Goal: Contribute content: Contribute content

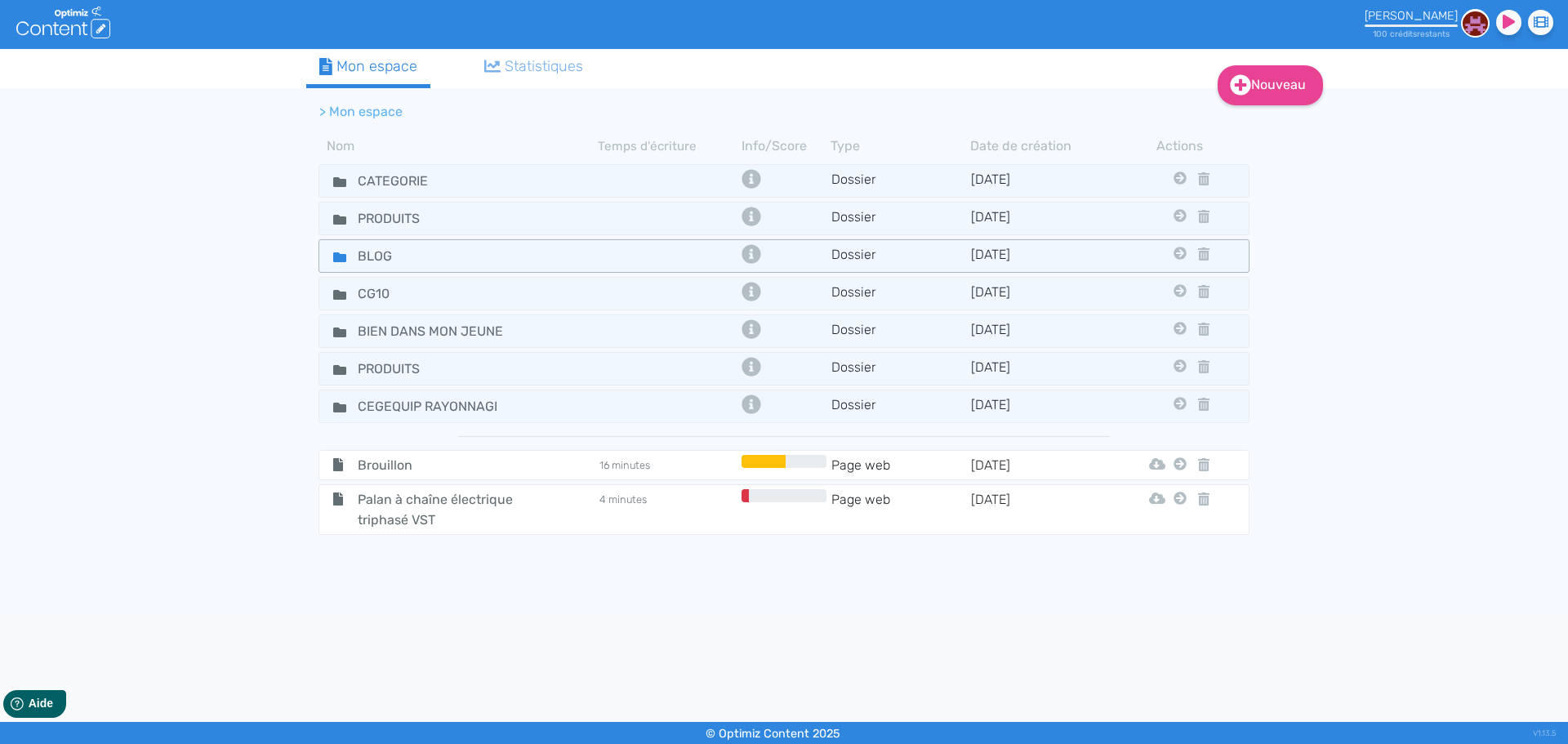
click at [533, 255] on div "BLOG" at bounding box center [459, 256] width 276 height 23
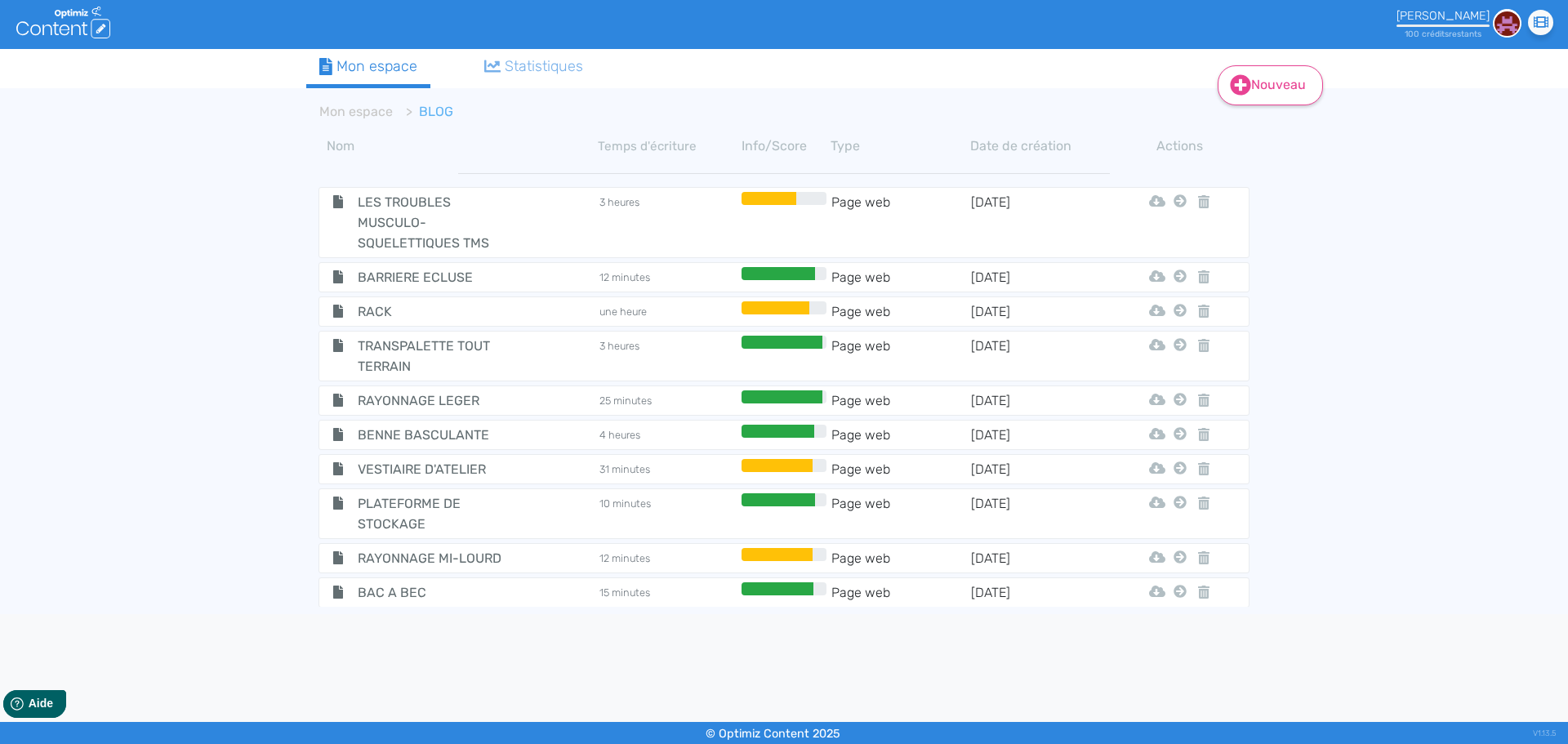
click at [1290, 80] on link "Nouveau" at bounding box center [1270, 85] width 105 height 40
click at [1281, 128] on button "Contenu" at bounding box center [1282, 126] width 131 height 26
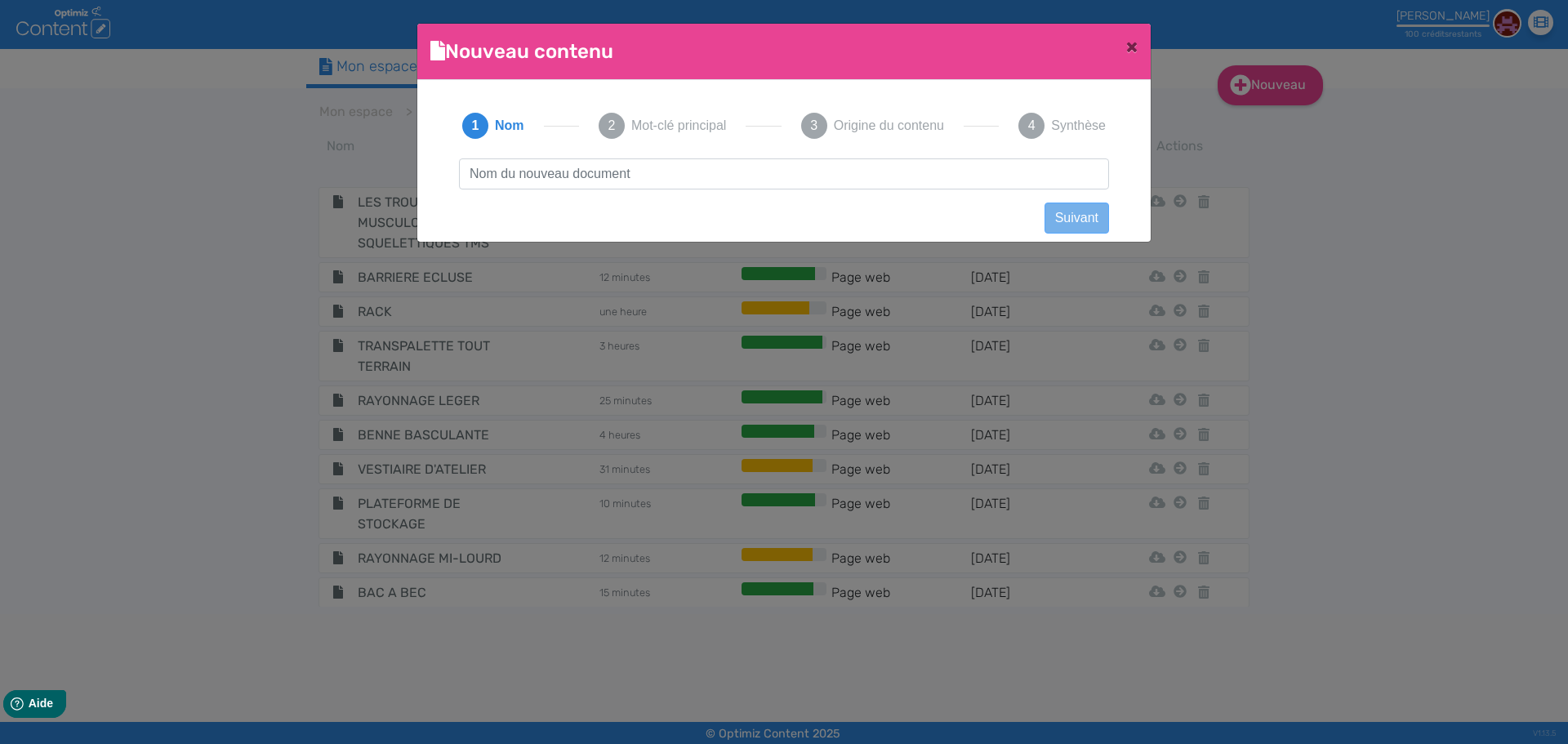
scroll to position [1, 0]
type input "Bacs à bec : l’outil incontournable pour une organisation logistique efficace"
click at [1087, 222] on button "Suivant" at bounding box center [1077, 218] width 64 height 31
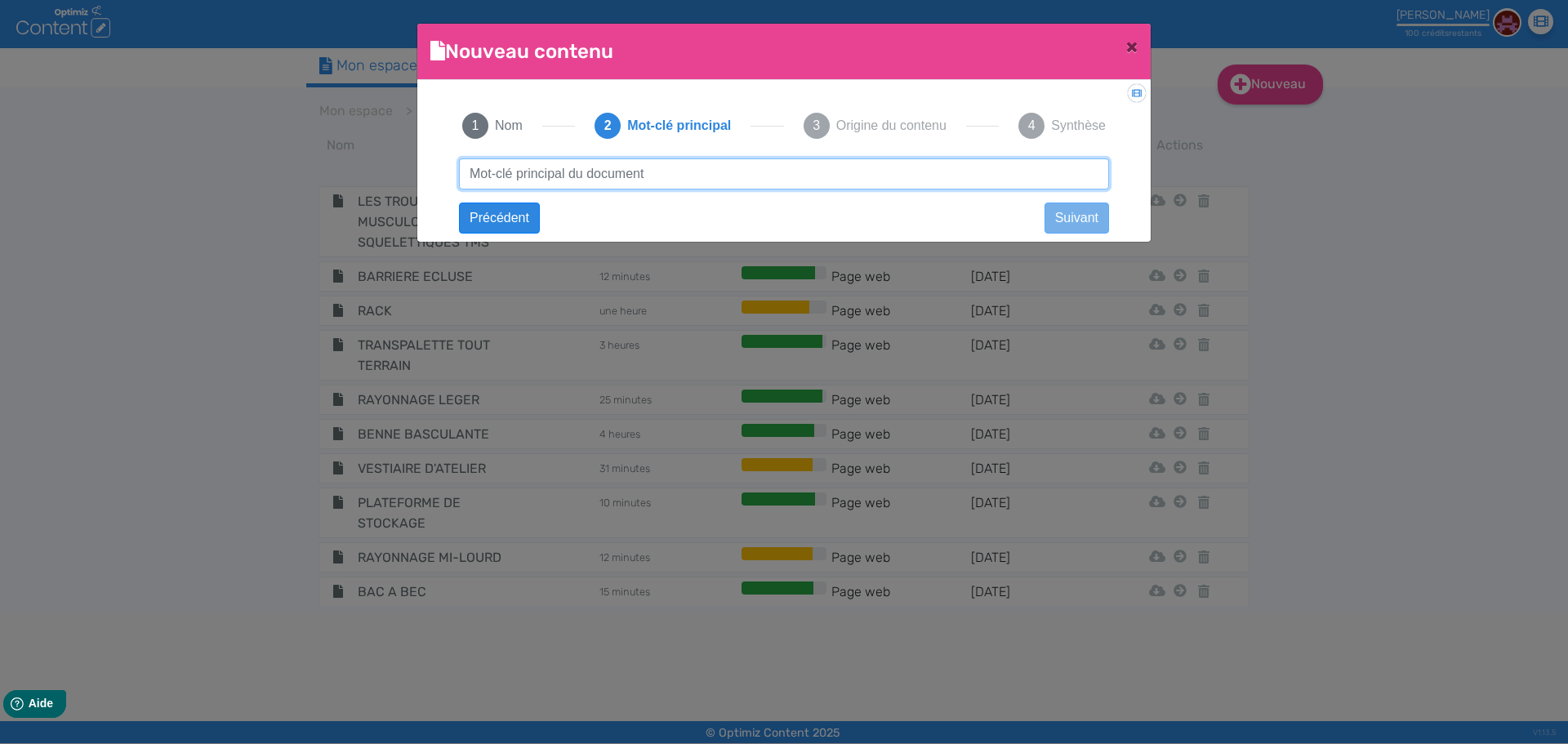
paste input "Bacs à bec : l’outil incontournable pour une organisation logistique efficace"
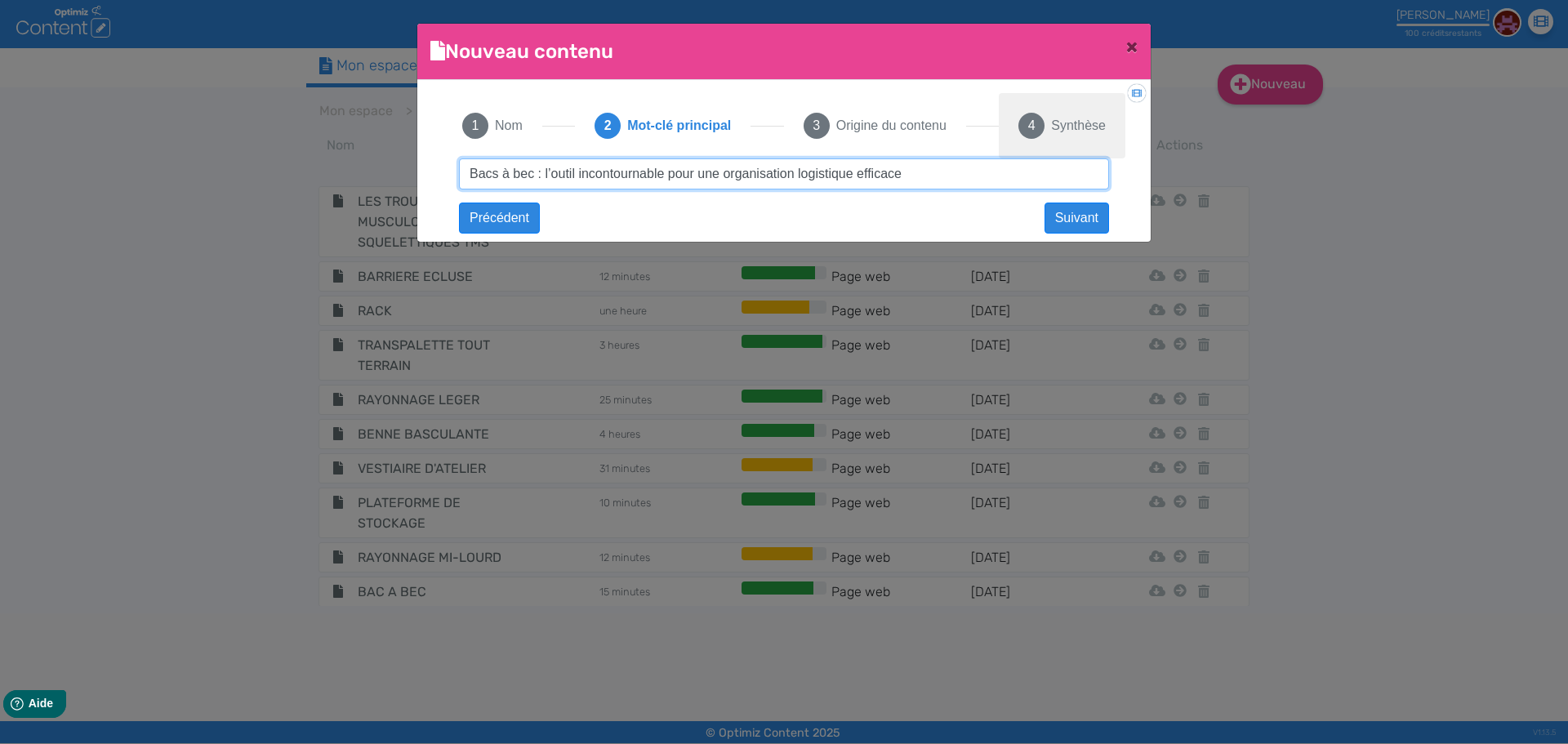
drag, startPoint x: 534, startPoint y: 175, endPoint x: 1099, endPoint y: 131, distance: 566.7
click at [1099, 131] on div "1 Nom 2 Mot-clé principal 3 Origine du contenu 4 Synthèse Bacs à bec : l’outil …" at bounding box center [783, 155] width 682 height 126
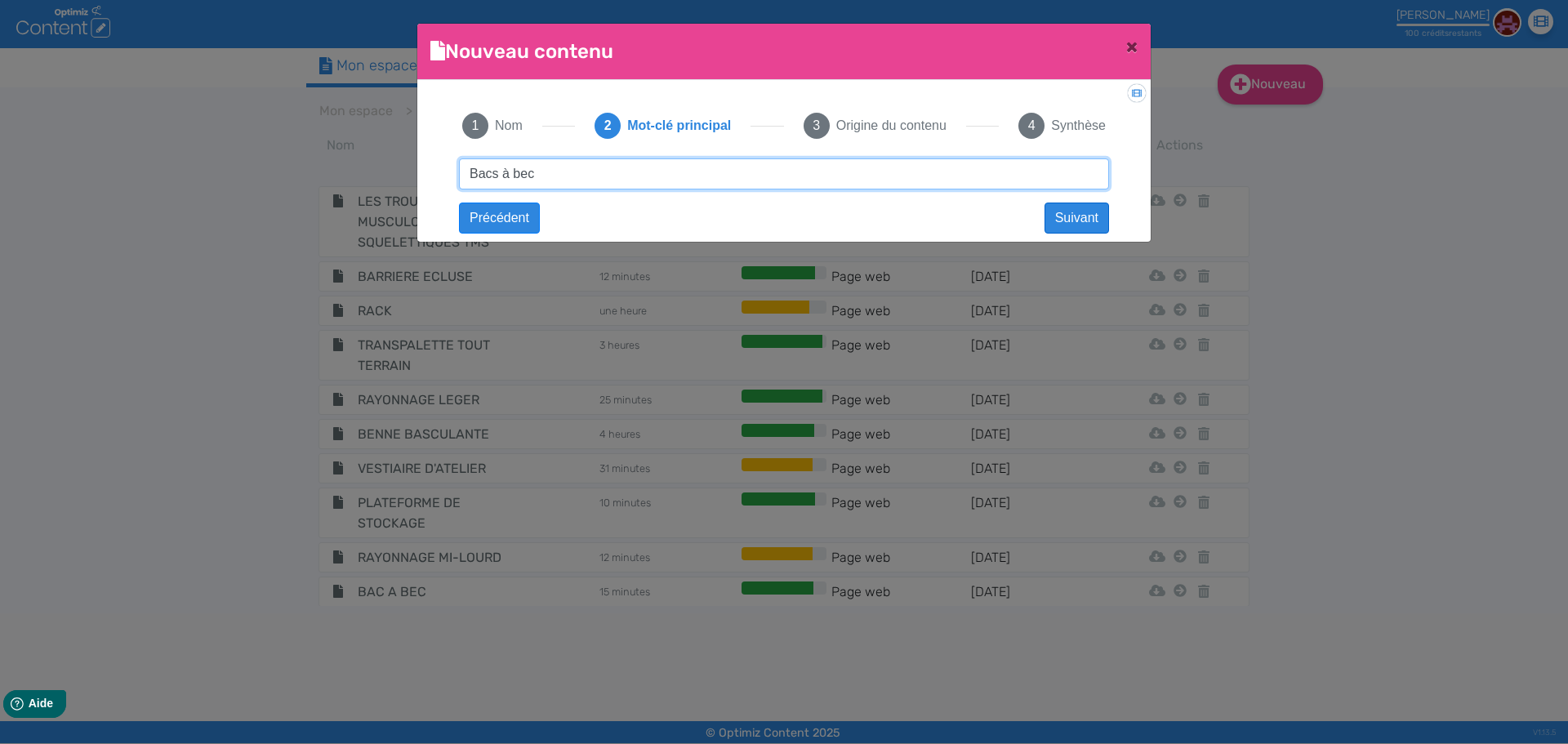
type input "Bacs à bec"
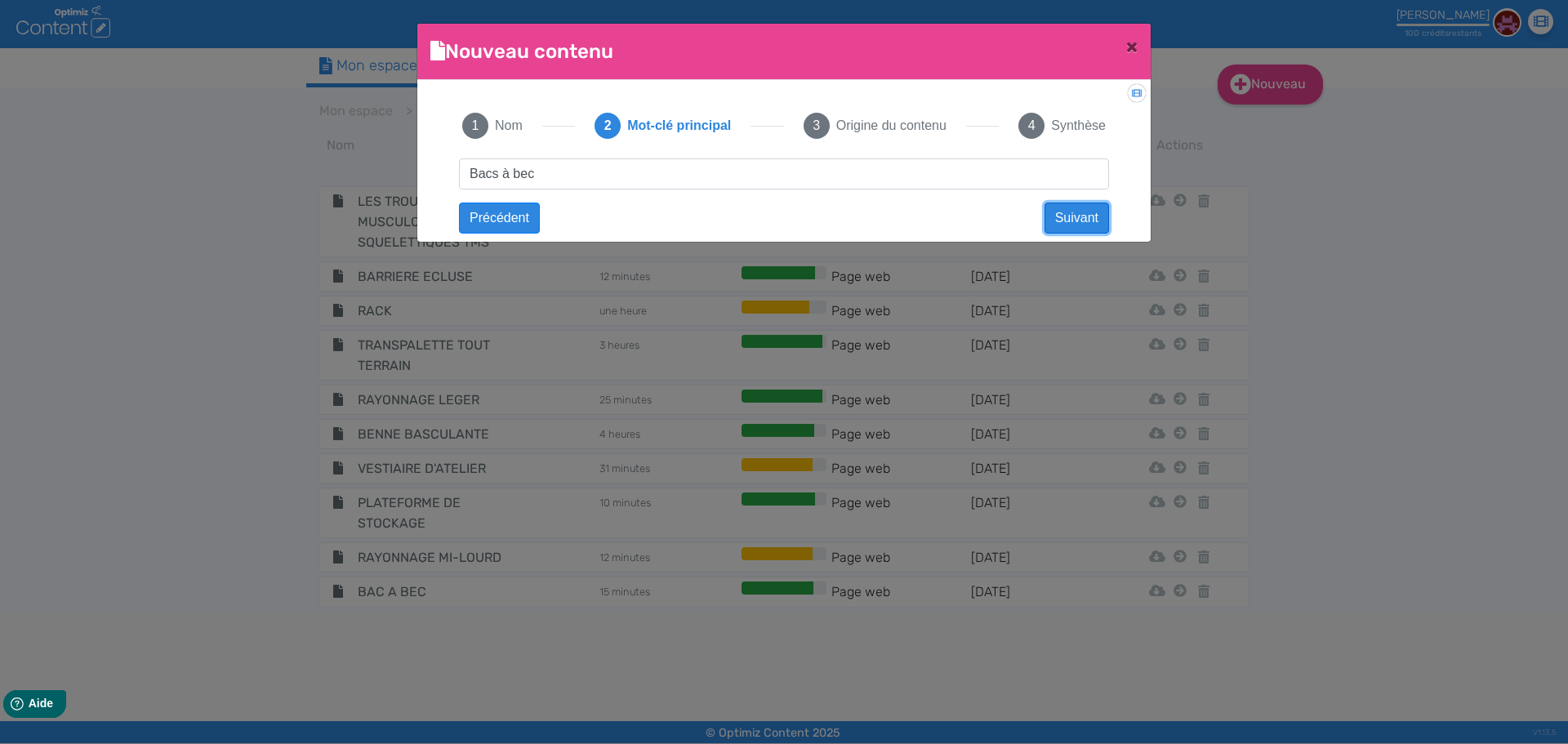
click at [1089, 218] on button "Suivant" at bounding box center [1077, 218] width 64 height 31
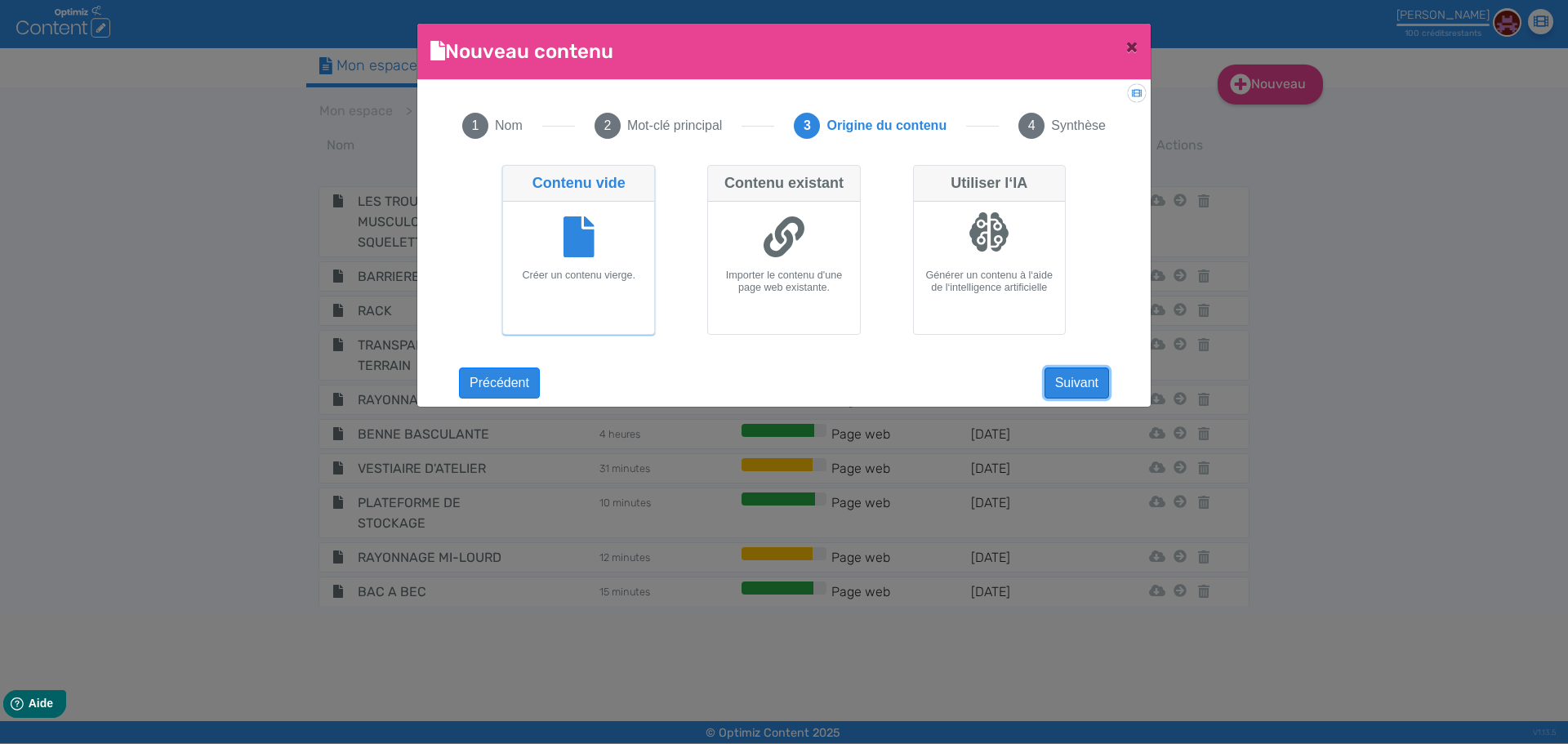
click at [1083, 383] on button "Suivant" at bounding box center [1077, 383] width 64 height 31
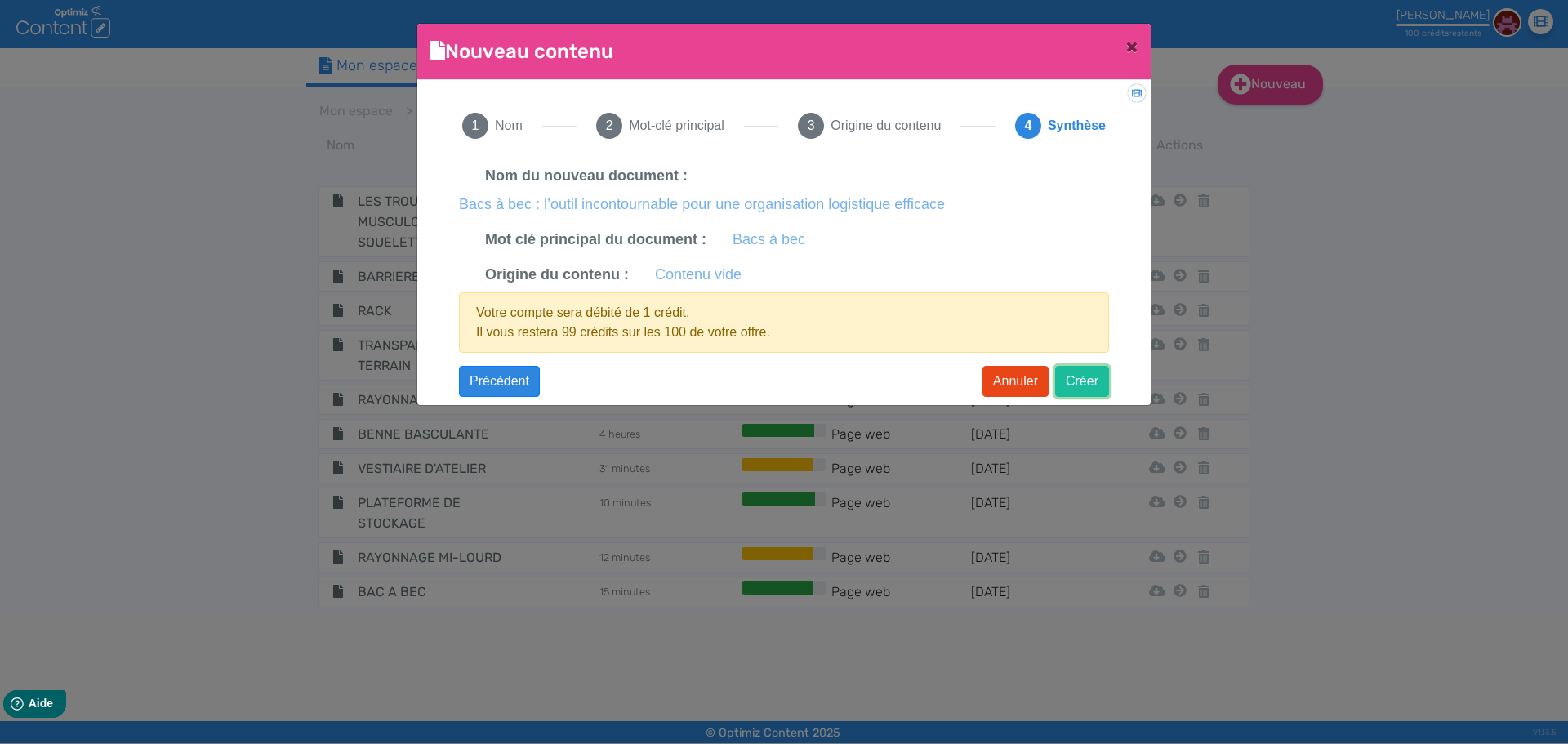
click at [1067, 373] on button "Créer" at bounding box center [1082, 382] width 54 height 31
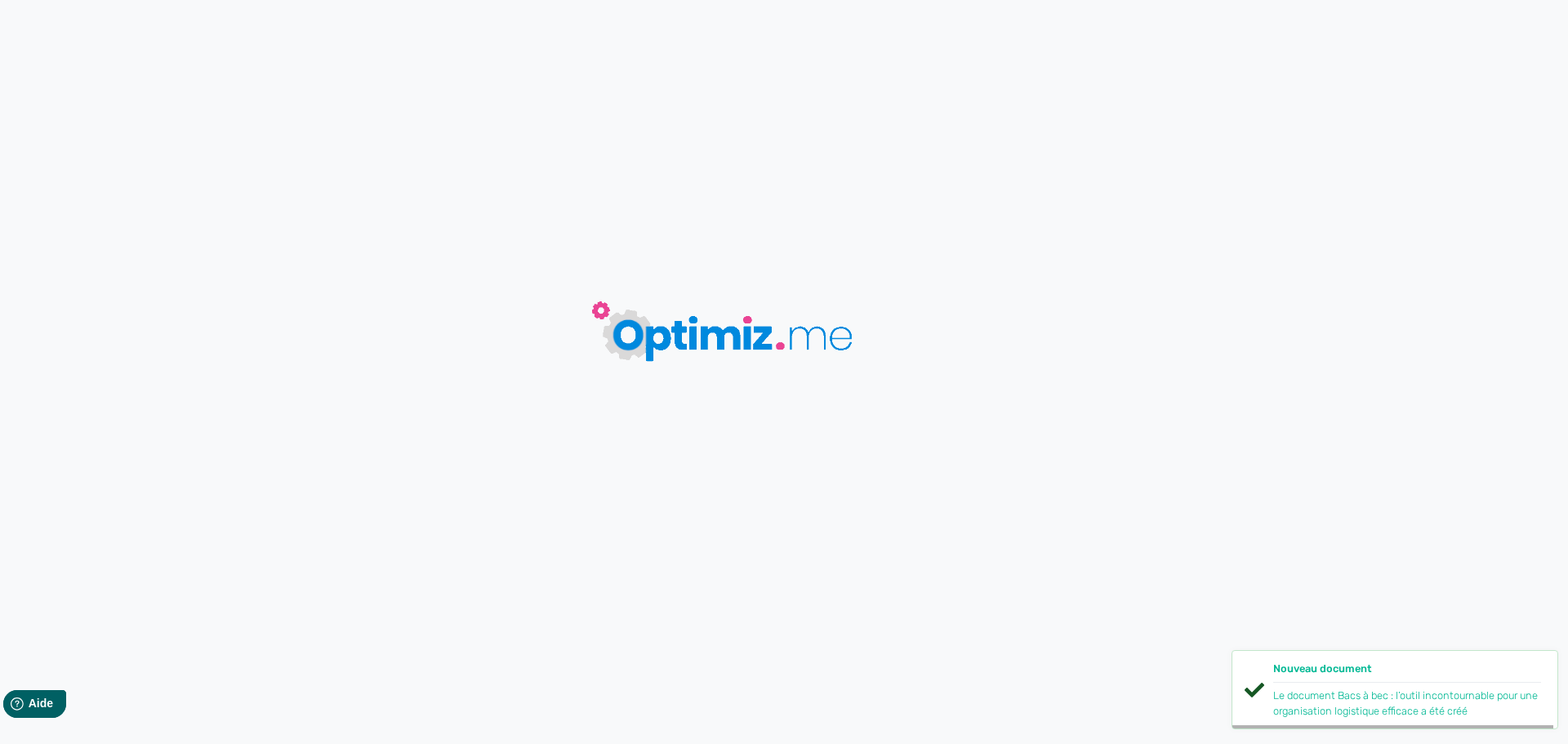
type input "Bacs à bec : l’outil incontournable pour une organisation logistique efficace"
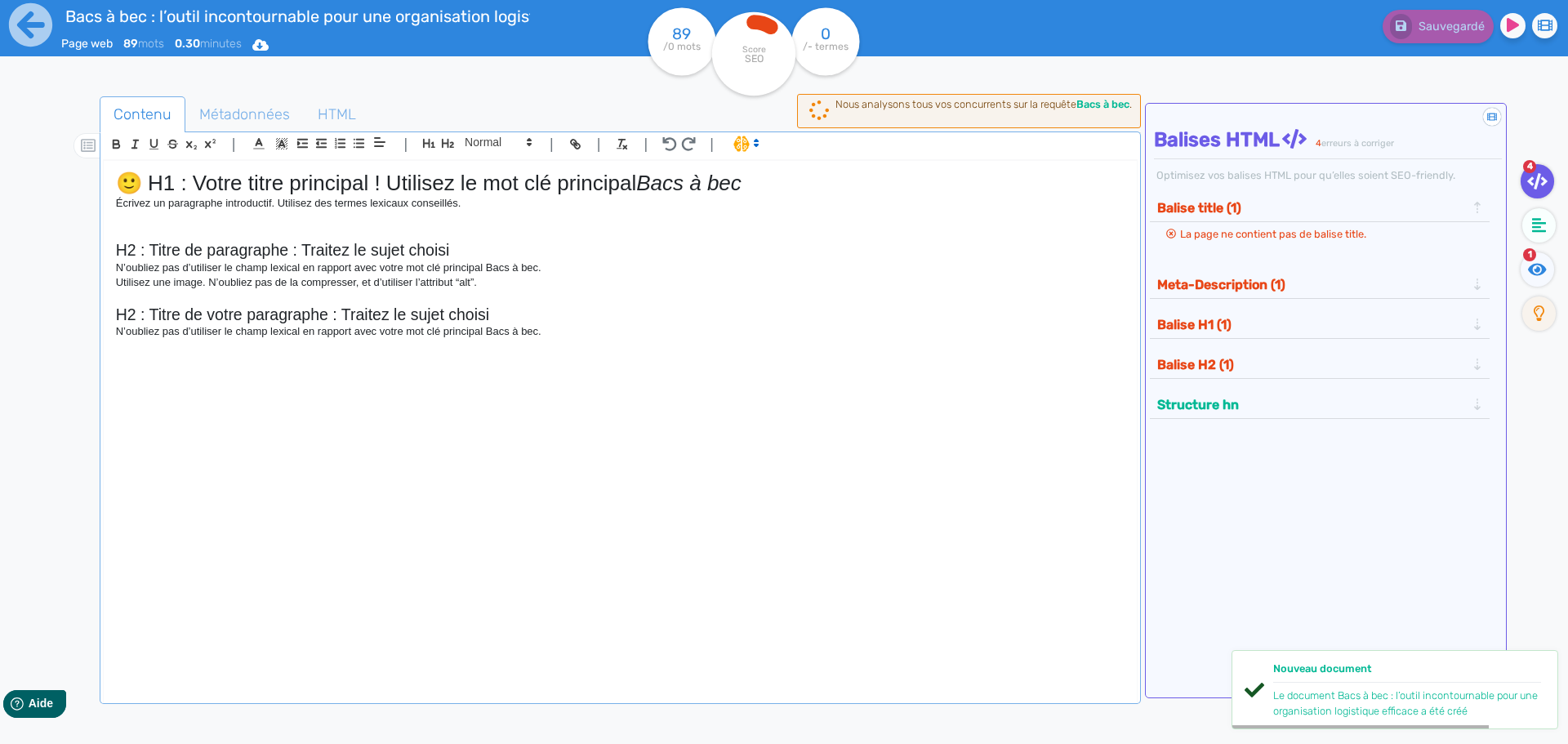
click at [207, 293] on p at bounding box center [620, 298] width 1009 height 15
click at [537, 319] on h2 "H2 : Titre de votre paragraphe : Traitez le sujet choisi" at bounding box center [620, 314] width 1009 height 19
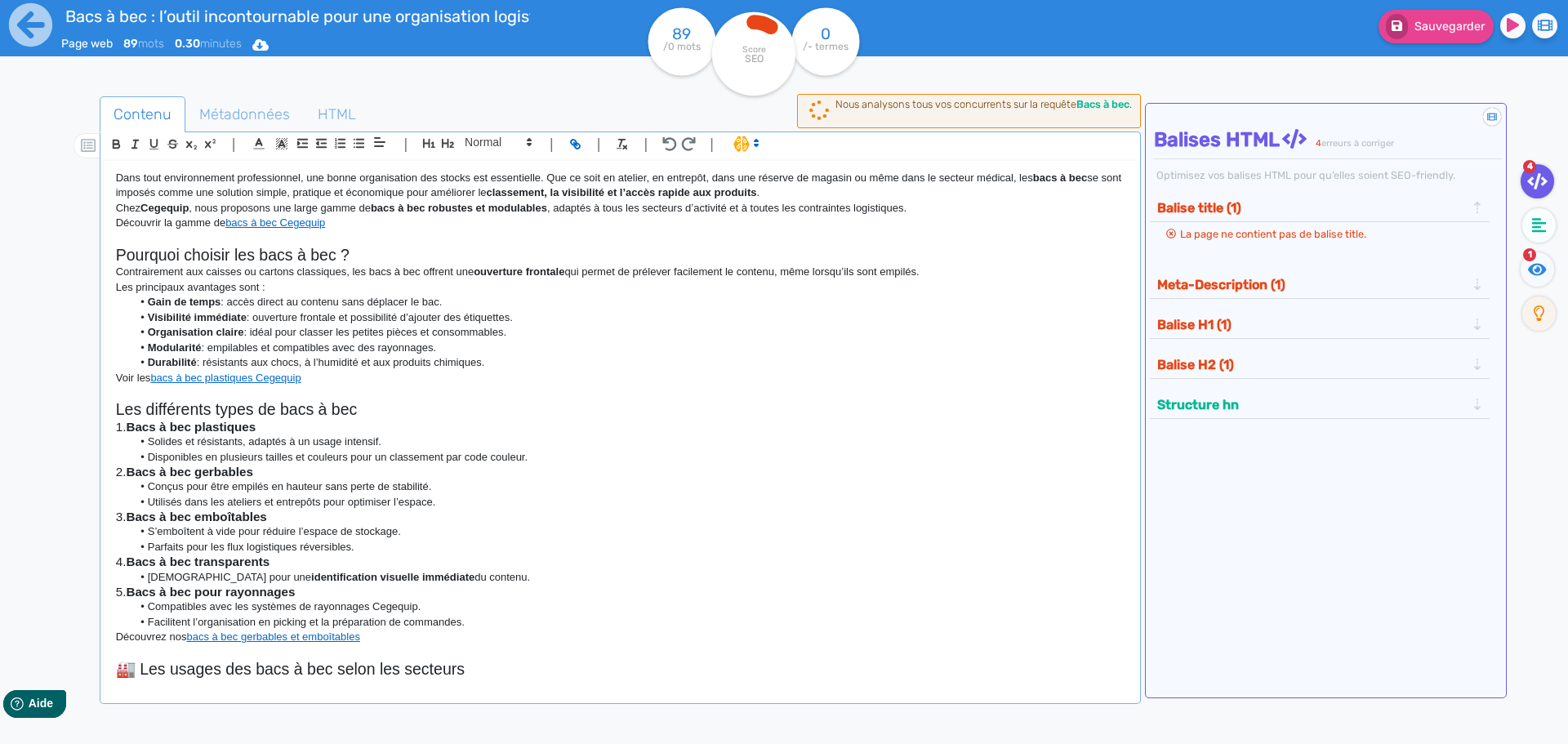
click at [204, 257] on h2 "Pourquoi choisir les bacs à bec ?" at bounding box center [620, 255] width 1009 height 19
click at [107, 175] on div "Dans tout environnement professionnel, une bonne organisation des stocks est es…" at bounding box center [620, 422] width 1033 height 521
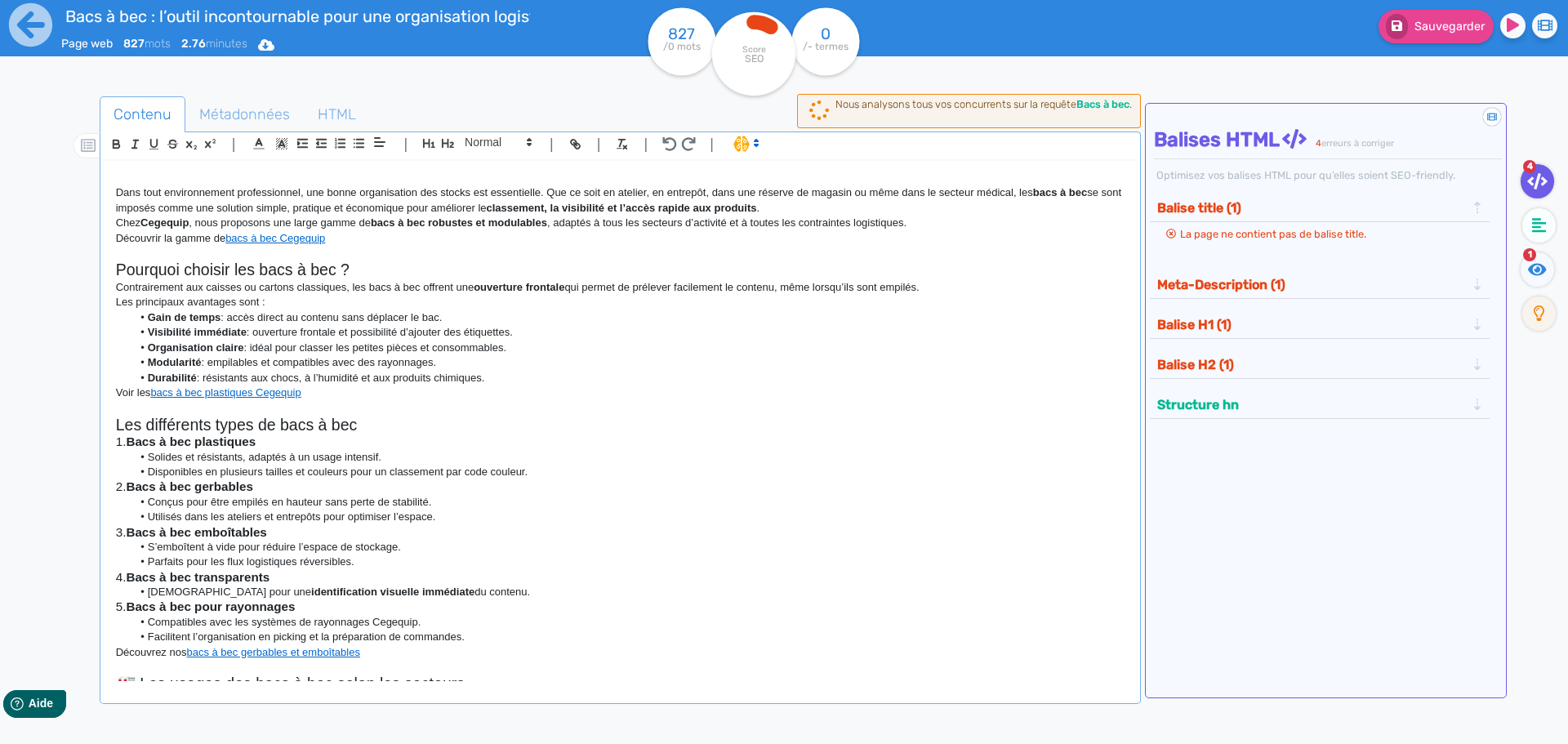
click at [239, 181] on p at bounding box center [620, 178] width 1009 height 15
click at [425, 143] on icon "button" at bounding box center [430, 144] width 14 height 14
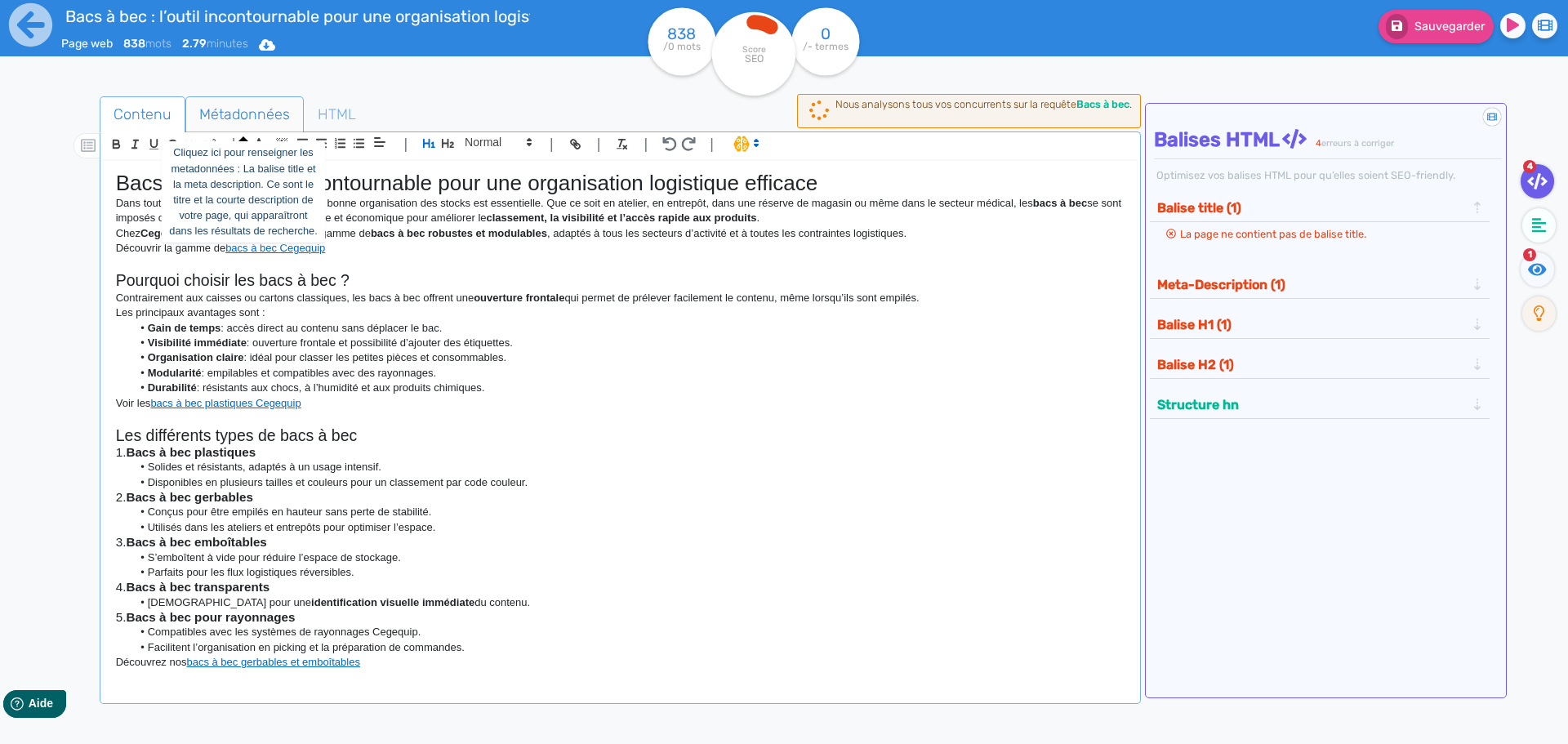
click at [234, 116] on span "Métadonnées" at bounding box center [245, 114] width 117 height 44
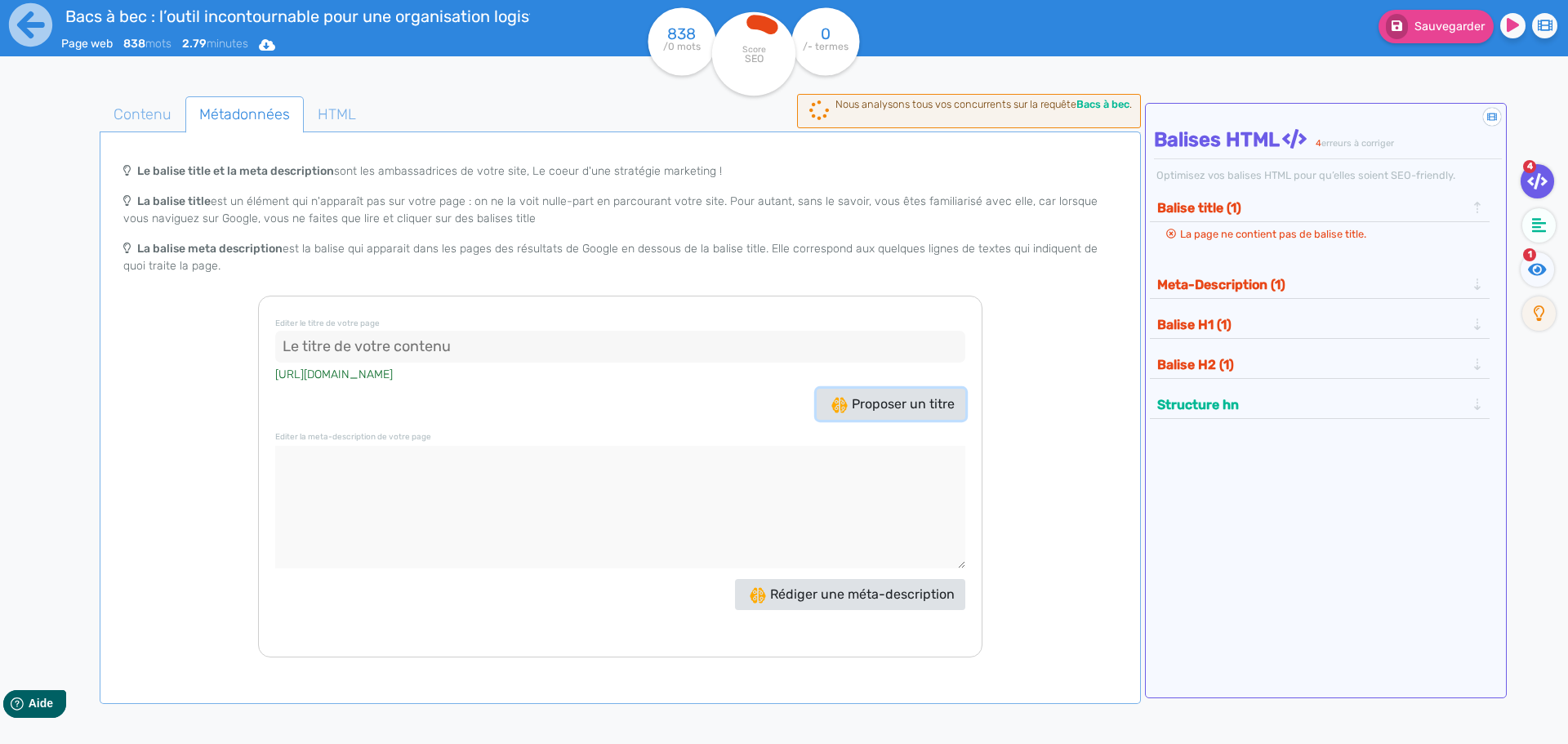
click at [876, 397] on span "Proposer un titre" at bounding box center [893, 404] width 123 height 16
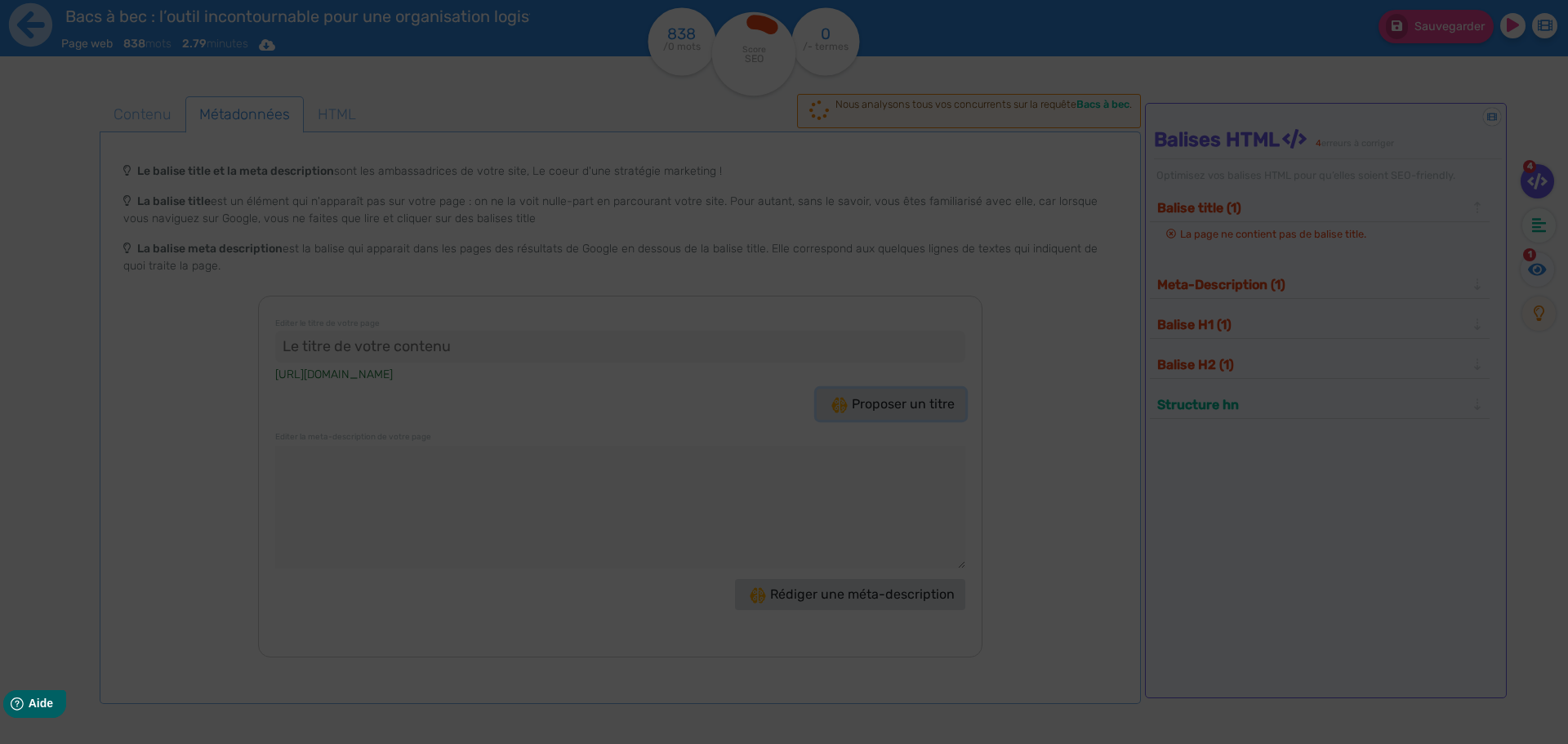
type input "Bacs à bec : Optimisez votre logistique dès [DATE] !"
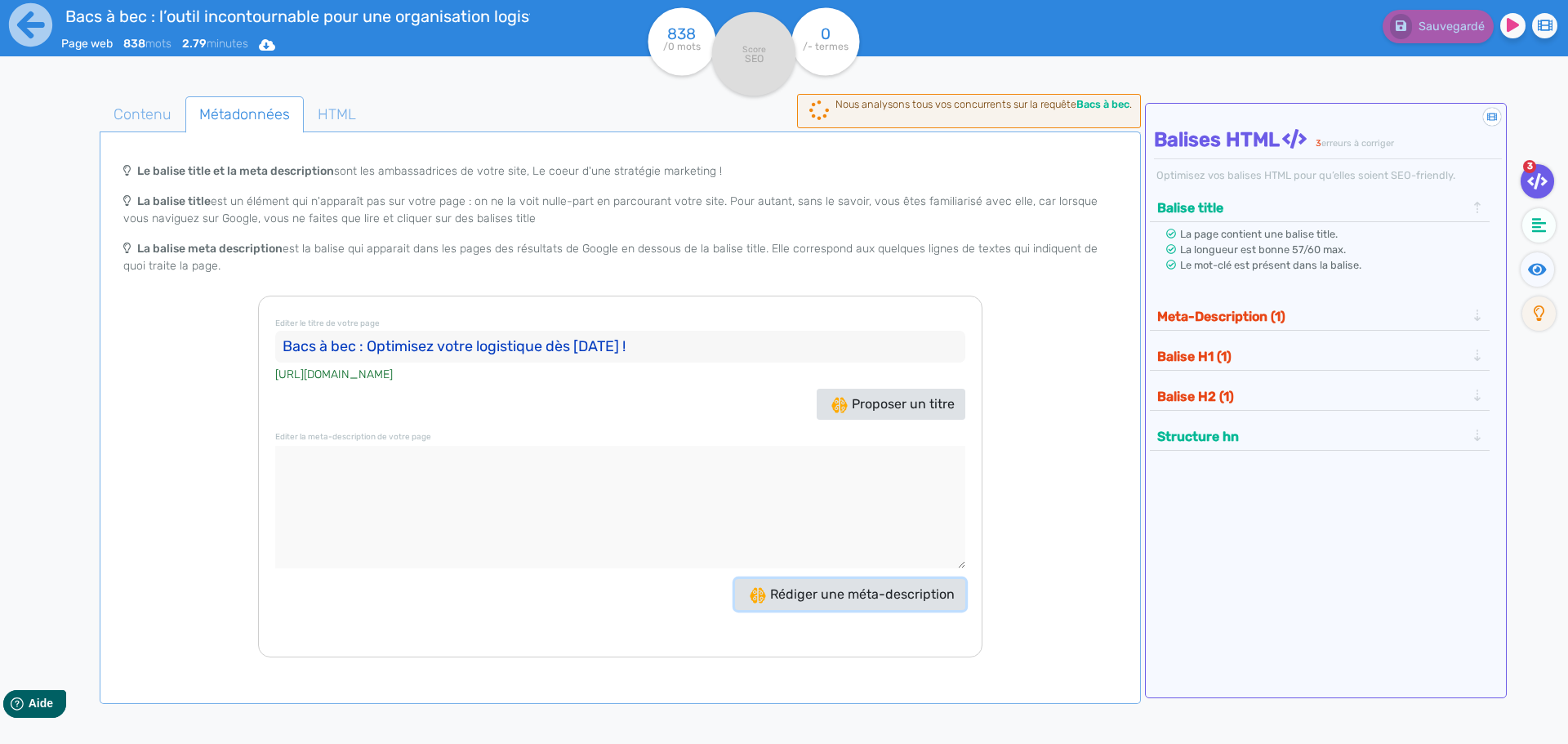
click at [816, 599] on span "Rédiger une méta-description" at bounding box center [852, 595] width 205 height 16
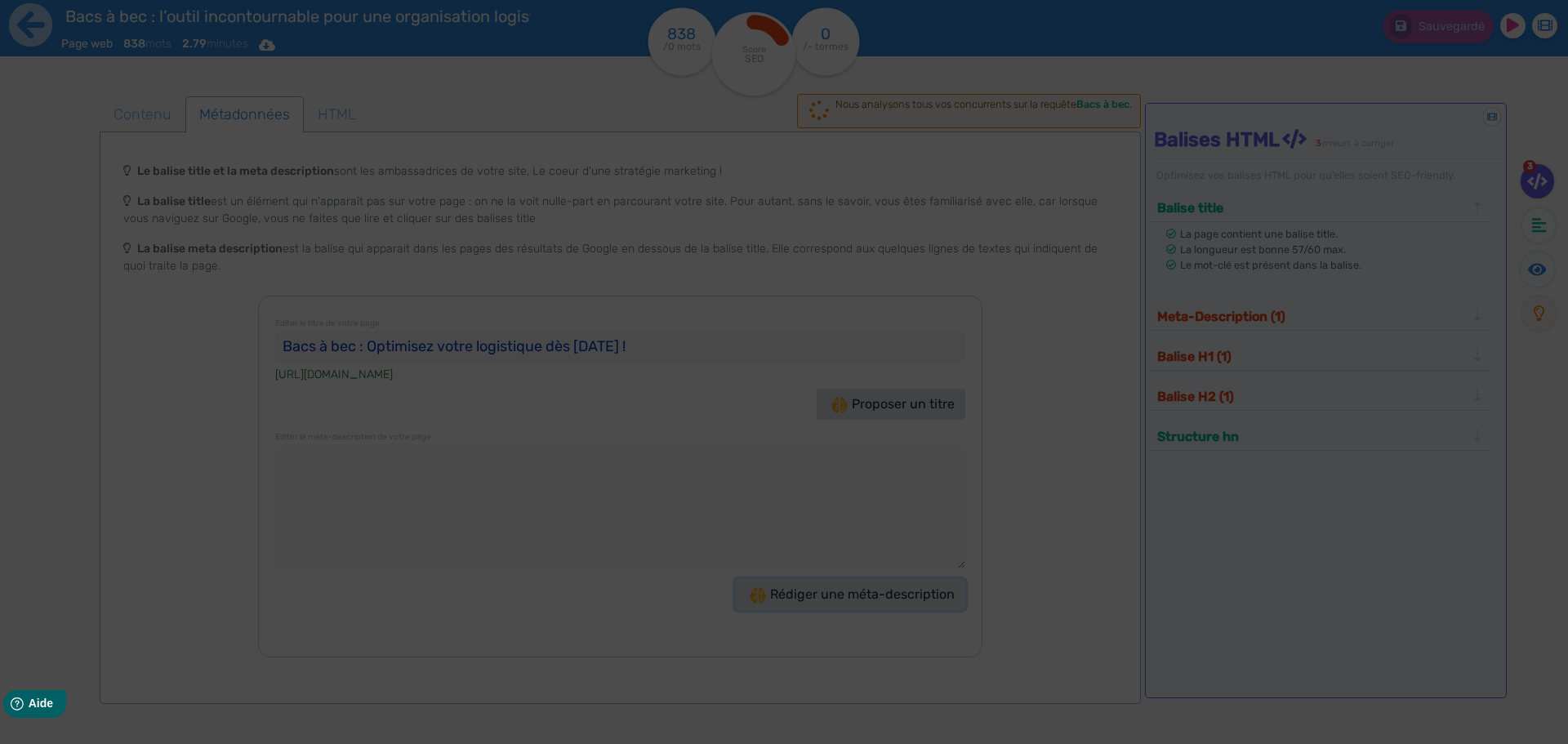
type textarea "Optimisez votre organisation logistique avec nos bacs à bec robustes et modulab…"
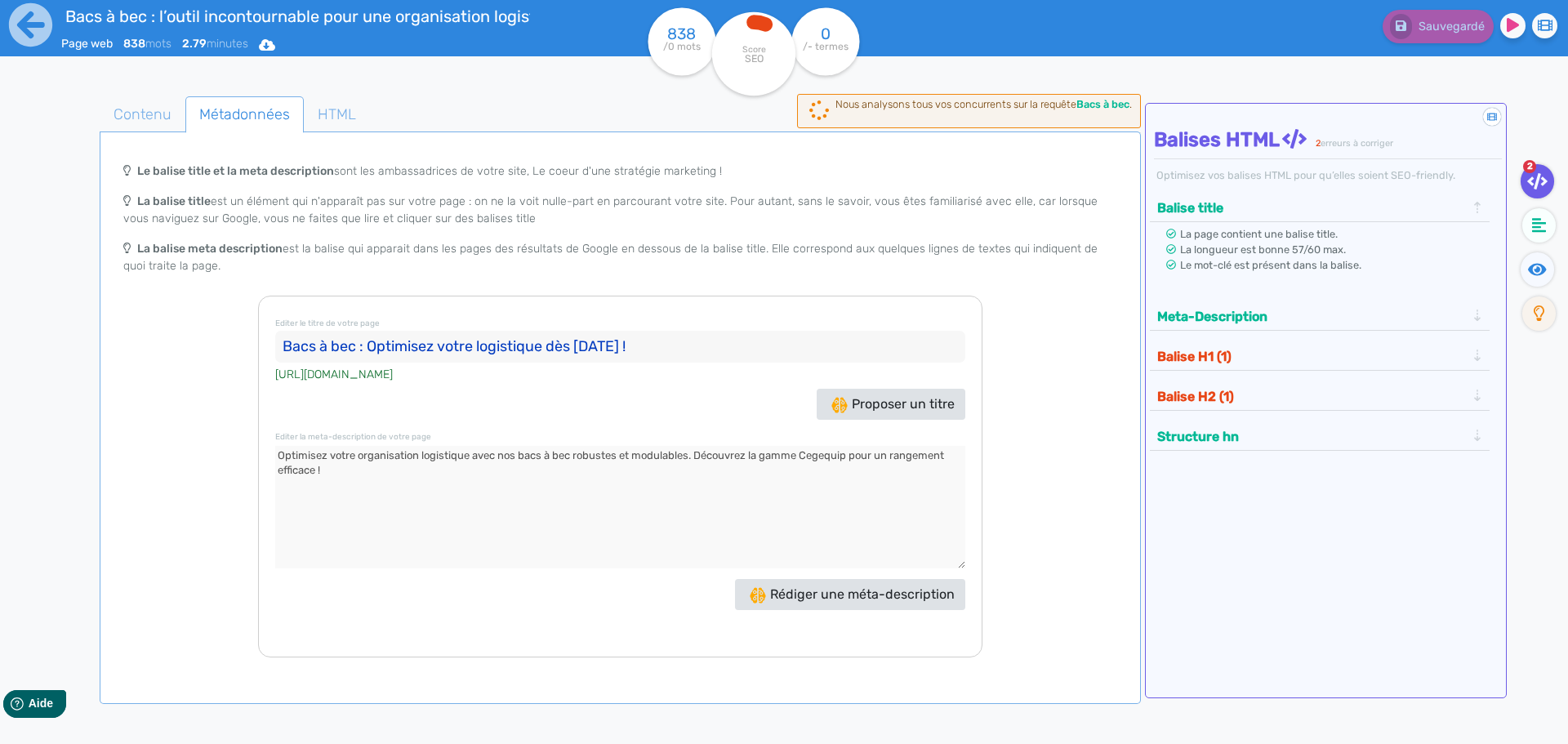
drag, startPoint x: 693, startPoint y: 346, endPoint x: 143, endPoint y: 328, distance: 550.3
click at [143, 328] on div "Le balise title et la meta description sont les ambassadrices de votre site, Le…" at bounding box center [620, 405] width 1035 height 503
drag, startPoint x: 307, startPoint y: 477, endPoint x: 198, endPoint y: 456, distance: 111.0
click at [198, 456] on div "Le balise title et la meta description sont les ambassadrices de votre site, Le…" at bounding box center [620, 405] width 1035 height 503
click at [166, 111] on span "Contenu" at bounding box center [143, 114] width 84 height 44
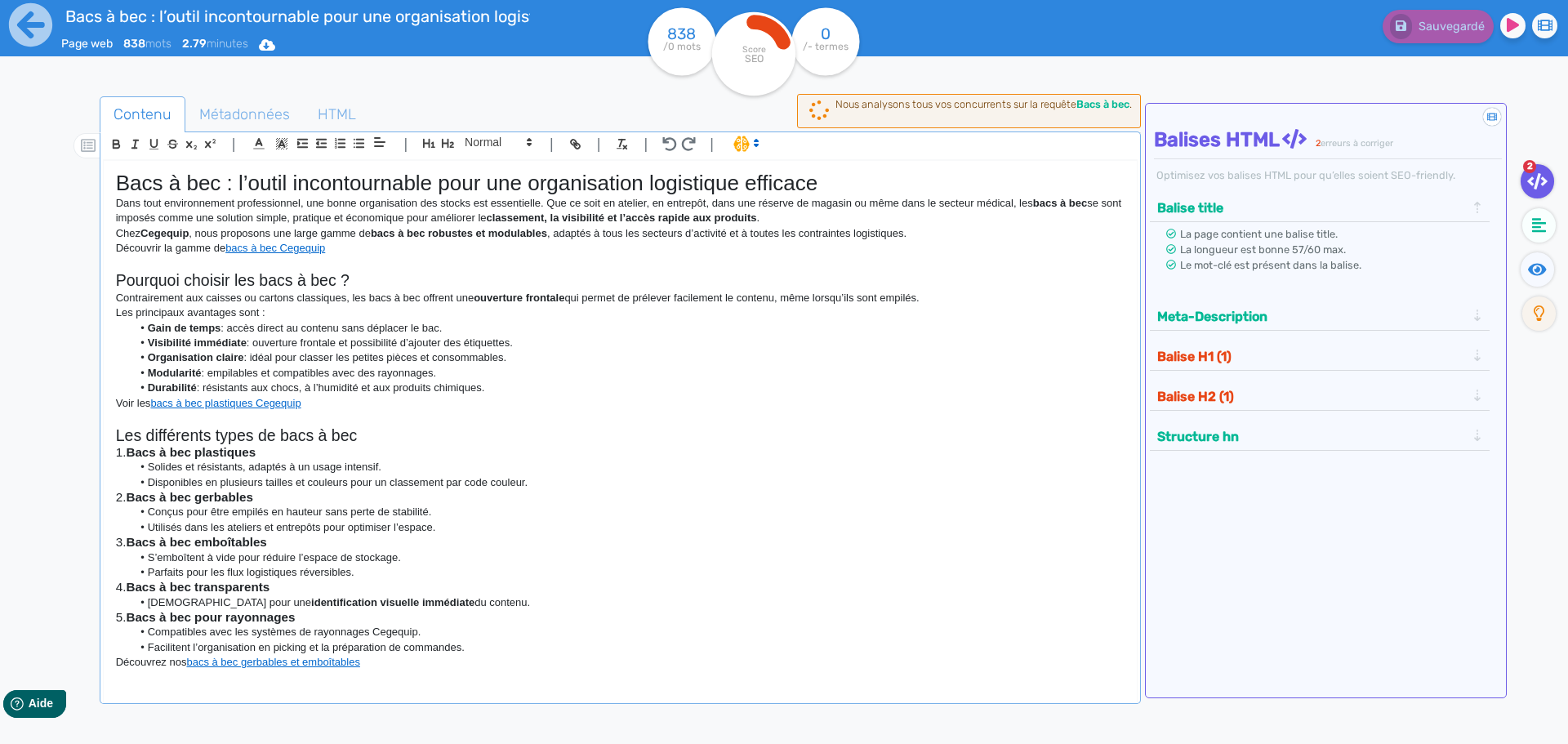
click at [237, 186] on h1 "Bacs à bec : l’outil incontournable pour une organisation logistique efficace" at bounding box center [620, 184] width 1009 height 25
drag, startPoint x: 394, startPoint y: 347, endPoint x: 376, endPoint y: 340, distance: 19.3
click at [394, 347] on li "Visibilité immédiate : ouverture frontale et possibilité d’ajouter des étiquett…" at bounding box center [628, 343] width 992 height 15
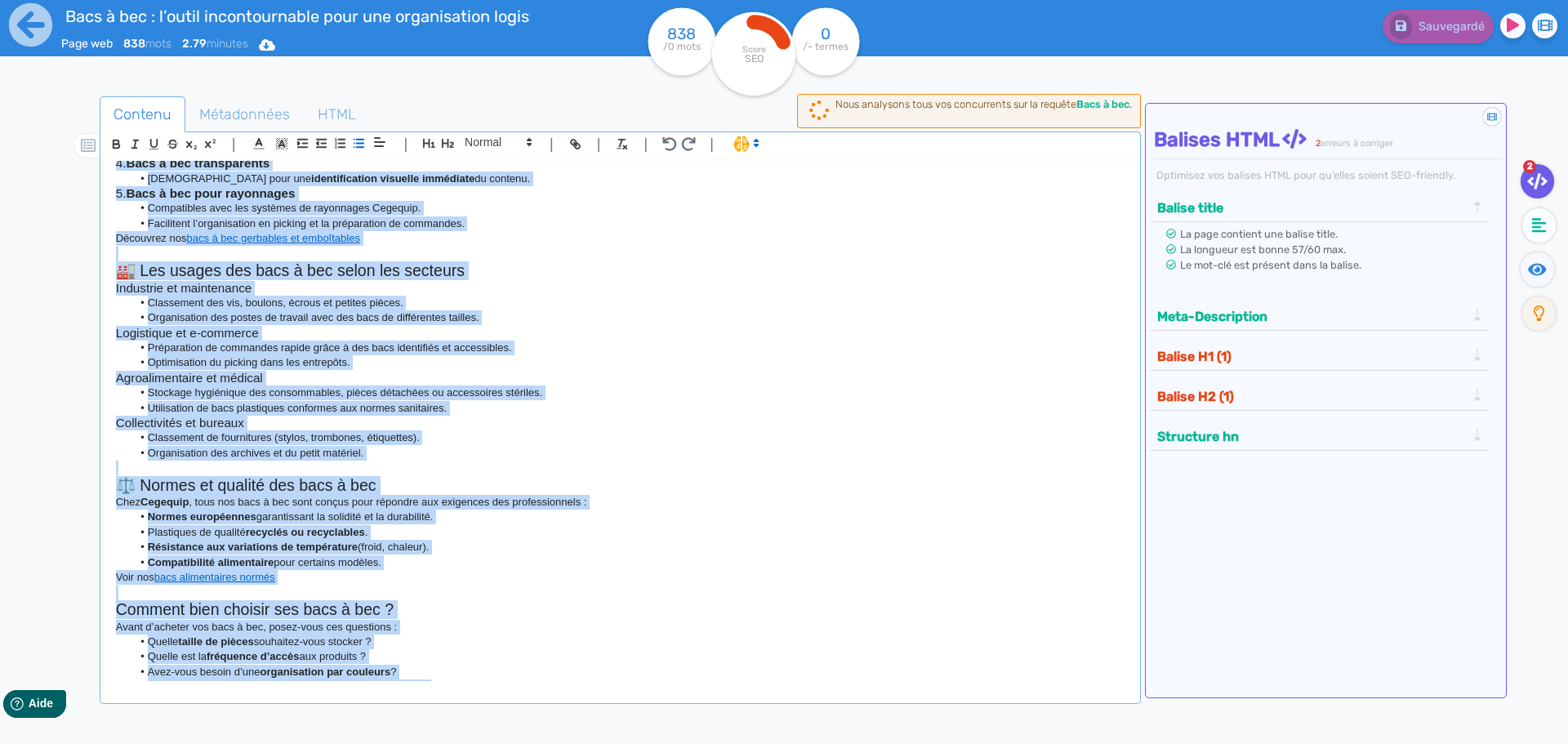
scroll to position [1005, 0]
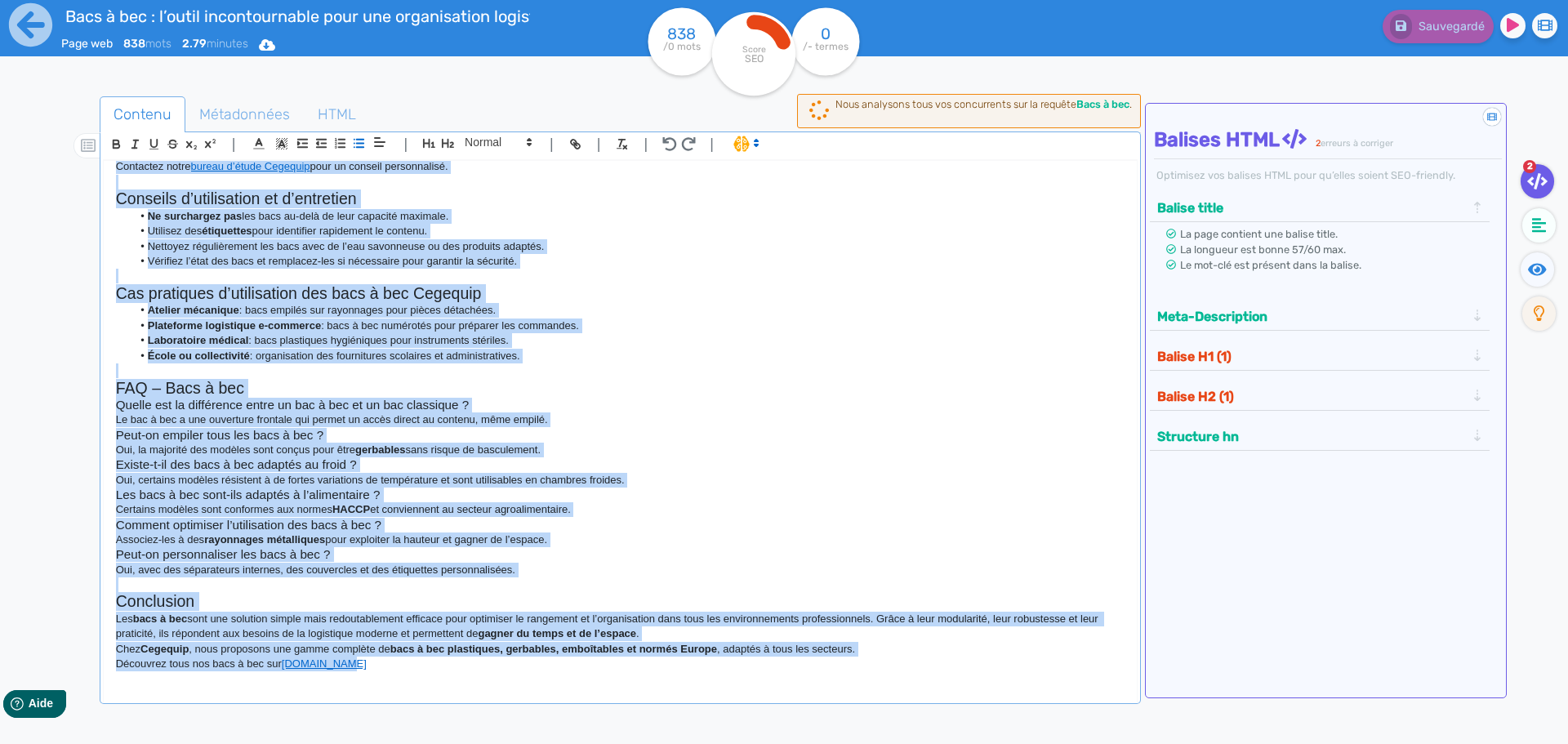
drag, startPoint x: 108, startPoint y: 205, endPoint x: 619, endPoint y: 782, distance: 770.7
click at [619, 743] on html "Bacs à bec : l’outil incontournable pour une organisation logistique efficace P…" at bounding box center [784, 372] width 1568 height 744
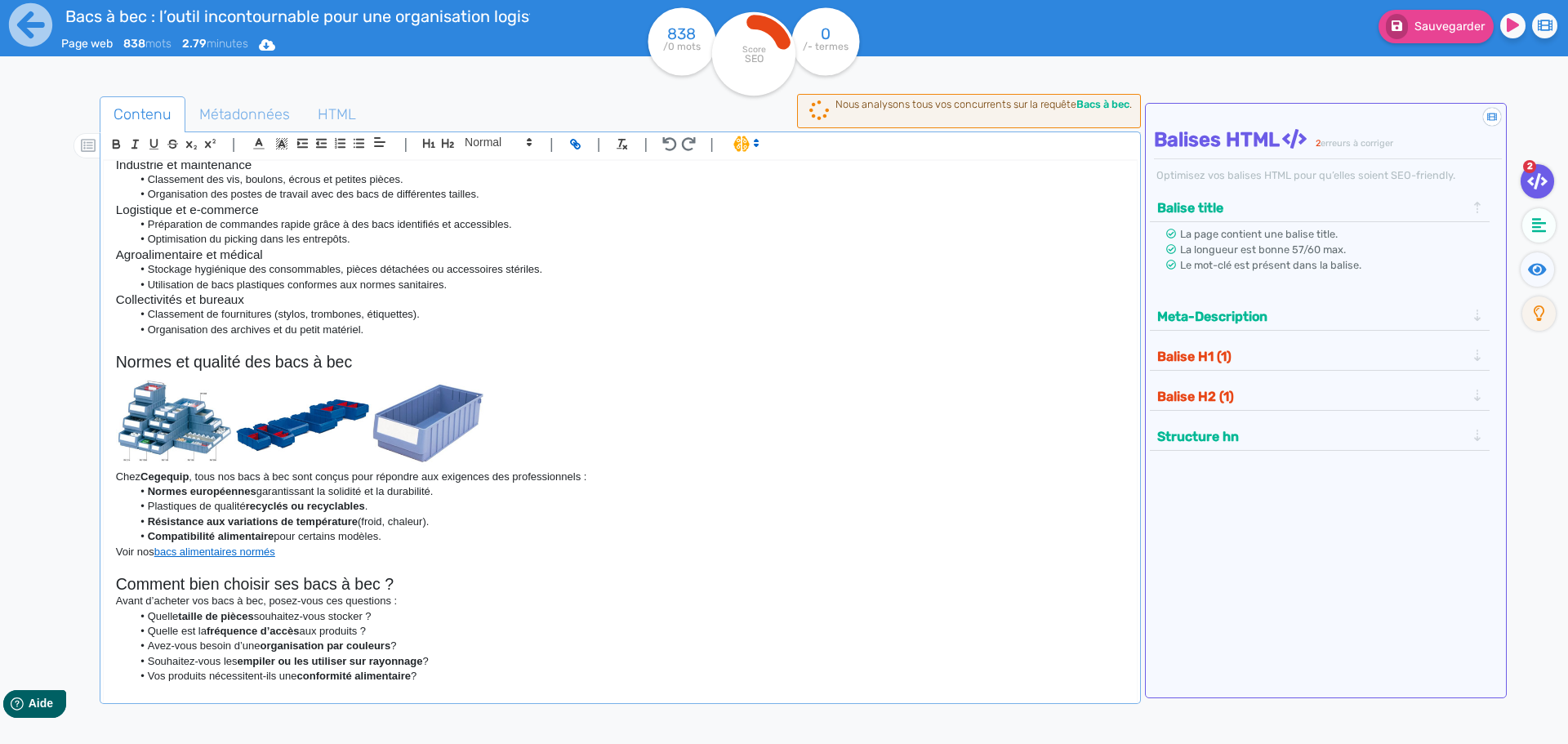
scroll to position [664, 0]
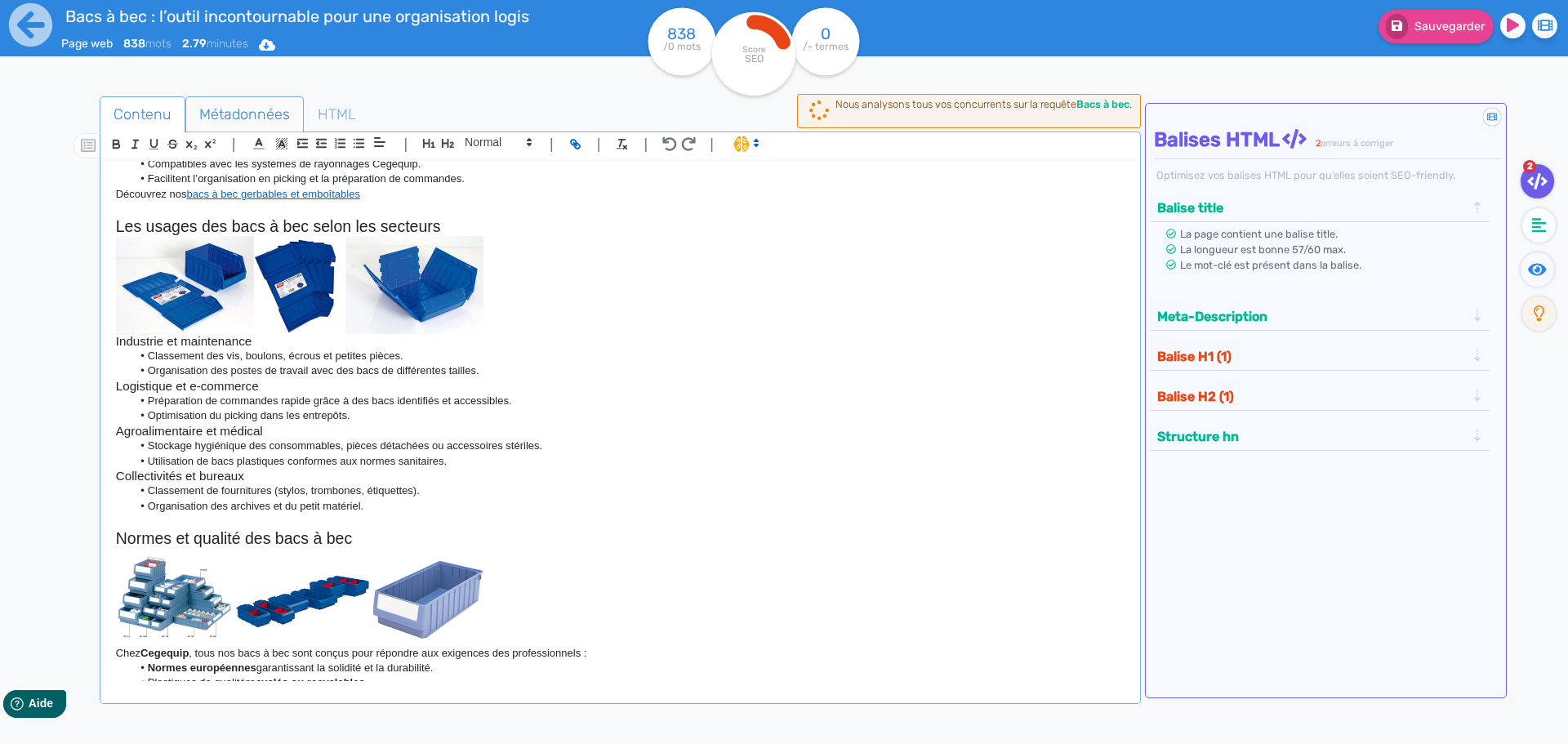
click at [259, 117] on span "Métadonnées" at bounding box center [245, 114] width 117 height 44
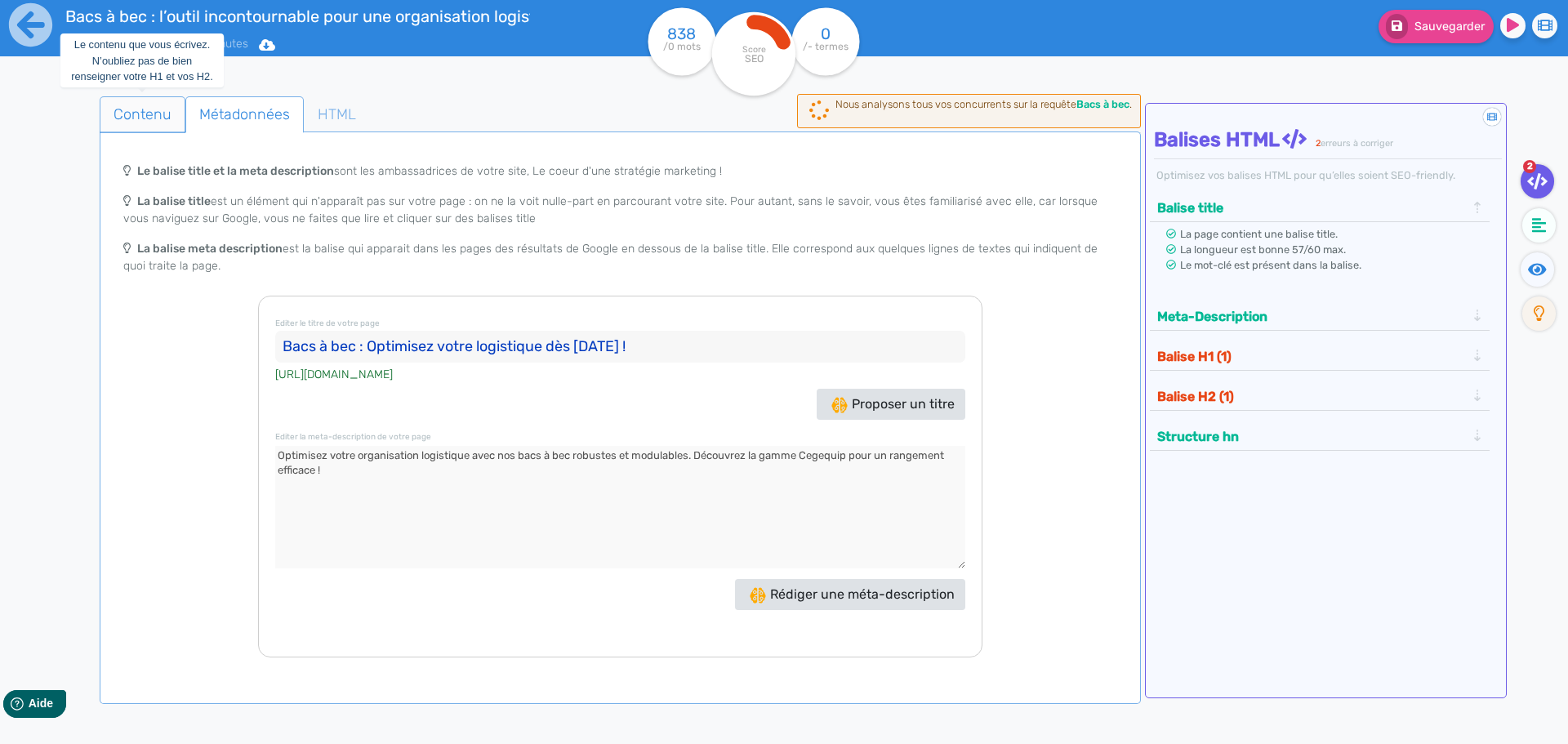
click at [143, 114] on span "Contenu" at bounding box center [143, 114] width 84 height 44
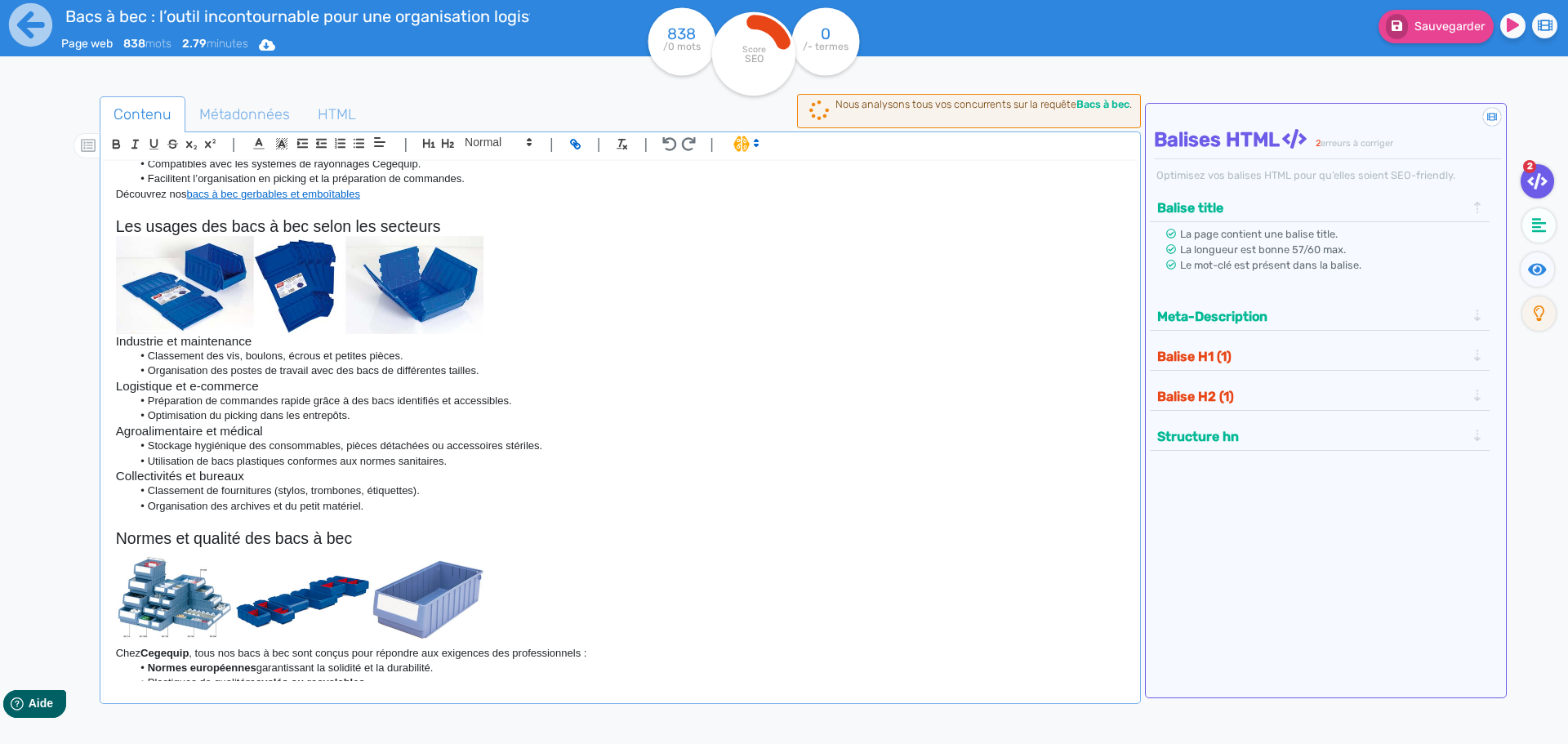
click at [247, 250] on img at bounding box center [300, 285] width 367 height 98
click at [238, 236] on h2 "Les usages des bacs à bec selon les secteurs" at bounding box center [620, 227] width 1009 height 19
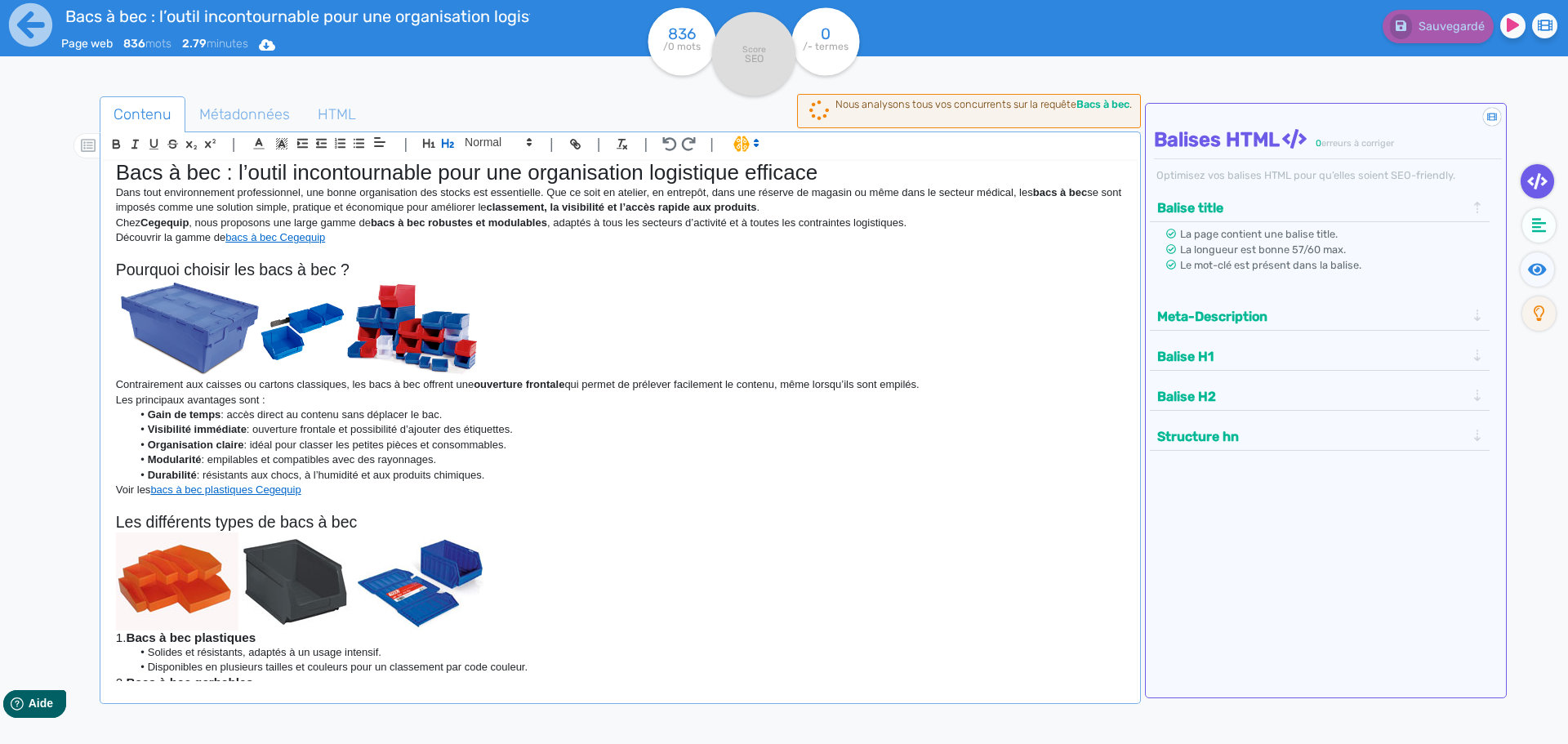
scroll to position [0, 0]
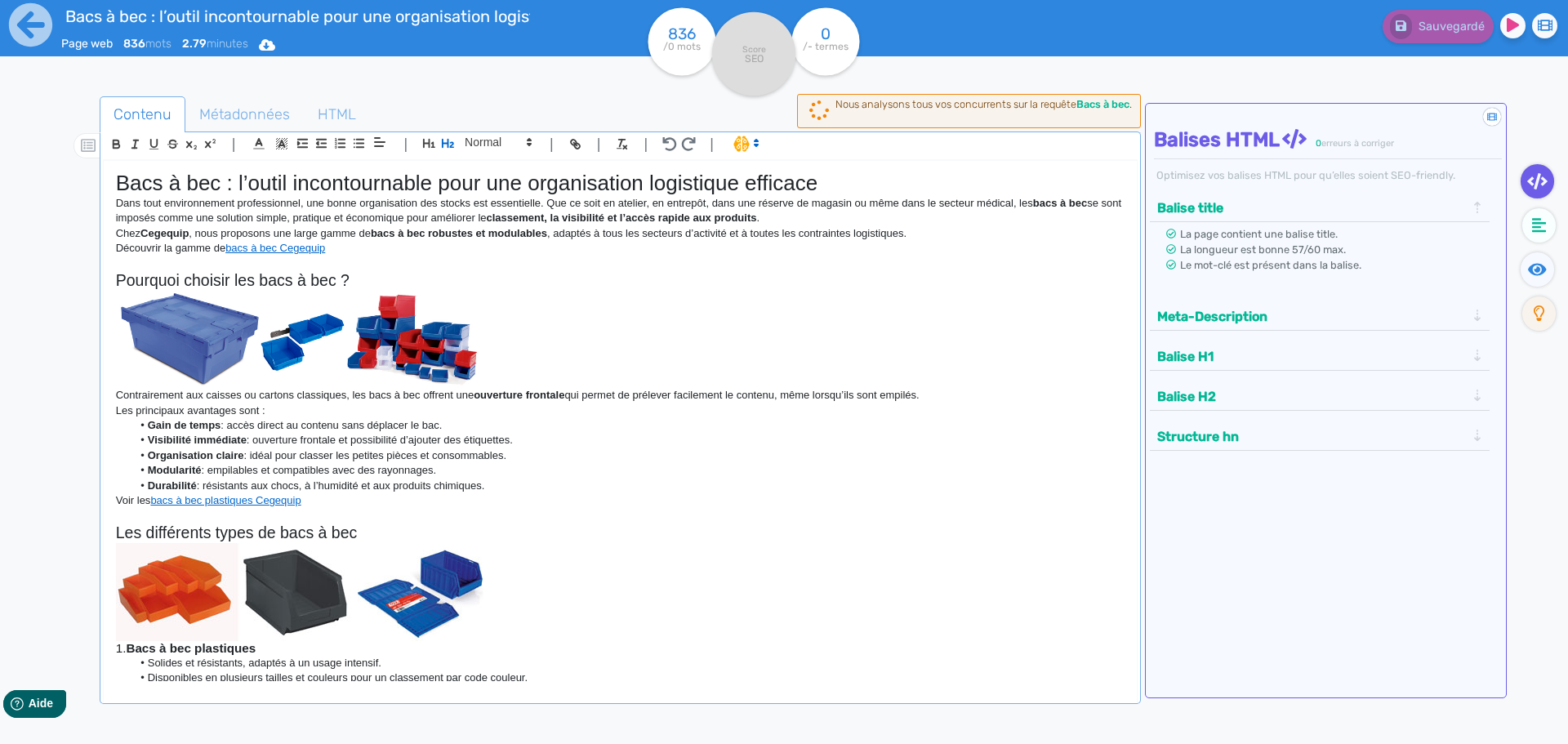
click at [193, 183] on h1 "Bacs à bec : l’outil incontournable pour une organisation logistique efficace" at bounding box center [620, 184] width 1009 height 25
click at [439, 146] on button "button" at bounding box center [447, 143] width 19 height 19
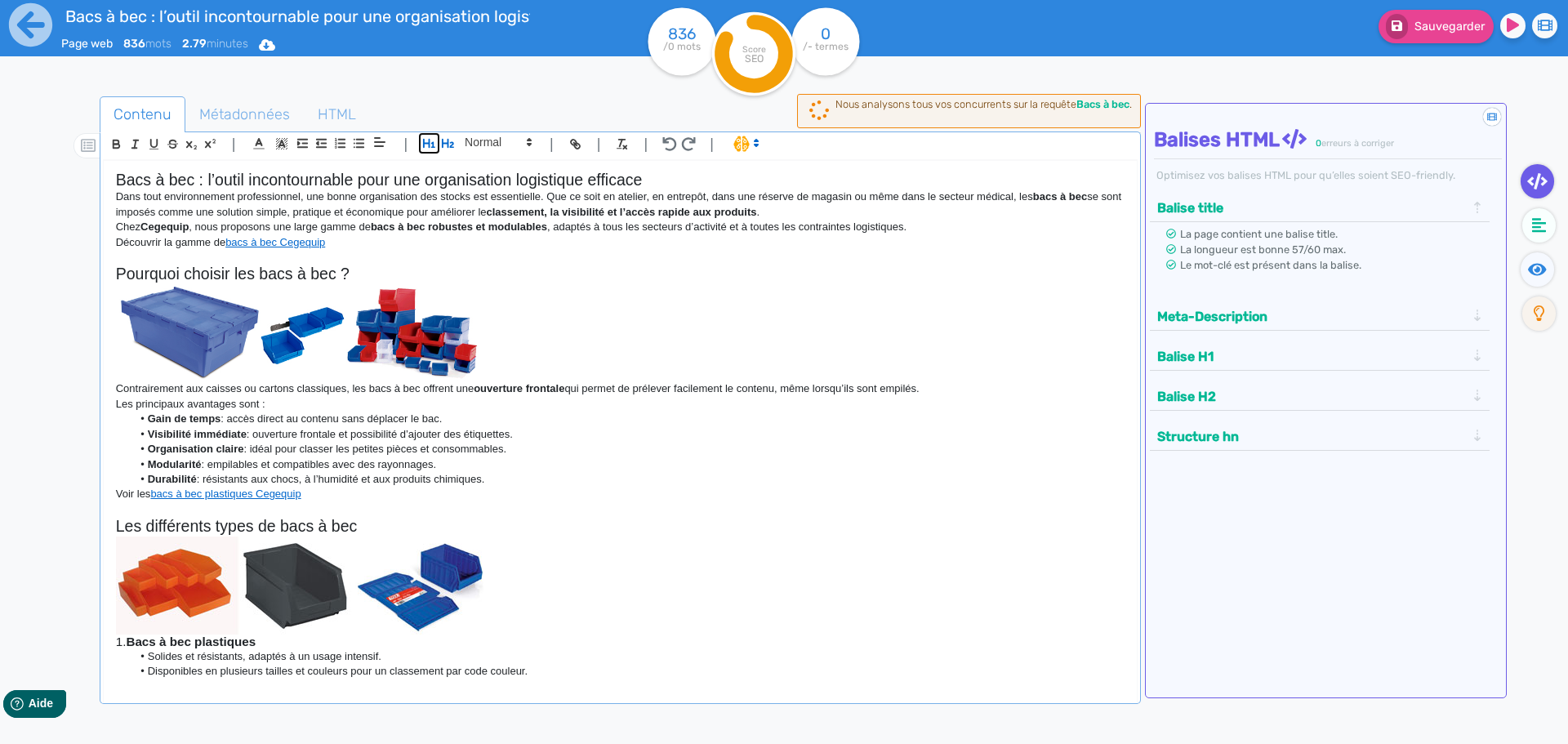
click at [433, 145] on icon "button" at bounding box center [429, 143] width 13 height 9
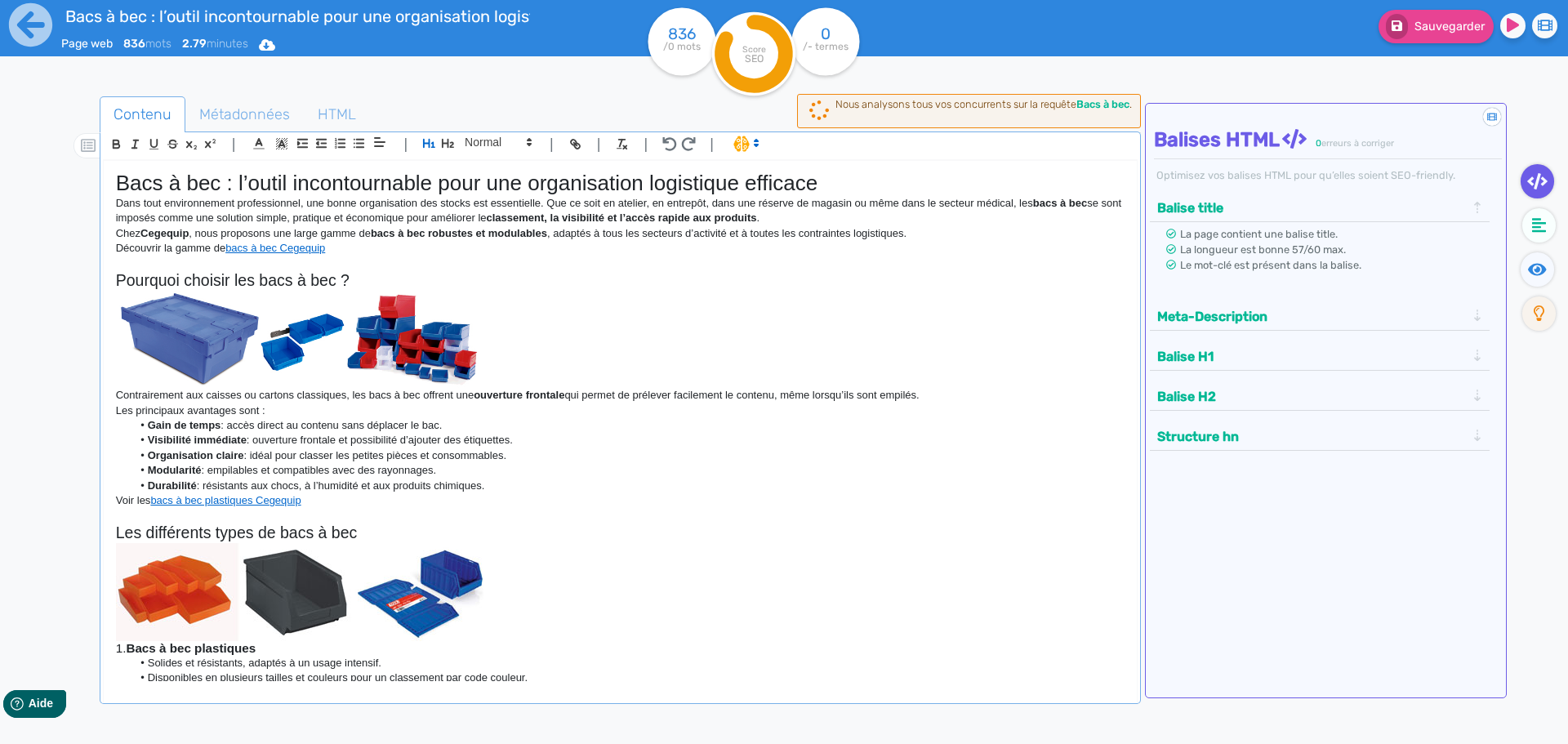
click at [364, 225] on p "Dans tout environnement professionnel, une bonne organisation des stocks est es…" at bounding box center [620, 211] width 1009 height 30
click at [27, 43] on icon at bounding box center [30, 24] width 43 height 43
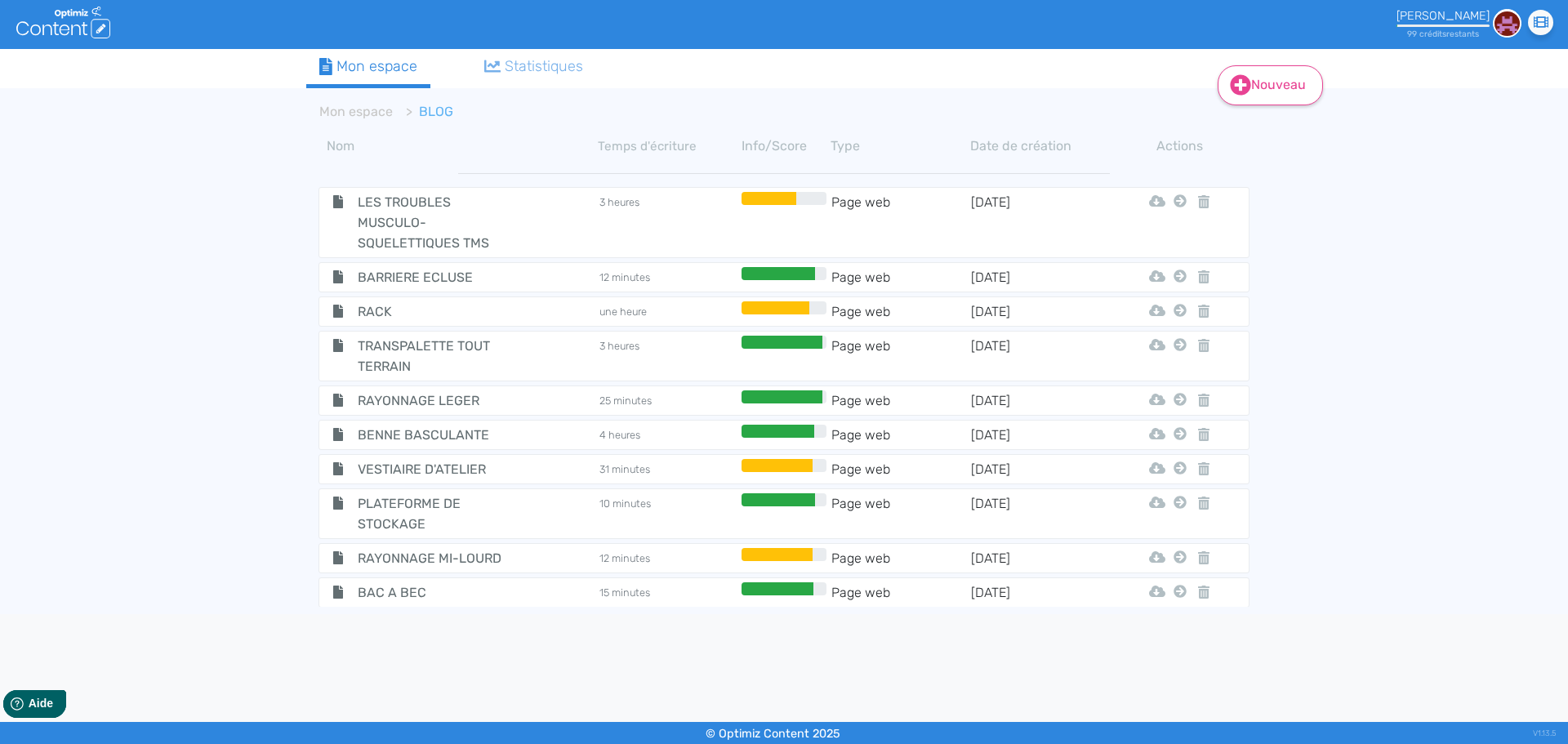
click at [1263, 93] on link "Nouveau" at bounding box center [1270, 85] width 105 height 40
click at [1282, 122] on button "Contenu" at bounding box center [1282, 126] width 131 height 26
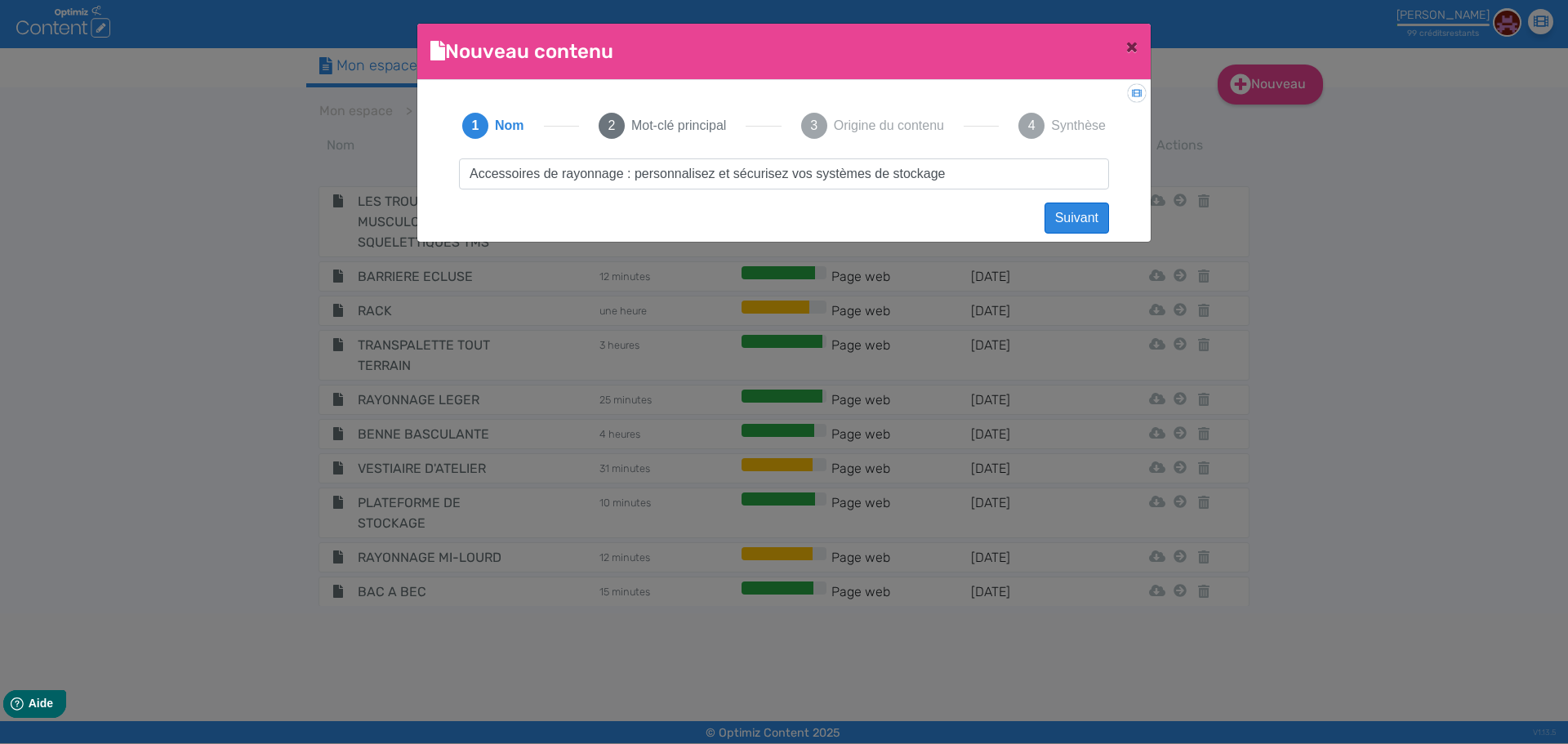
type input "Accessoires de rayonnage : personnalisez et sécurisez vos systèmes de stockage"
click at [1072, 217] on button "Suivant" at bounding box center [1077, 218] width 64 height 31
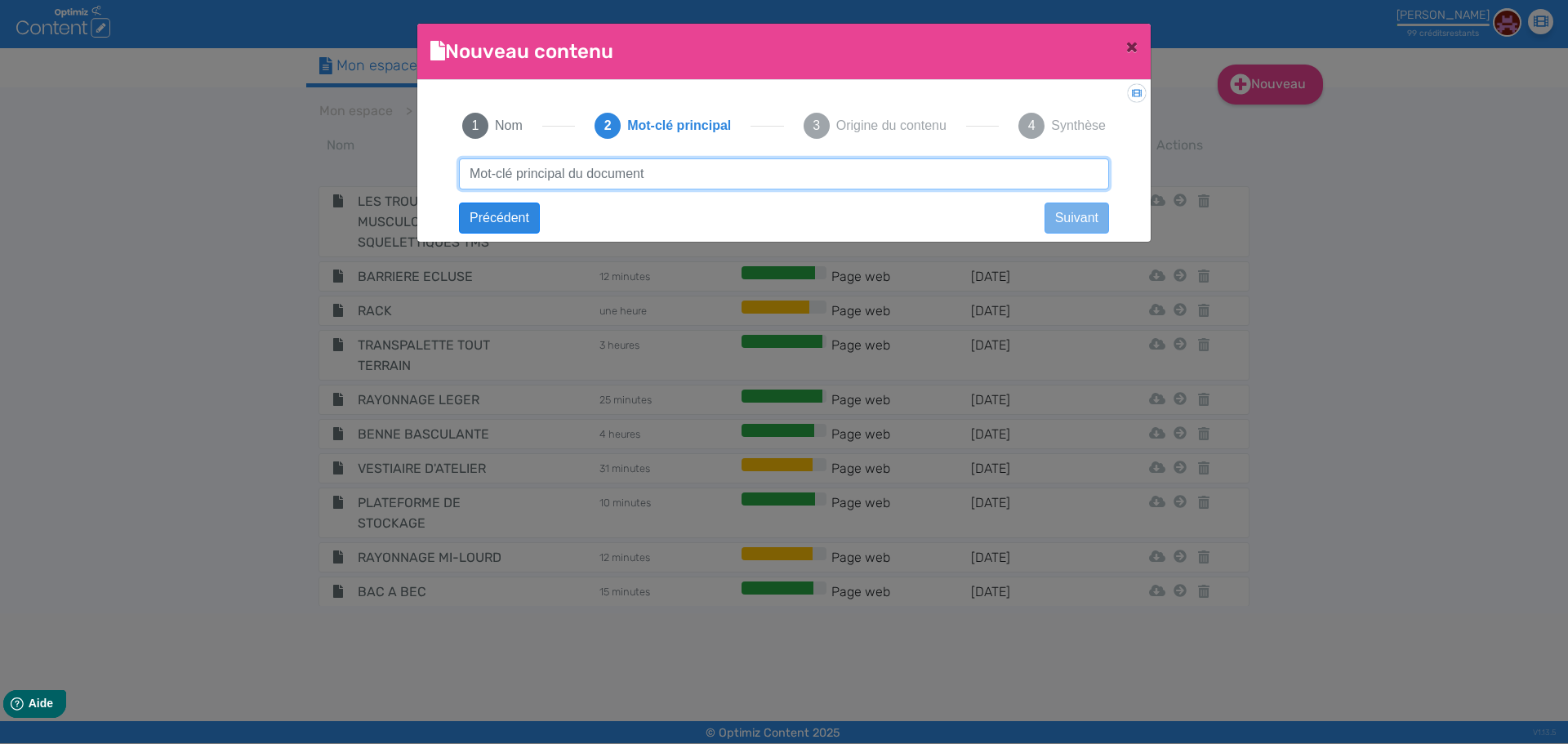
paste input "Accessoires de rayonnage : personnalisez et sécurisez vos systèmes de stockage"
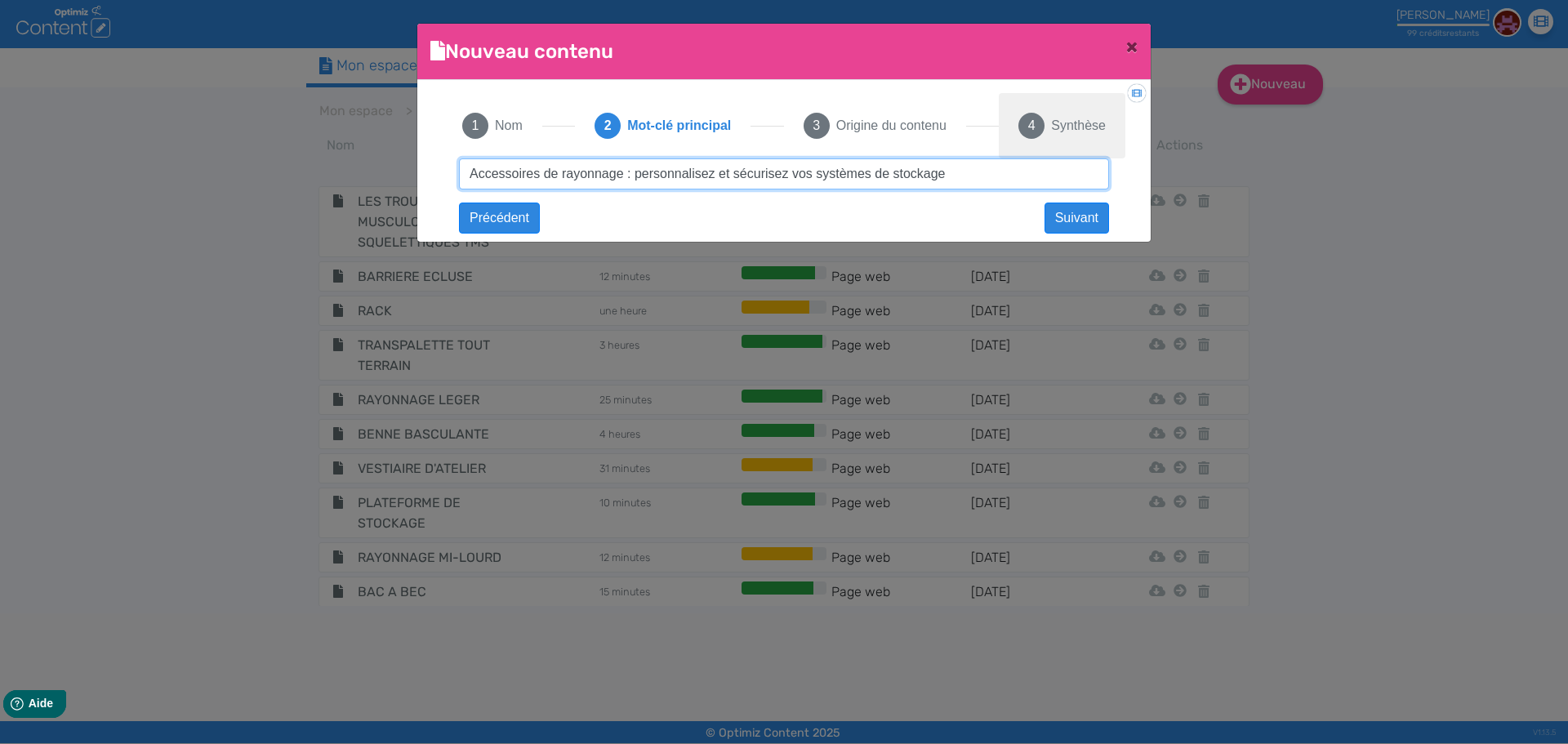
drag, startPoint x: 622, startPoint y: 173, endPoint x: 1052, endPoint y: 152, distance: 430.5
click at [1052, 152] on div "1 Nom 2 Mot-clé principal 3 Origine du contenu 4 Synthèse Accessoires de rayonn…" at bounding box center [783, 155] width 682 height 126
type input "Accessoires de rayonnage"
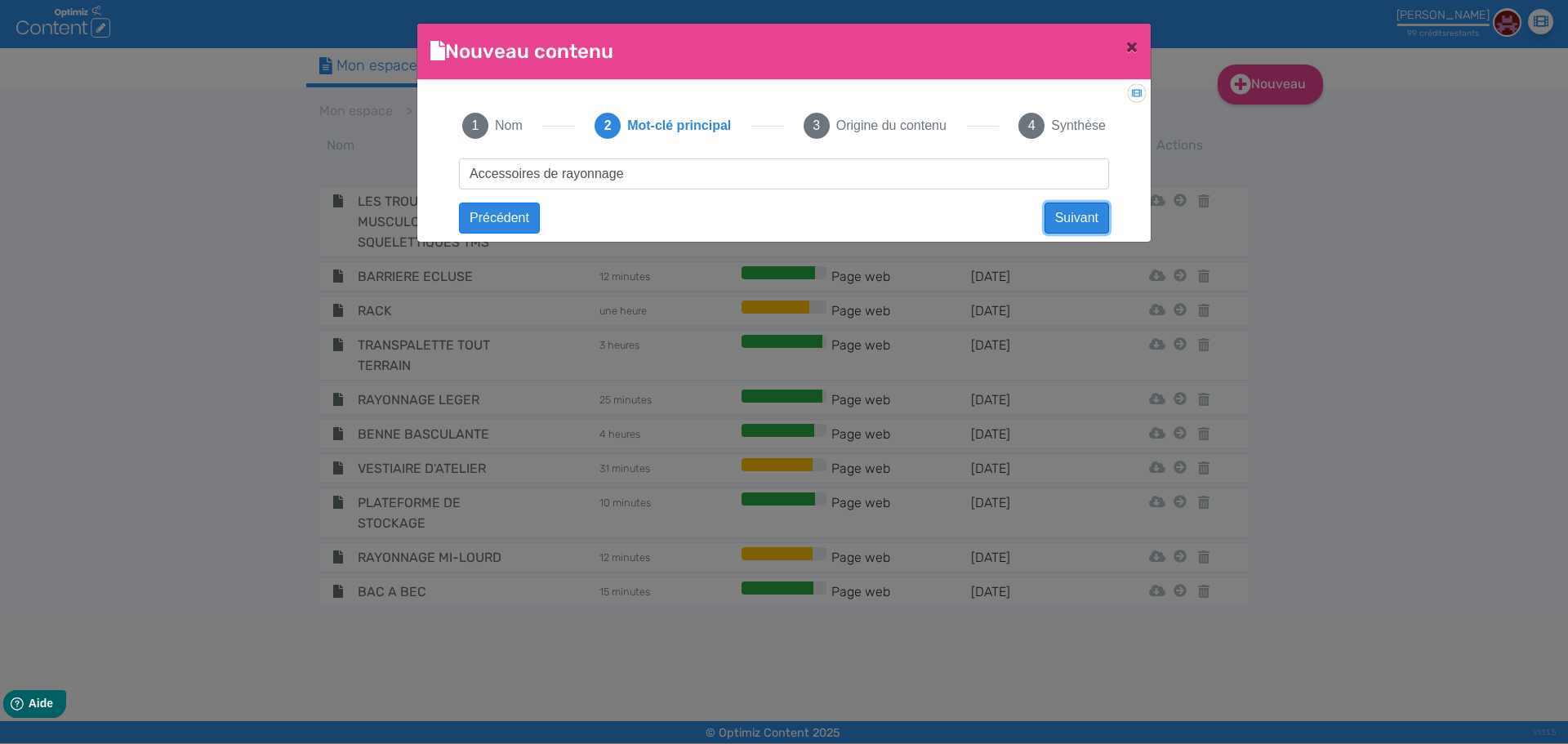
click at [1089, 215] on button "Suivant" at bounding box center [1077, 218] width 64 height 31
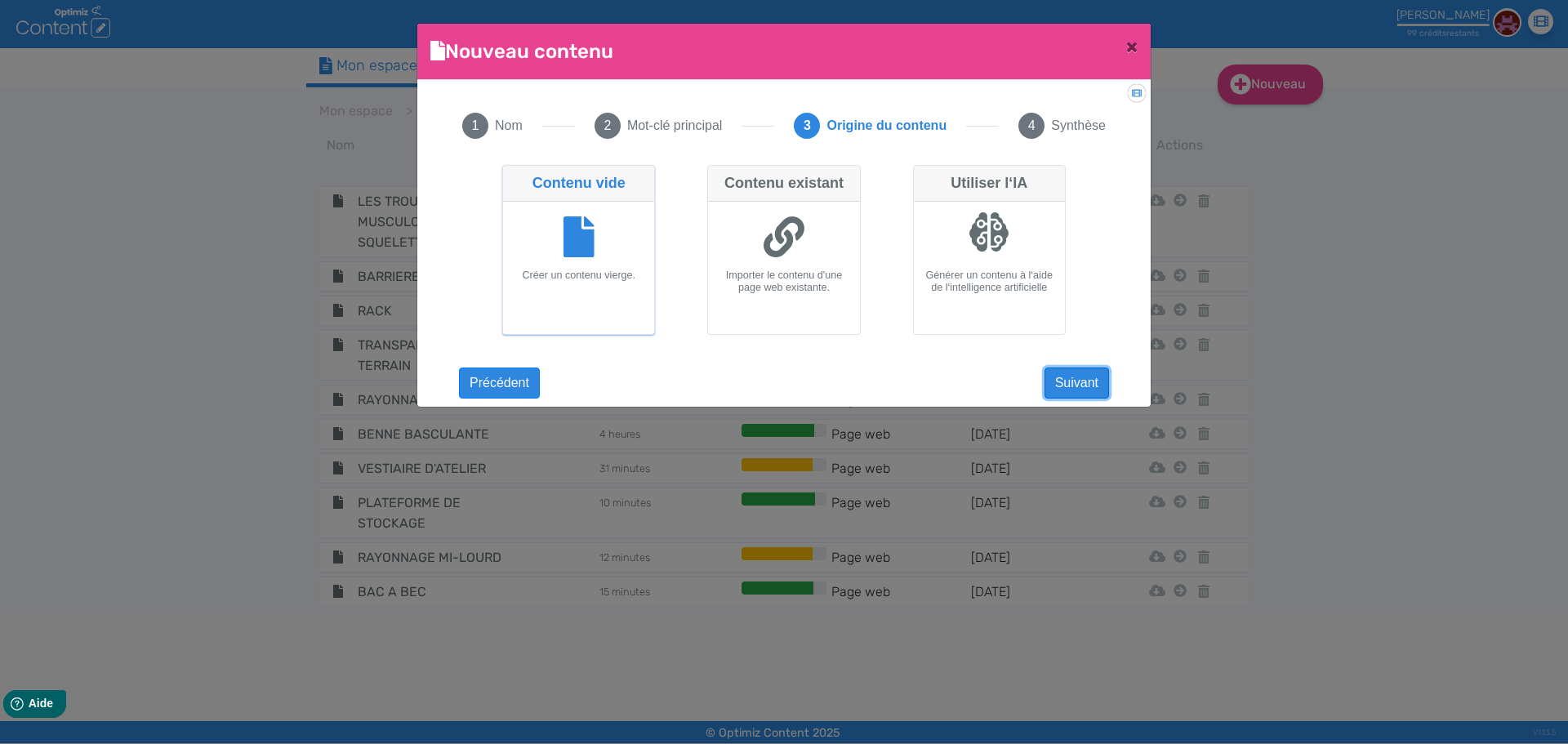
click at [1080, 391] on button "Suivant" at bounding box center [1077, 383] width 64 height 31
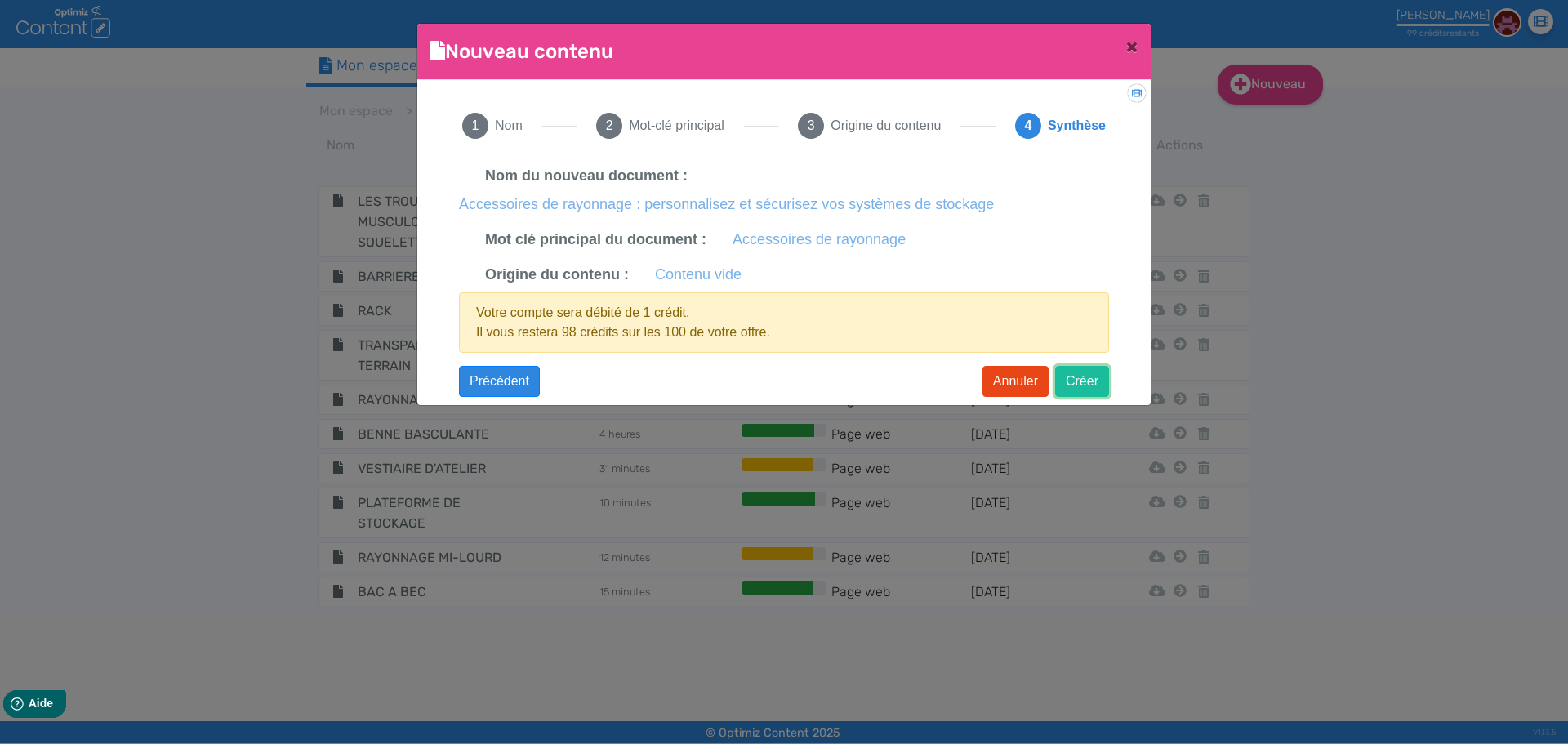
click at [1102, 375] on button "Créer" at bounding box center [1082, 382] width 54 height 31
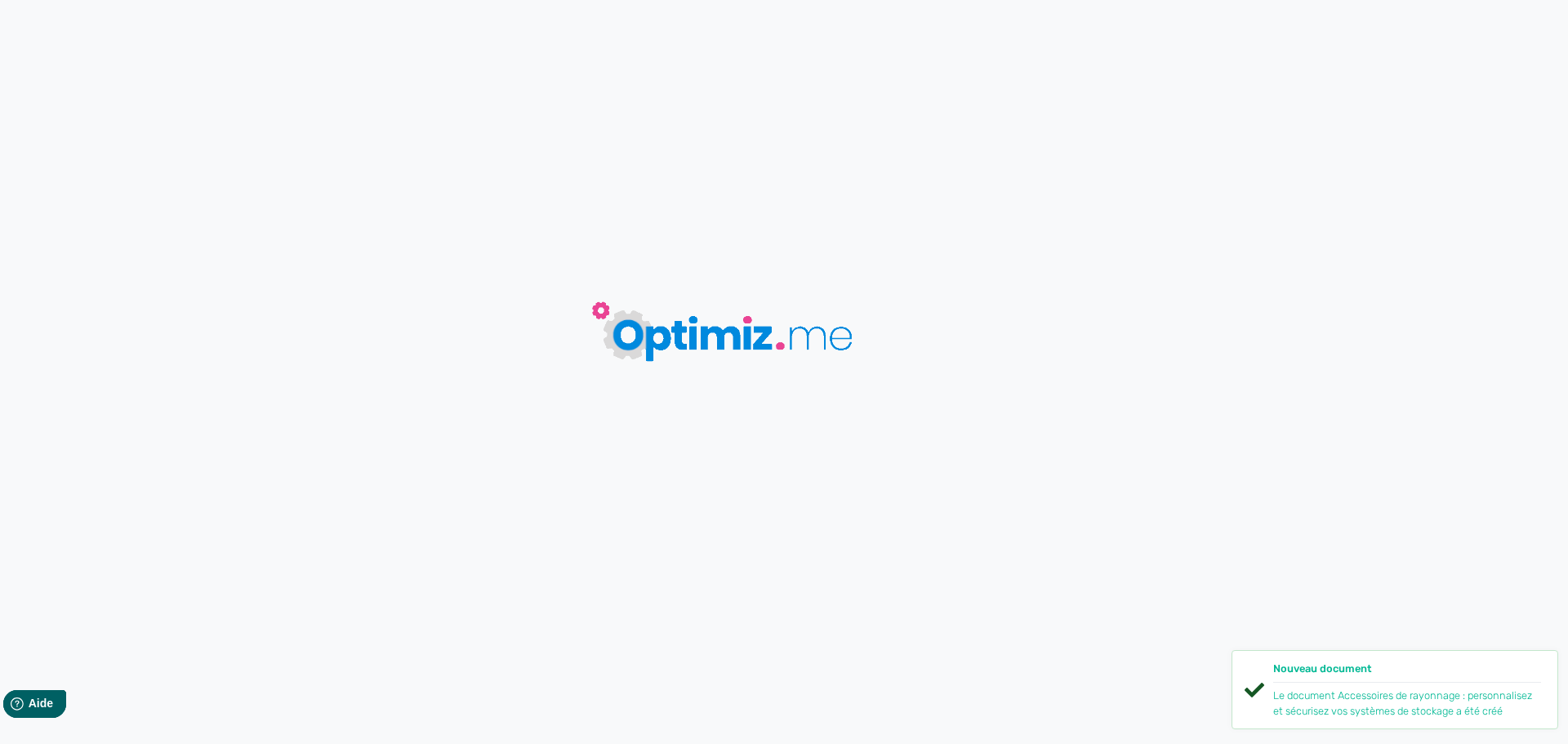
type input "Accessoires de rayonnage : personnalisez et sécurisez vos systèmes de stockage"
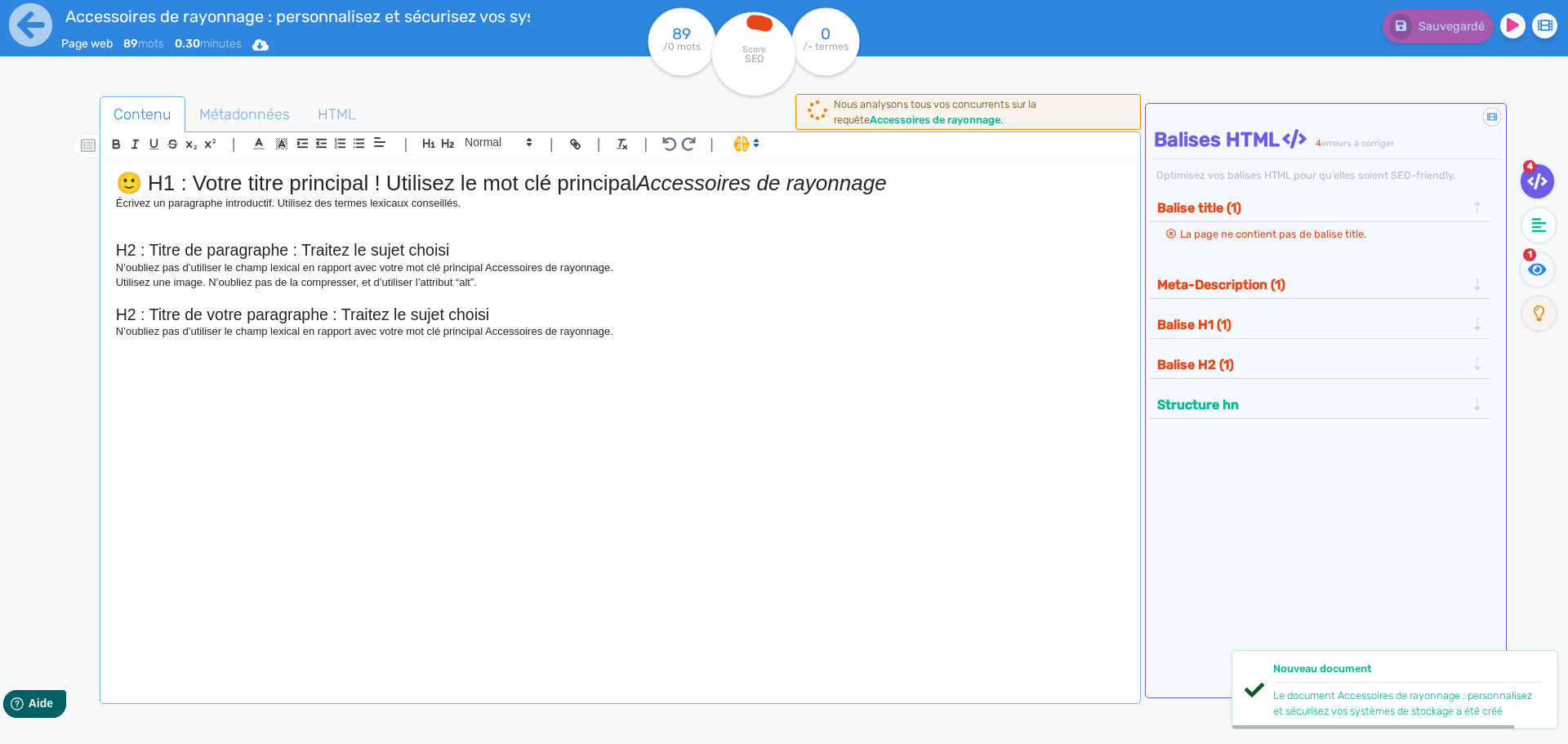
click at [415, 319] on h2 "H2 : Titre de votre paragraphe : Traitez le sujet choisi" at bounding box center [620, 314] width 1009 height 19
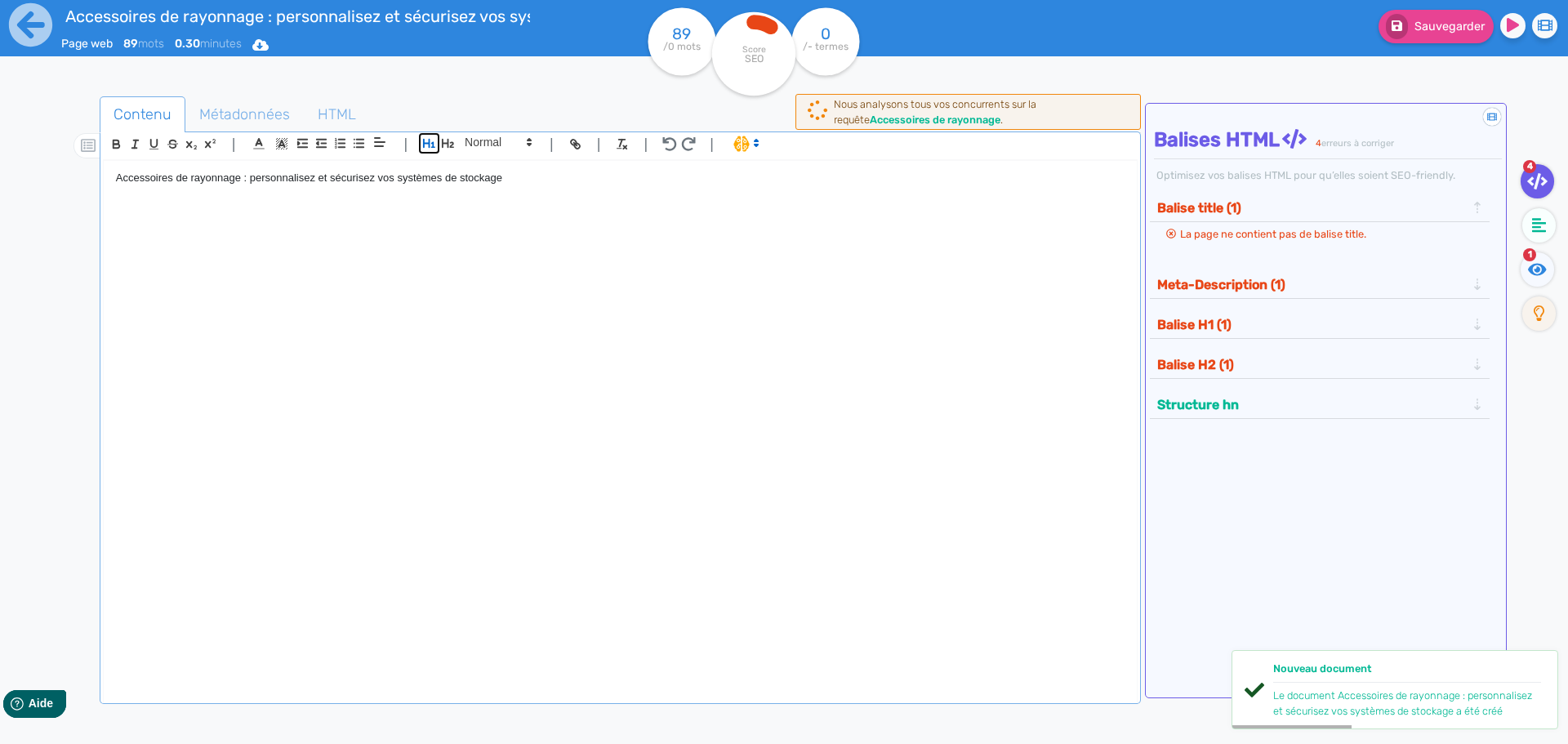
click at [425, 143] on icon "button" at bounding box center [430, 144] width 14 height 14
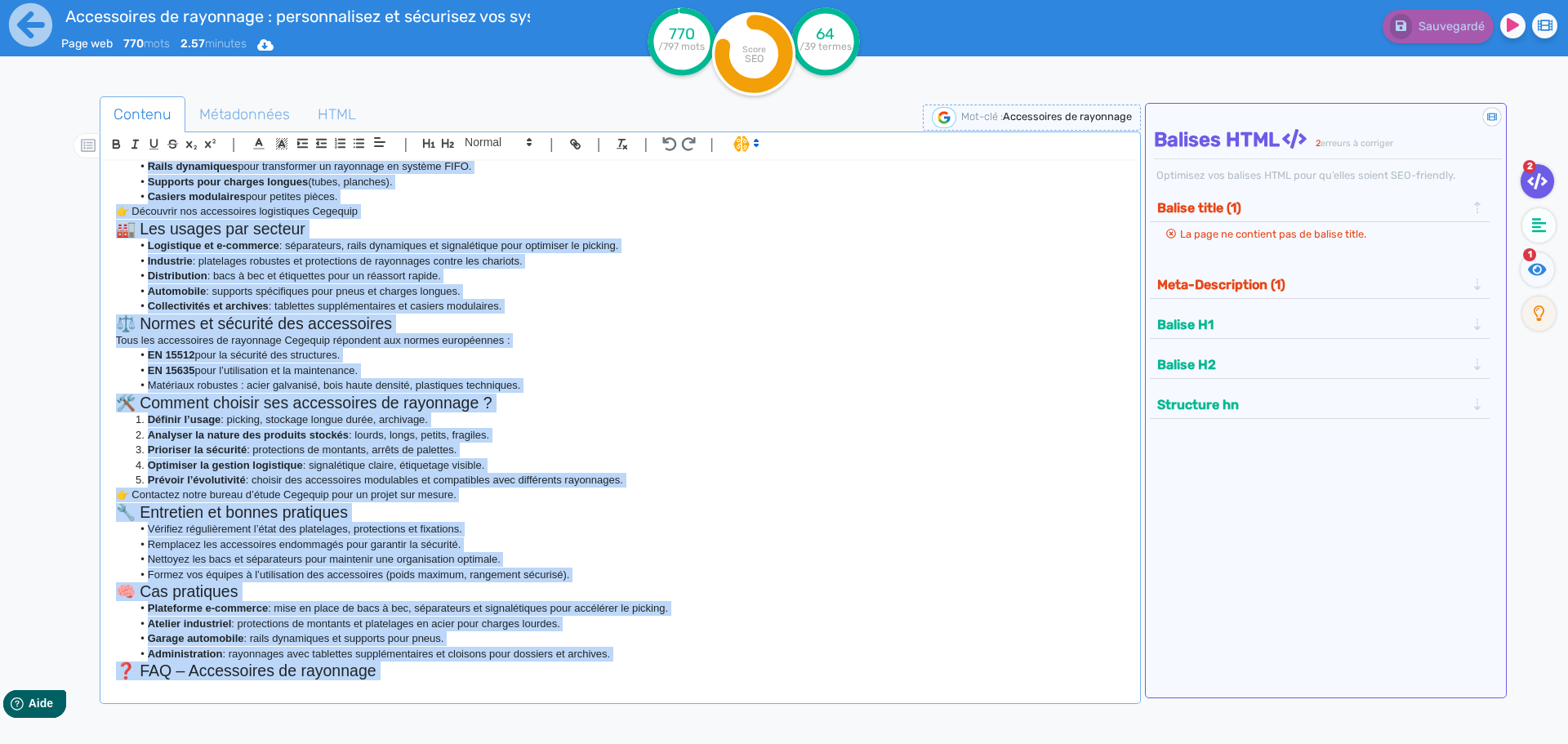
scroll to position [767, 0]
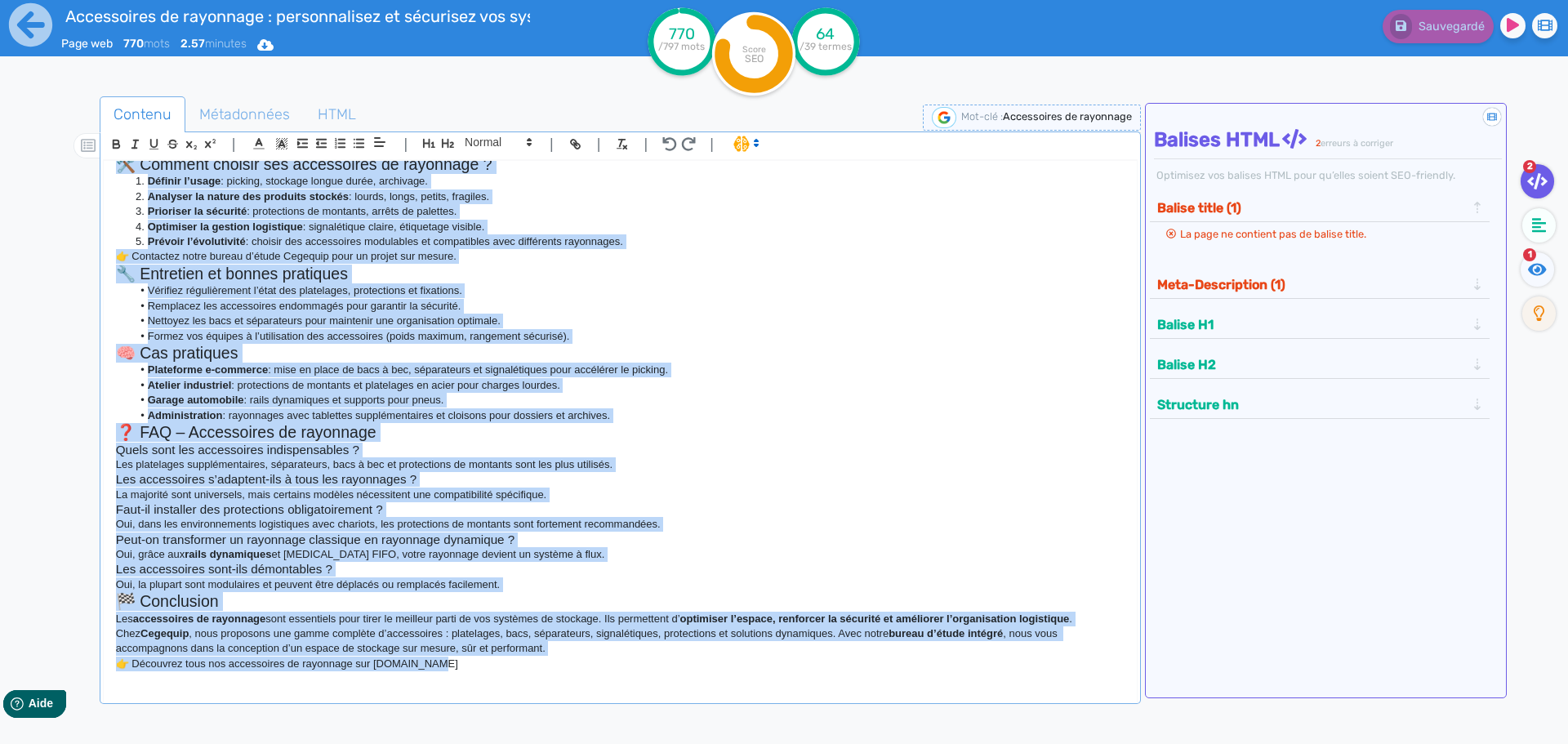
drag, startPoint x: 112, startPoint y: 205, endPoint x: 603, endPoint y: 782, distance: 757.6
click at [603, 743] on html "Accessoires de rayonnage : personnalisez et sécurisez vos systèmes de stockage …" at bounding box center [784, 372] width 1568 height 744
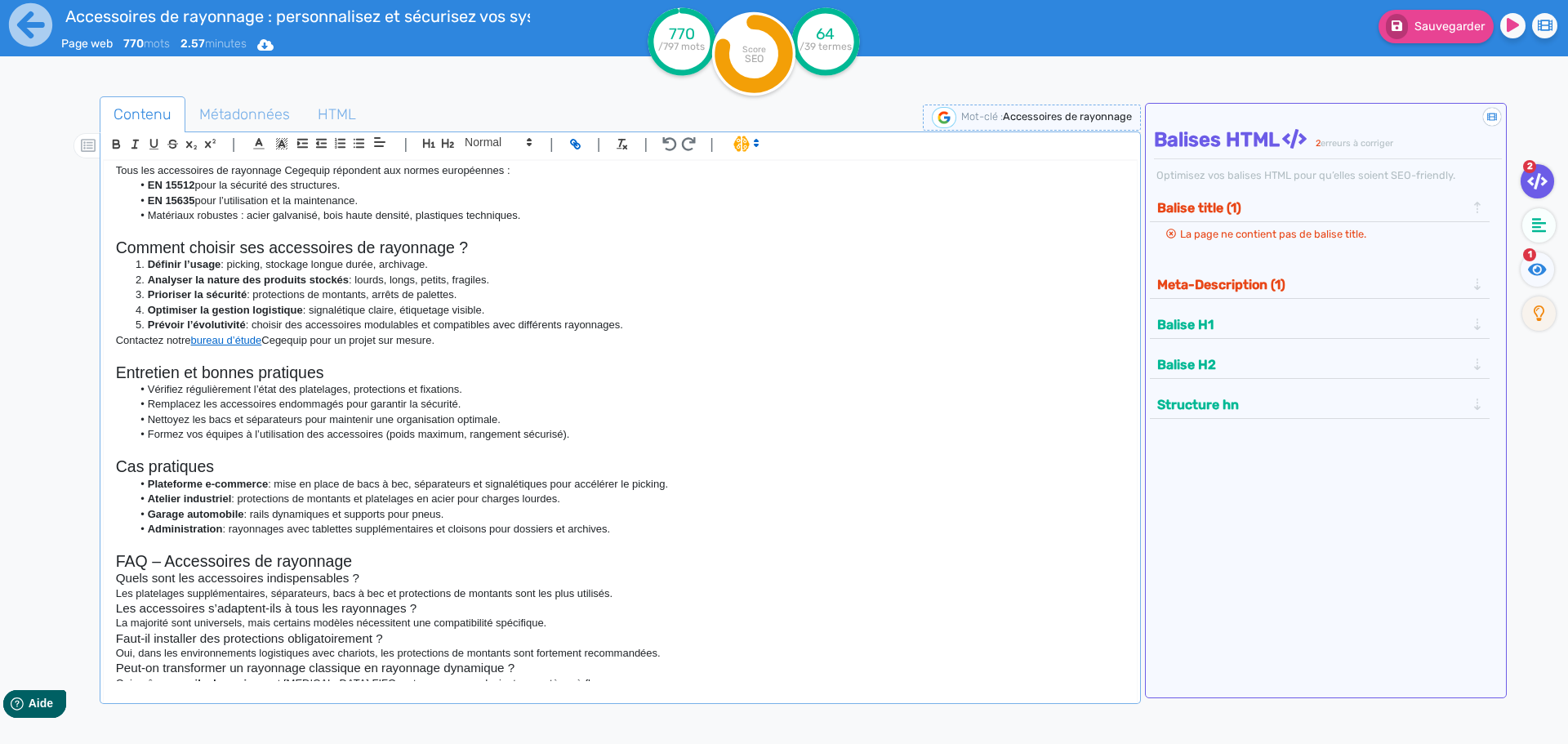
scroll to position [1088, 0]
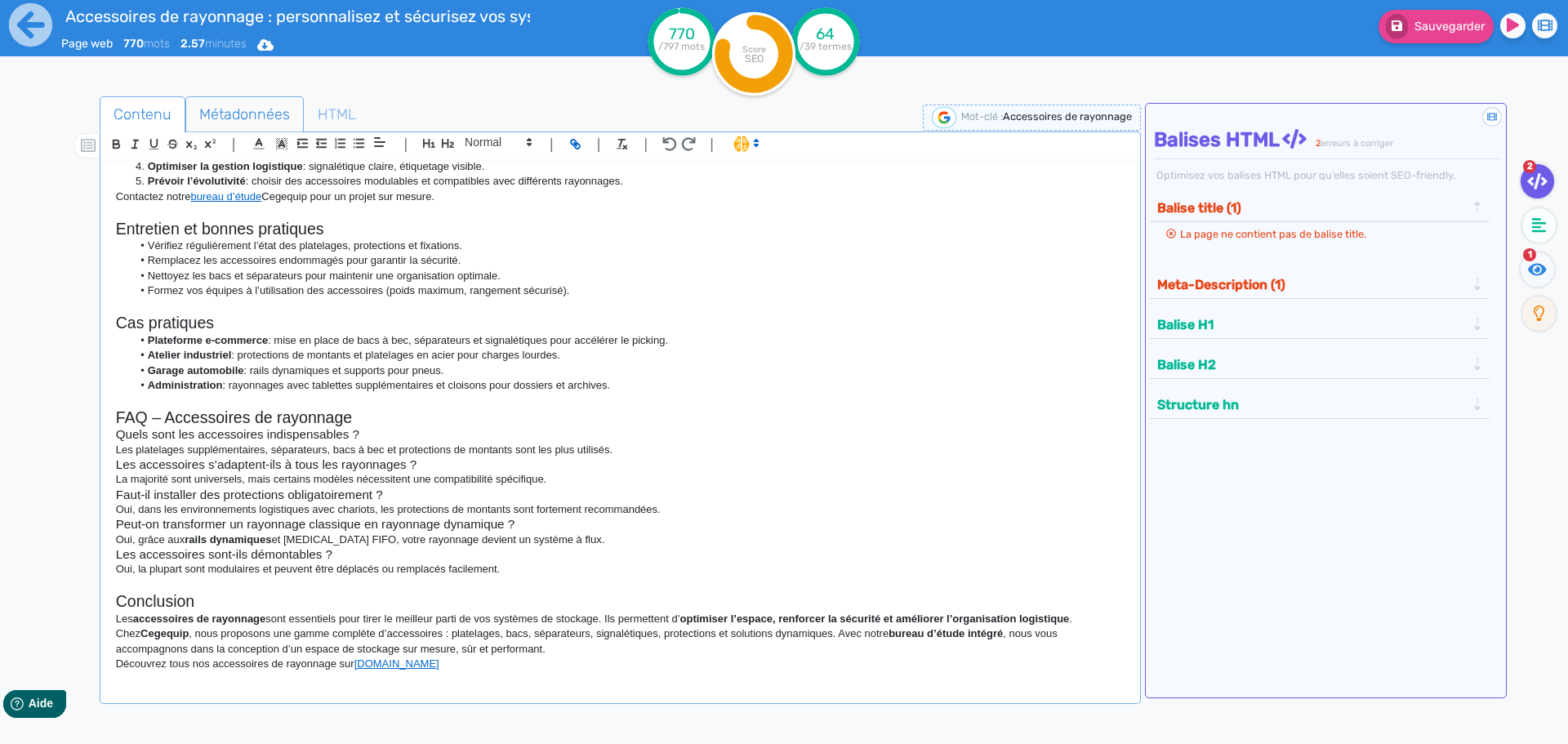
click at [250, 107] on span "Métadonnées" at bounding box center [245, 114] width 117 height 44
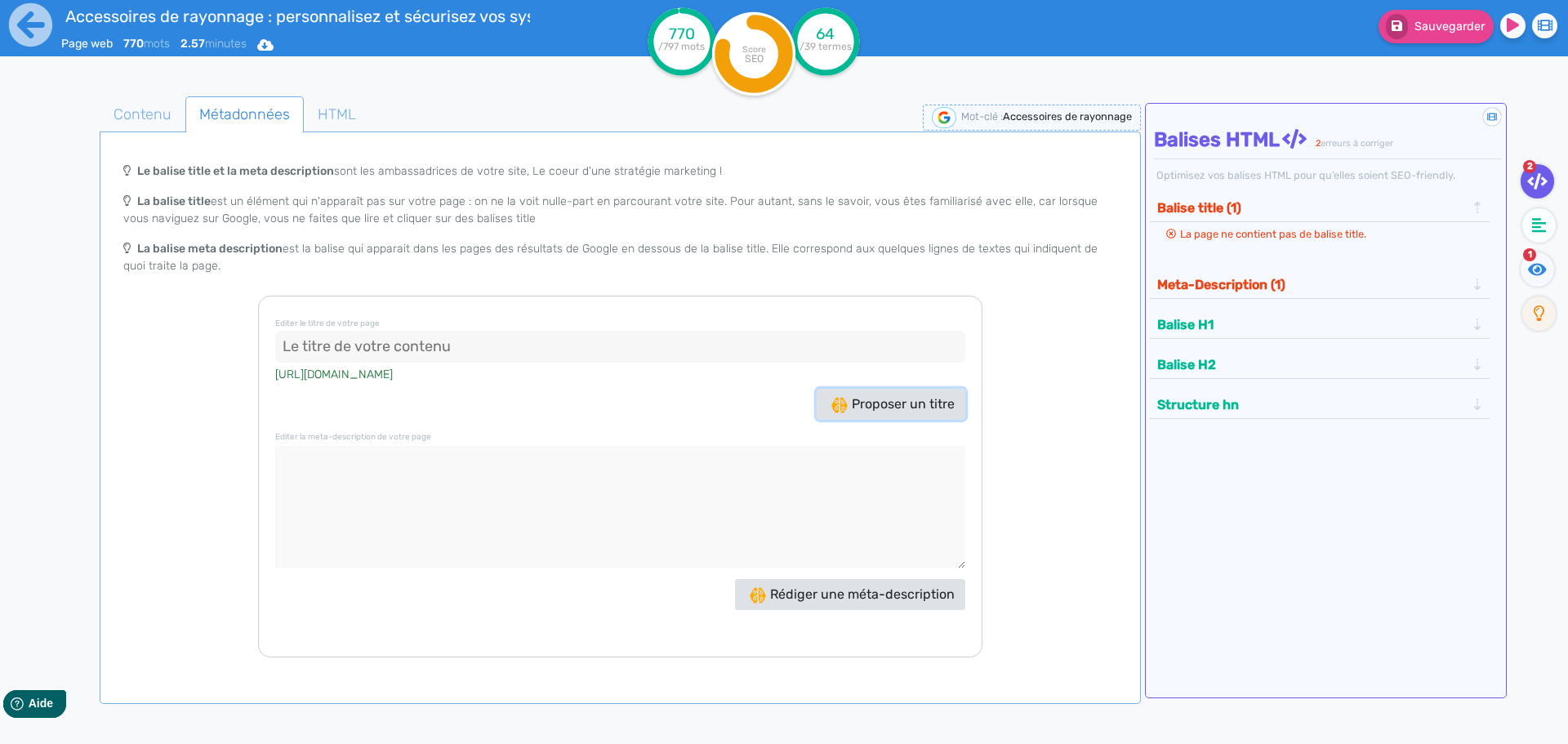
click at [879, 407] on span "Proposer un titre" at bounding box center [893, 404] width 123 height 16
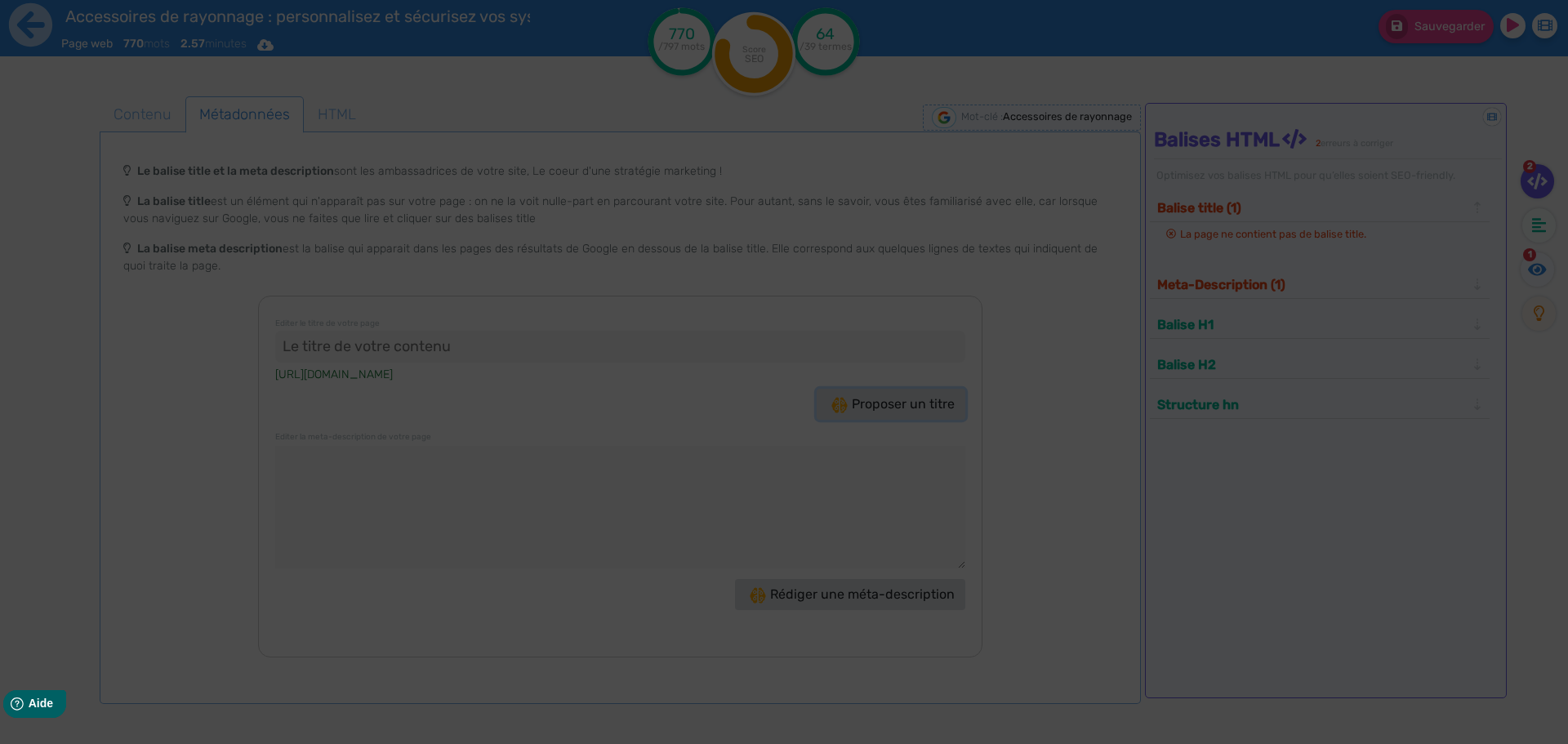
type input "Accessoires de rayonnage : Optimisez votre stockage !"
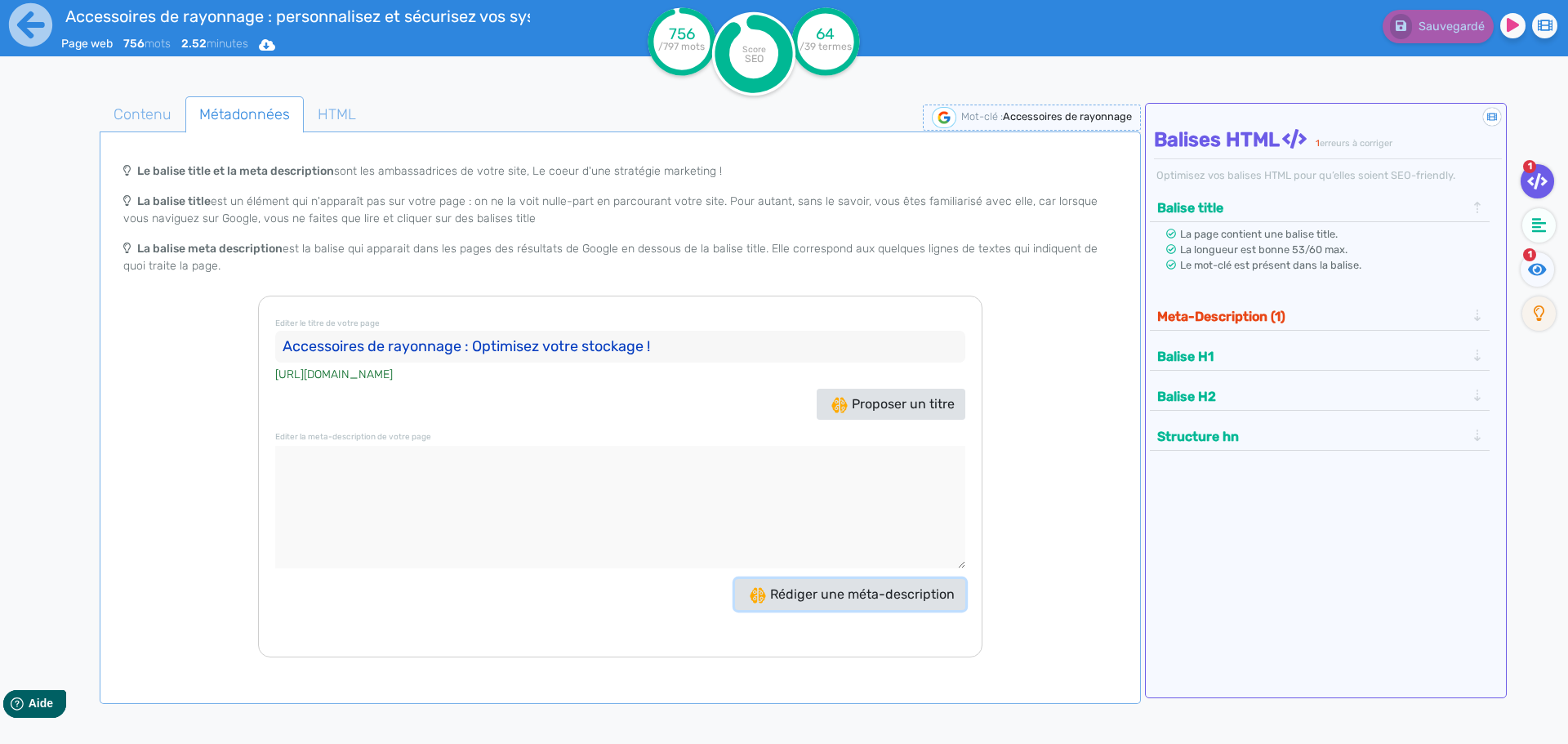
click at [842, 602] on button "Rédiger une méta-description" at bounding box center [850, 595] width 230 height 31
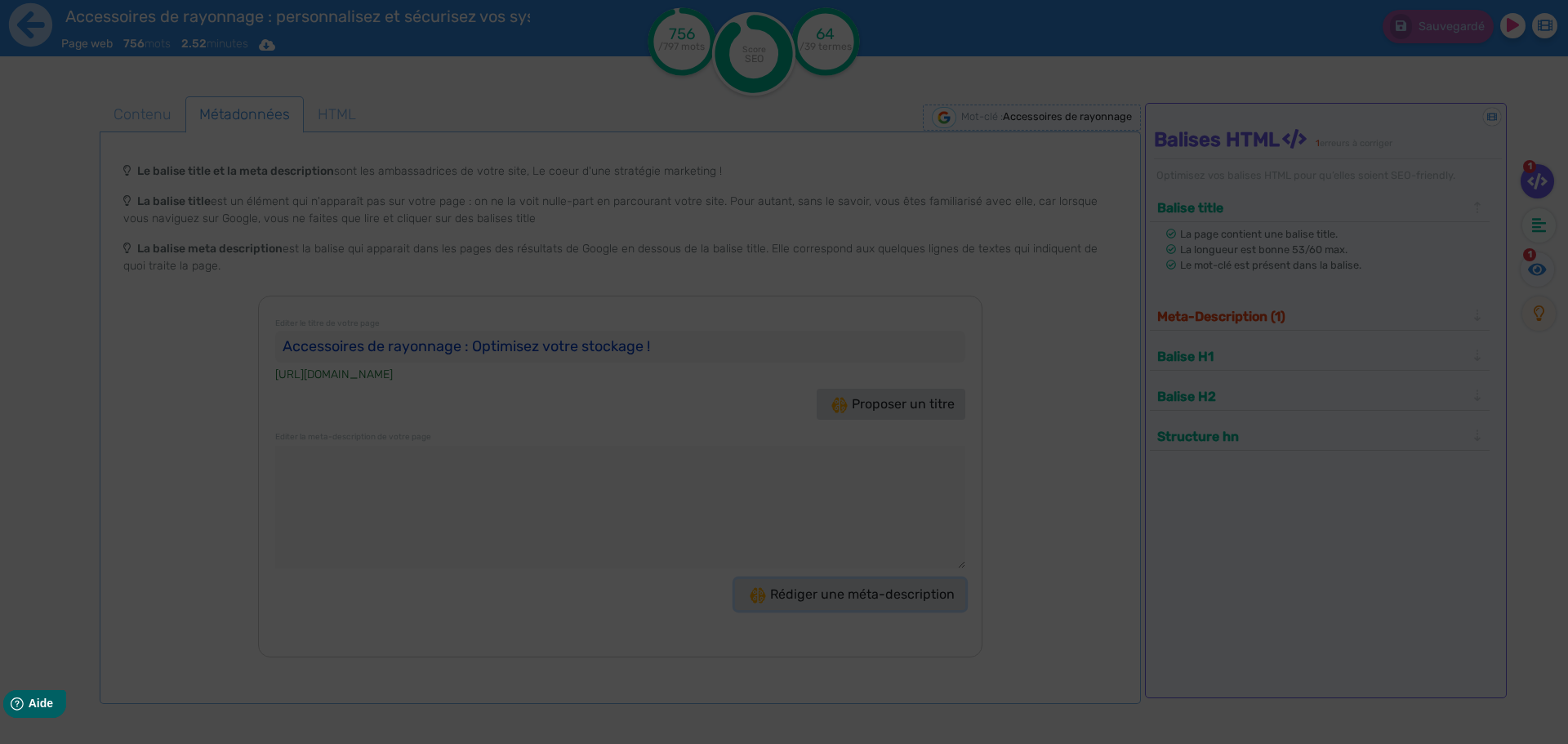
type textarea "Découvrez les accessoires de rayonnage Cegequip pour optimiser votre espace de …"
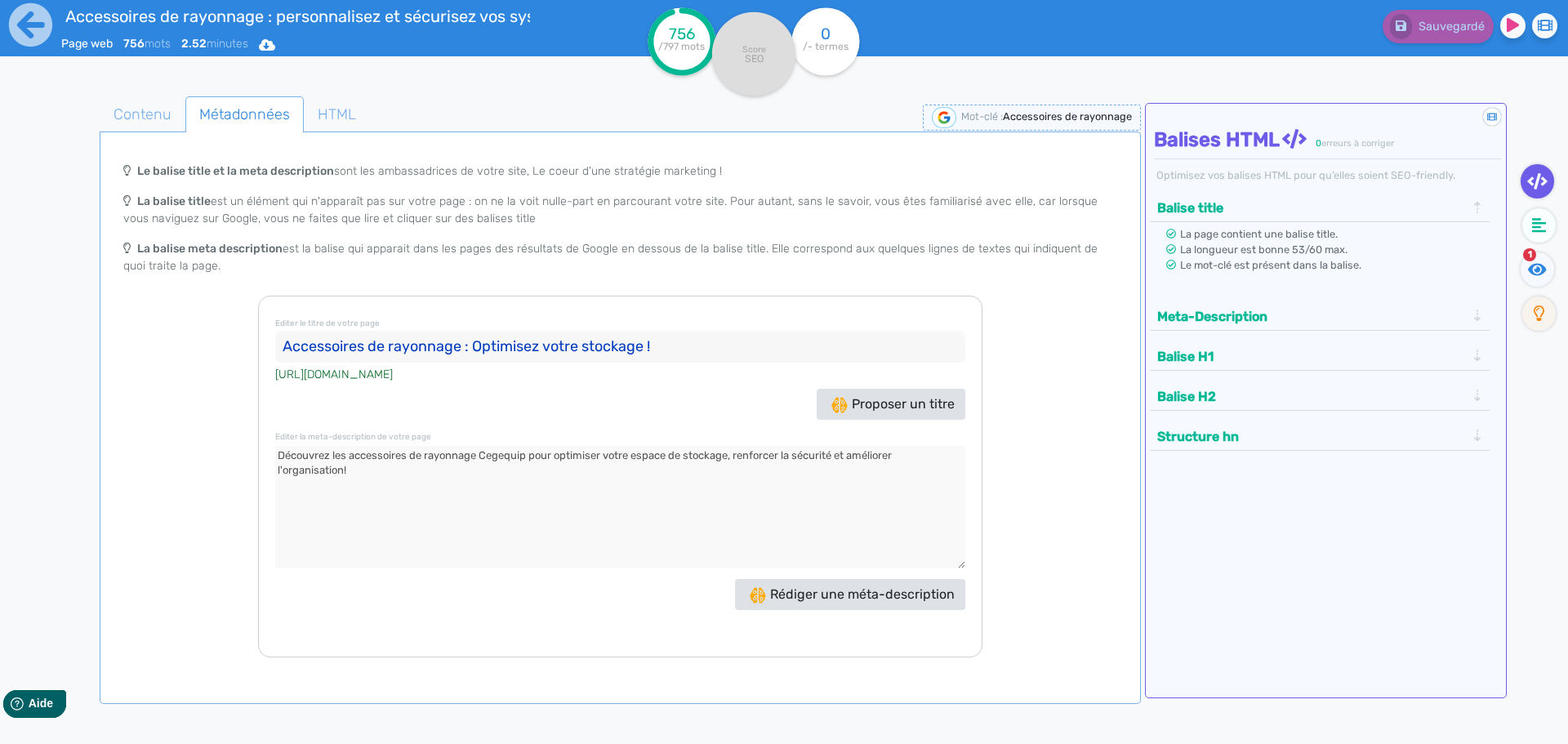
drag, startPoint x: 693, startPoint y: 344, endPoint x: 43, endPoint y: 310, distance: 650.9
click at [43, 310] on div "Contenu Métadonnées HTML | | H3 H4 H5 H6 Normal | | | | Accessoires de rayonnag…" at bounding box center [804, 464] width 1529 height 767
drag, startPoint x: 388, startPoint y: 465, endPoint x: 213, endPoint y: 453, distance: 175.4
click at [171, 431] on div "Le balise title et la meta description sont les ambassadrices de votre site, Le…" at bounding box center [620, 405] width 1035 height 503
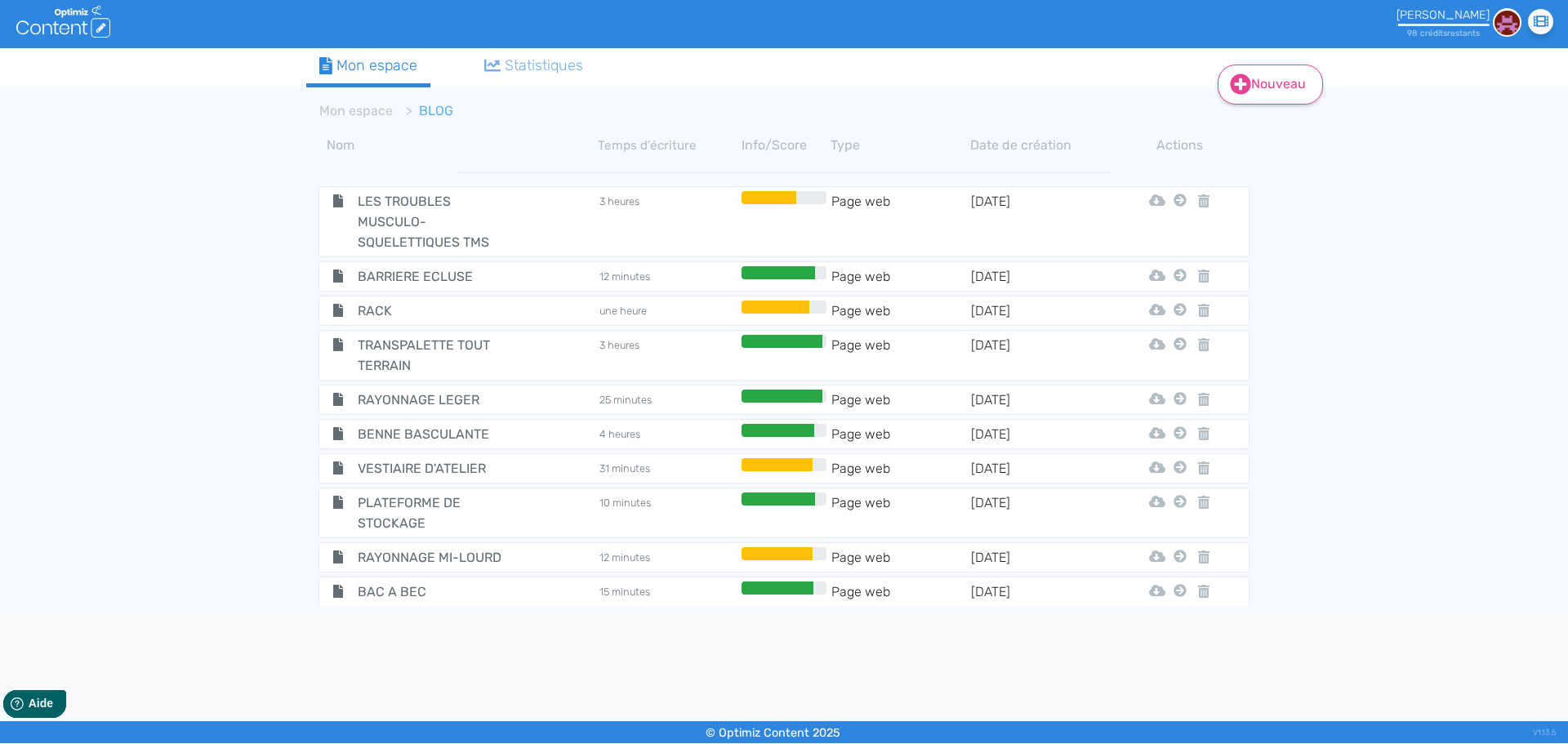
click at [1250, 94] on link "Nouveau" at bounding box center [1270, 84] width 105 height 40
click at [1270, 122] on button "Contenu" at bounding box center [1282, 125] width 131 height 26
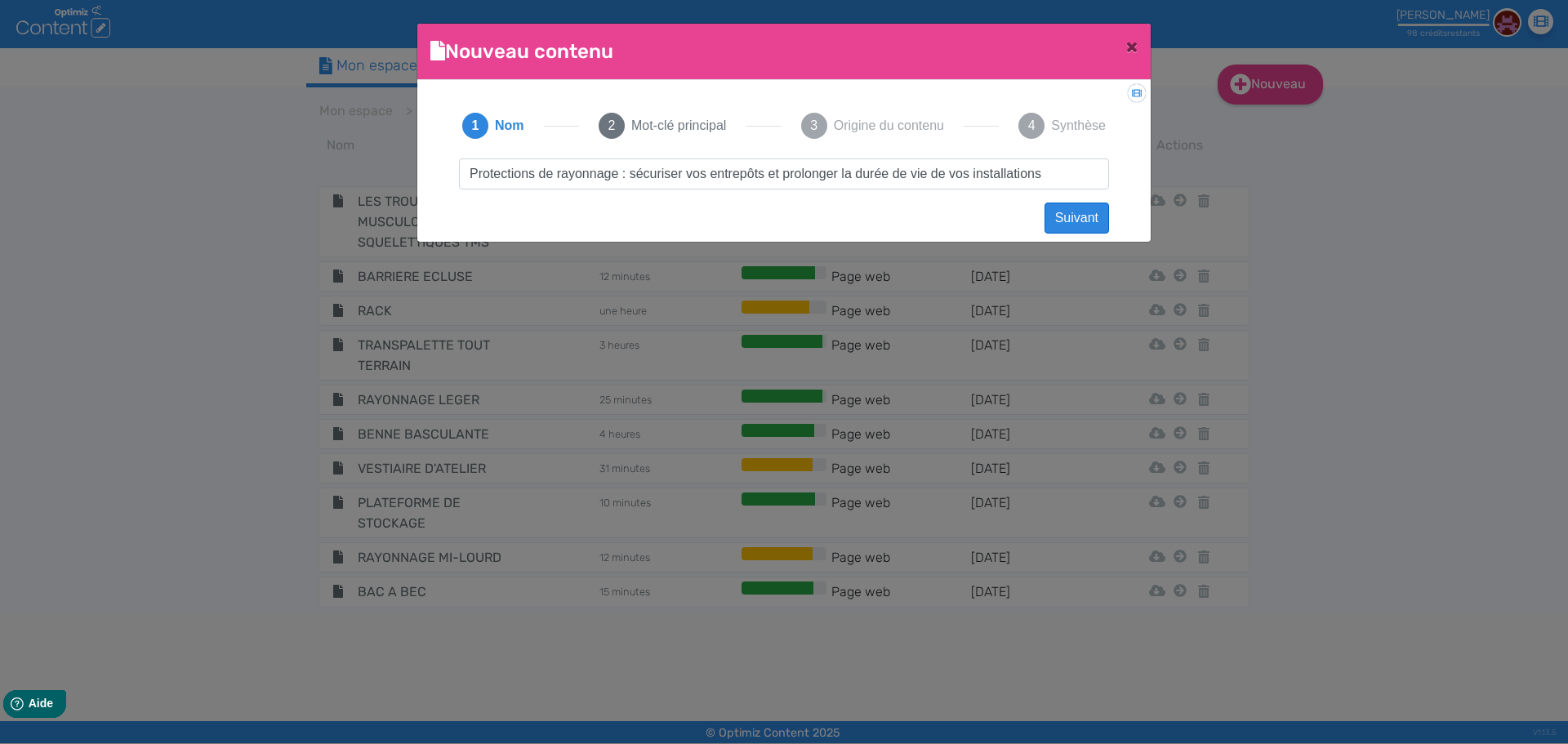
type input "Protections de rayonnage : sécuriser vos entrepôts et prolonger la durée de vie…"
click at [1082, 219] on button "Suivant" at bounding box center [1077, 218] width 64 height 31
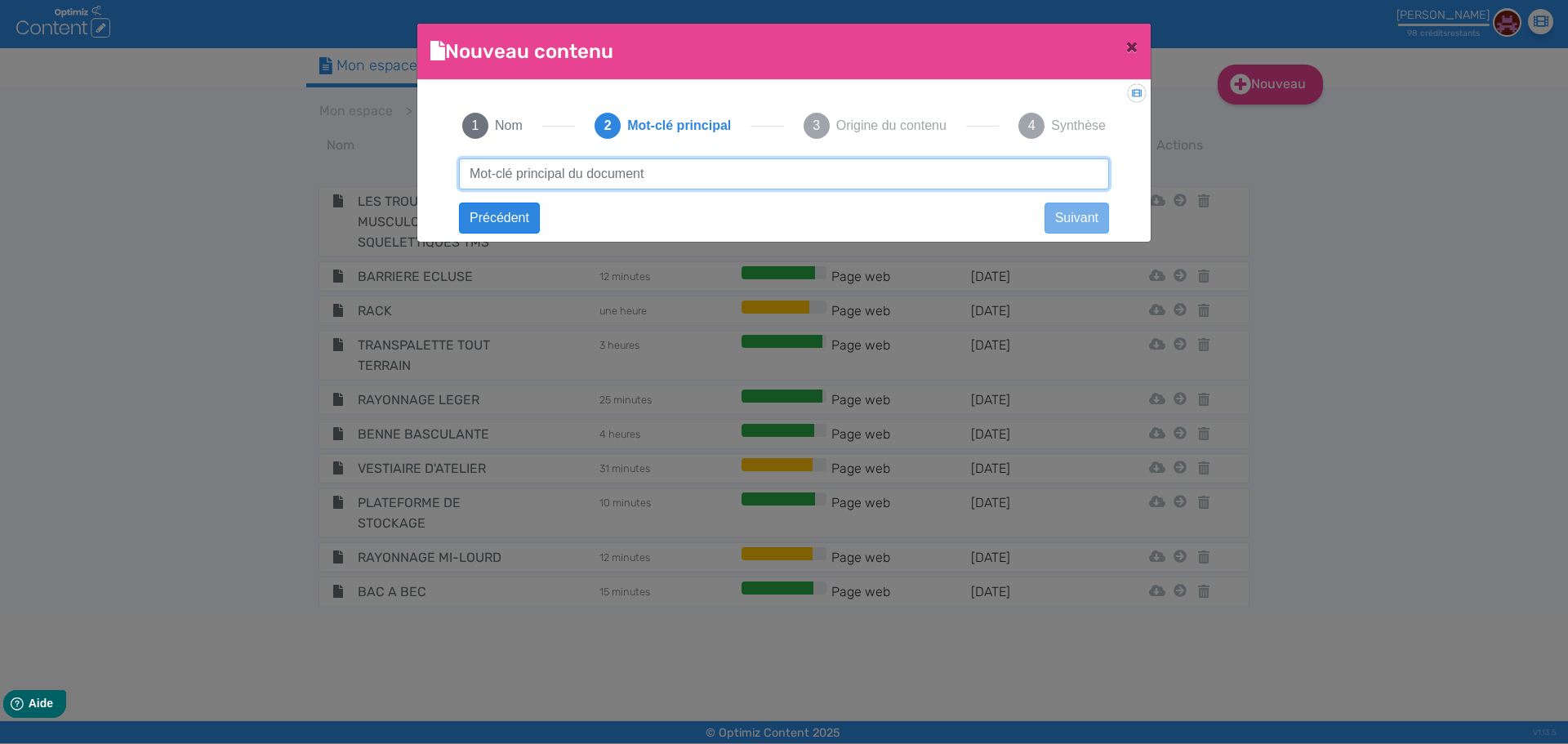
paste input "Protections de rayonnage : sécuriser vos entrepôts et prolonger la durée de vie…"
drag, startPoint x: 617, startPoint y: 175, endPoint x: 1077, endPoint y: 187, distance: 460.2
click at [1077, 187] on input "Protections de rayonnage : sécuriser vos entrepôts et prolonger la durée de vie…" at bounding box center [784, 174] width 650 height 31
type input "Protections de rayonnage"
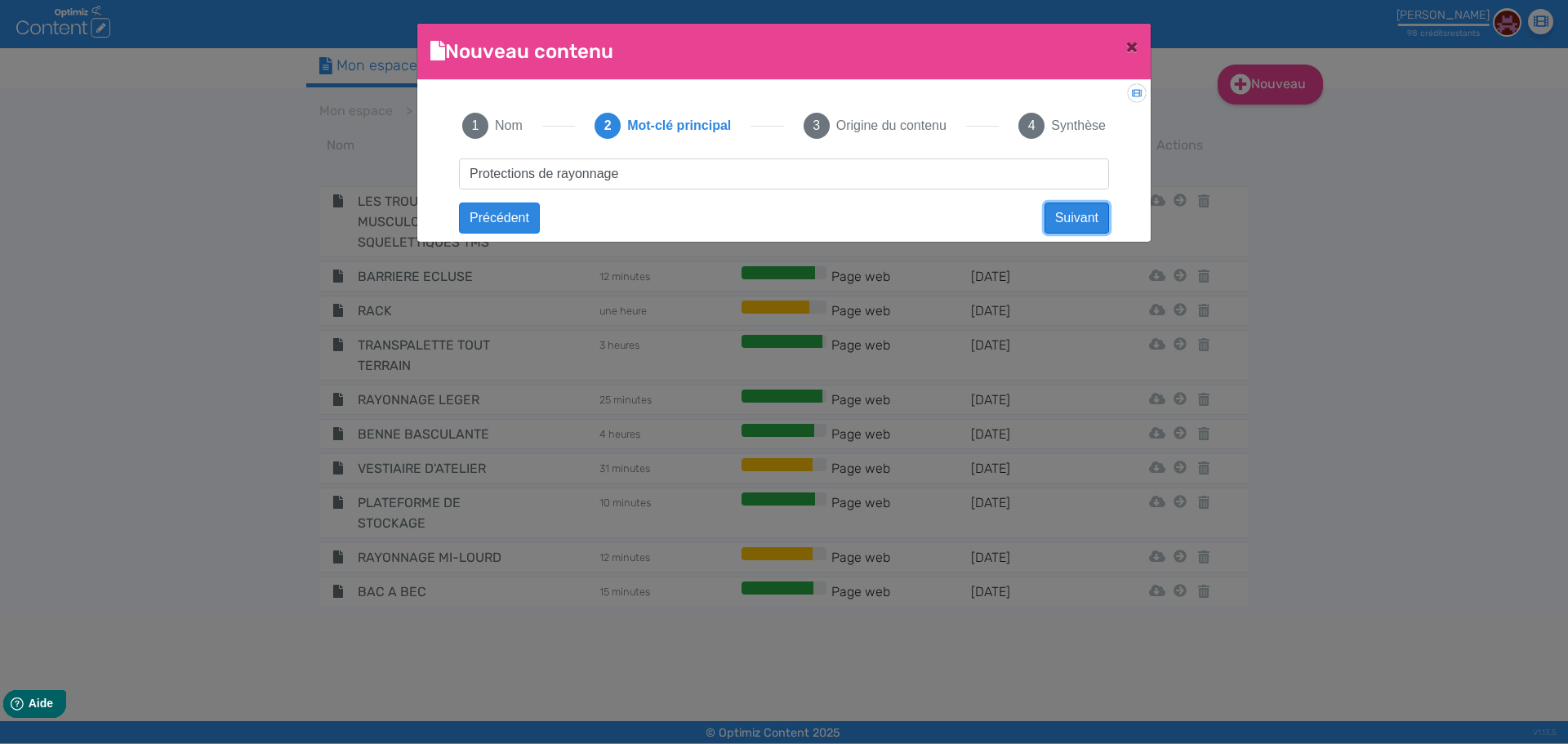
click at [1080, 219] on button "Suivant" at bounding box center [1077, 218] width 64 height 31
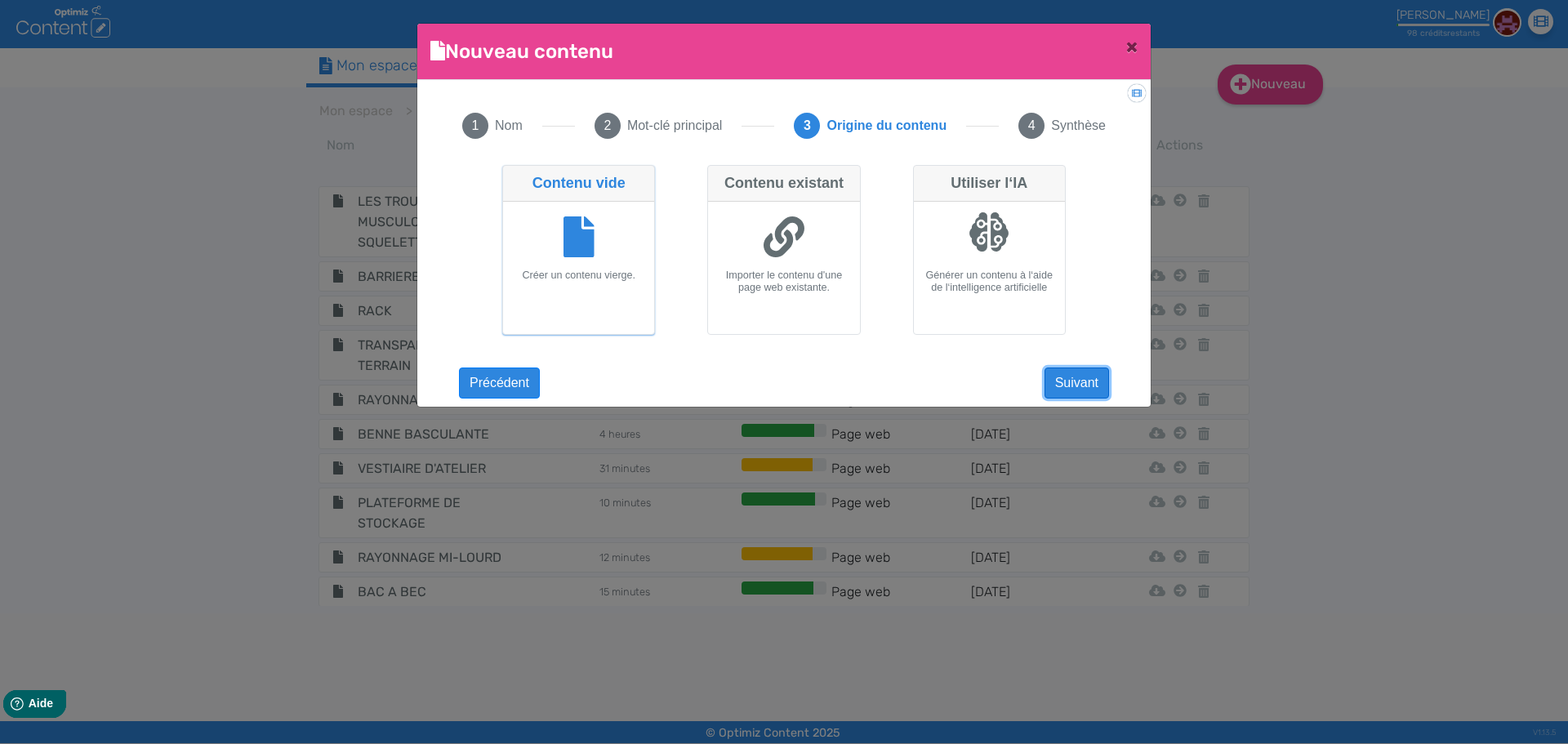
click at [1088, 383] on button "Suivant" at bounding box center [1077, 383] width 64 height 31
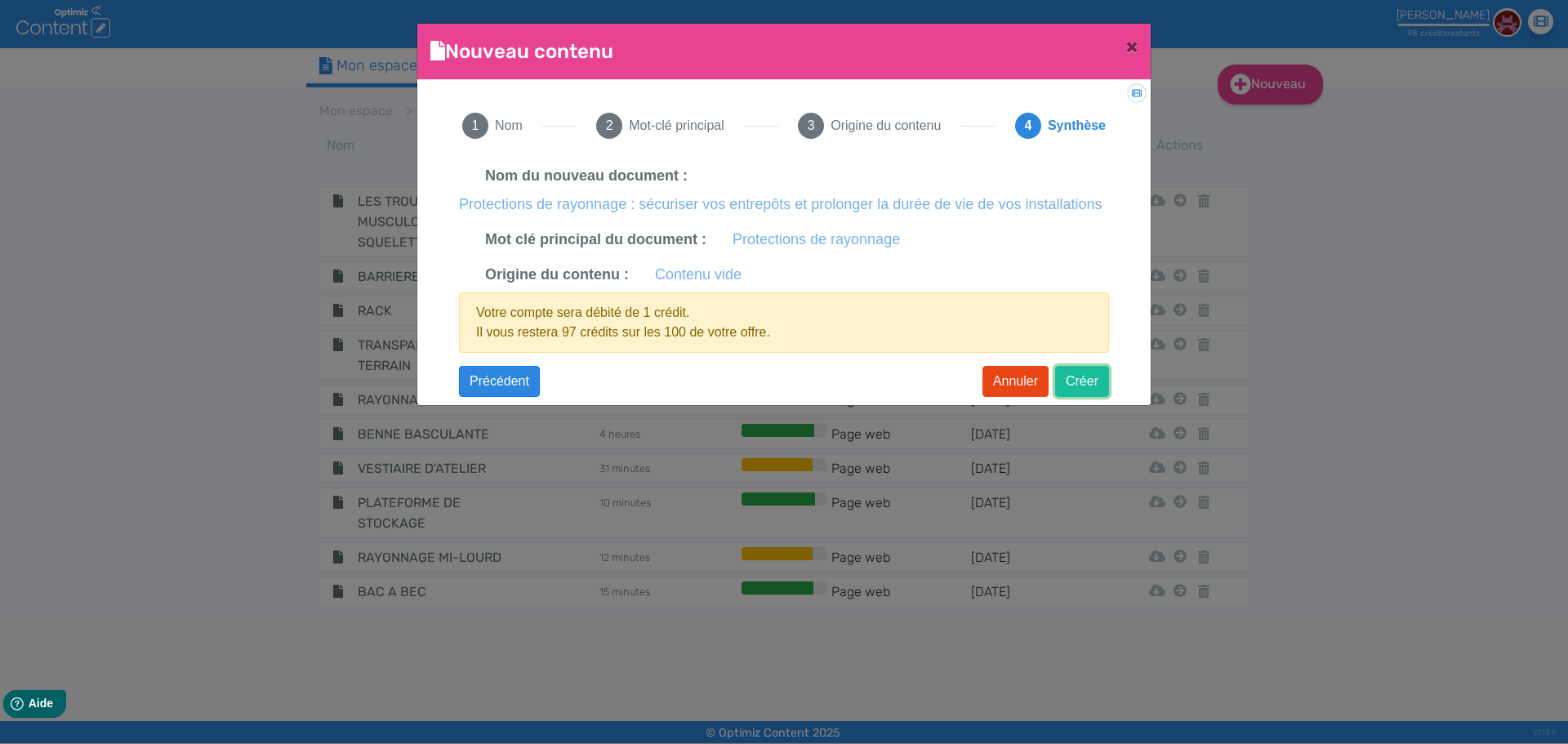
click at [1072, 371] on button "Créer" at bounding box center [1082, 382] width 54 height 31
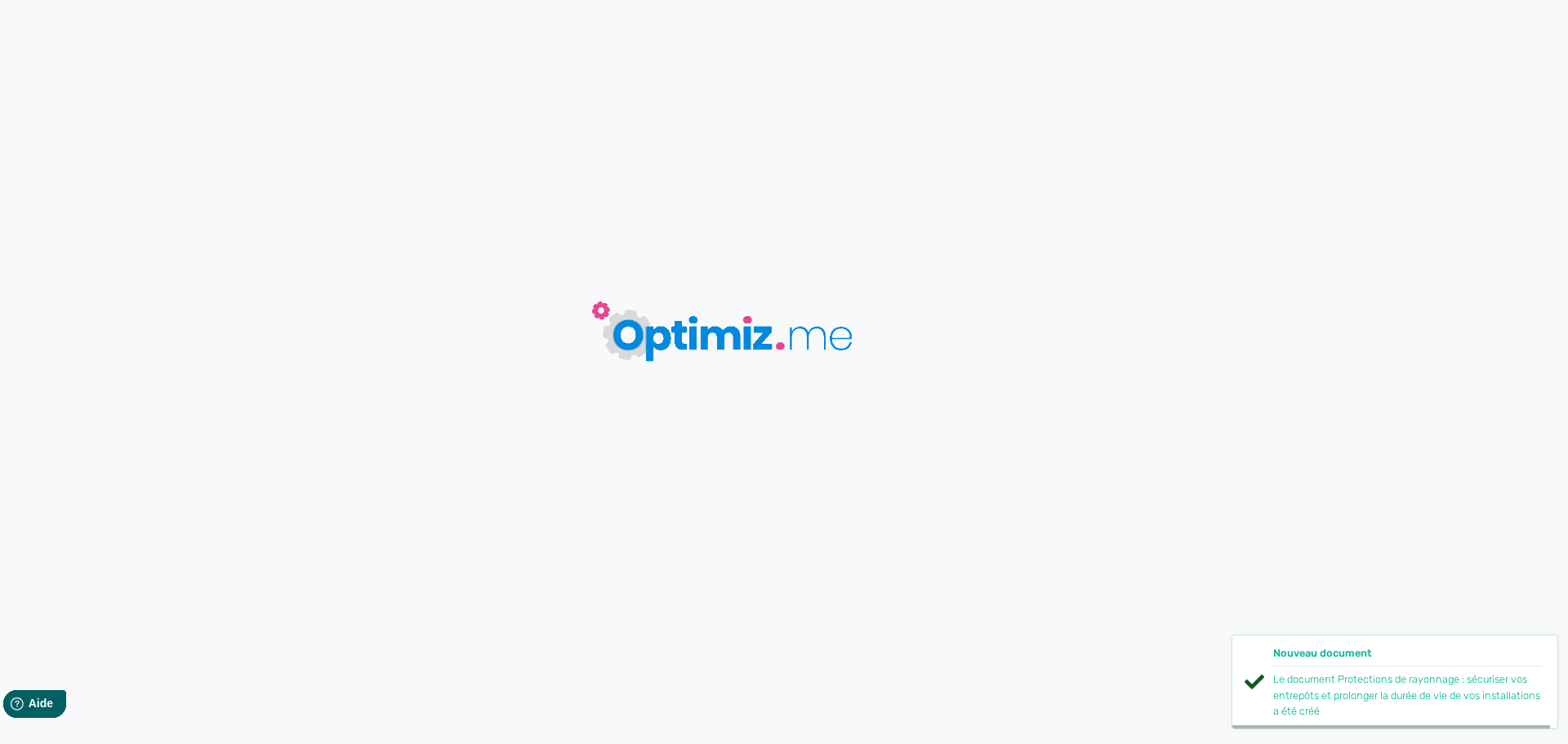
type input "Protections de rayonnage : sécuriser vos entrepôts et prolonger la durée de vie…"
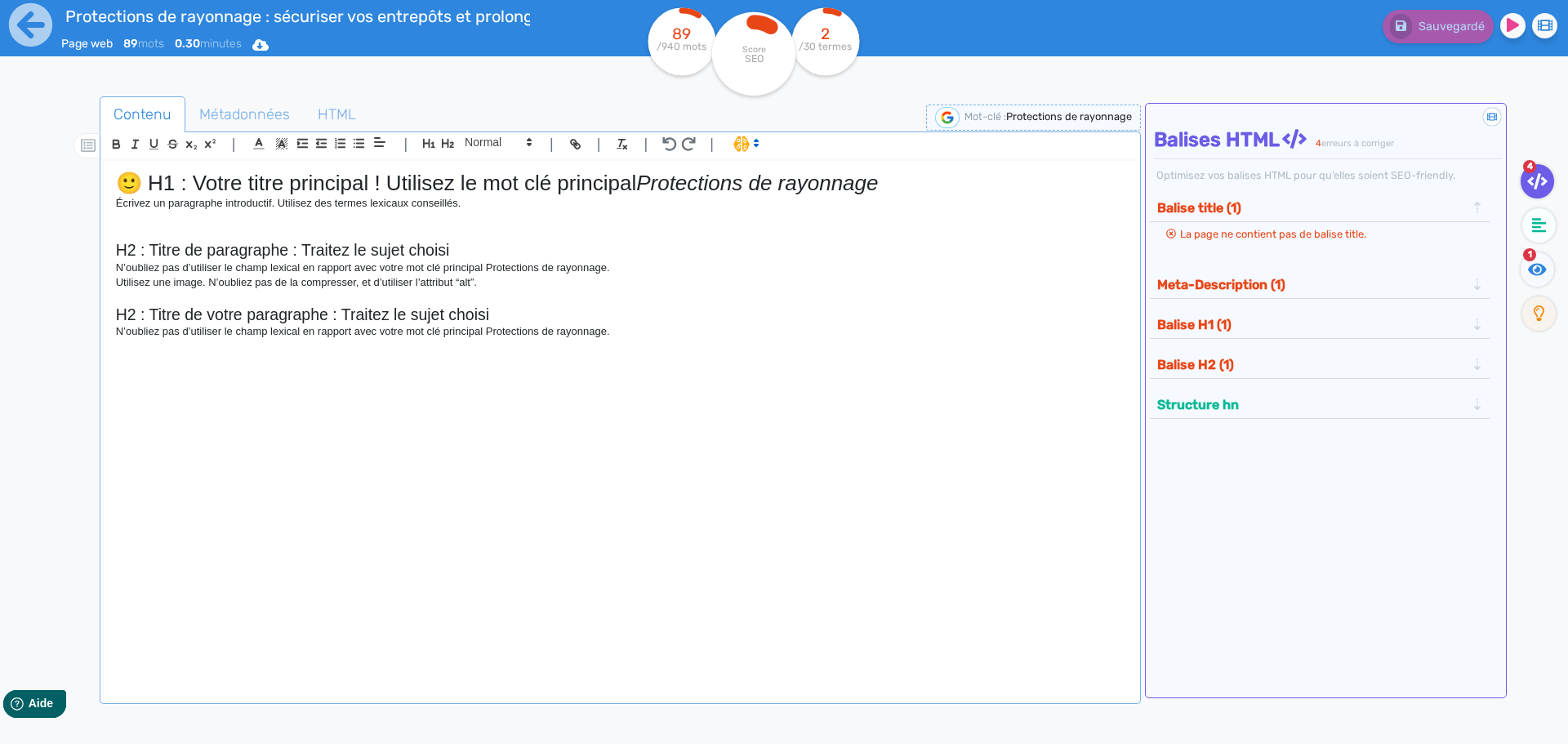
click at [113, 207] on div "🙂 H1 : Votre titre principal ! Utilisez le mot clé principal Protections de ray…" at bounding box center [620, 422] width 1033 height 521
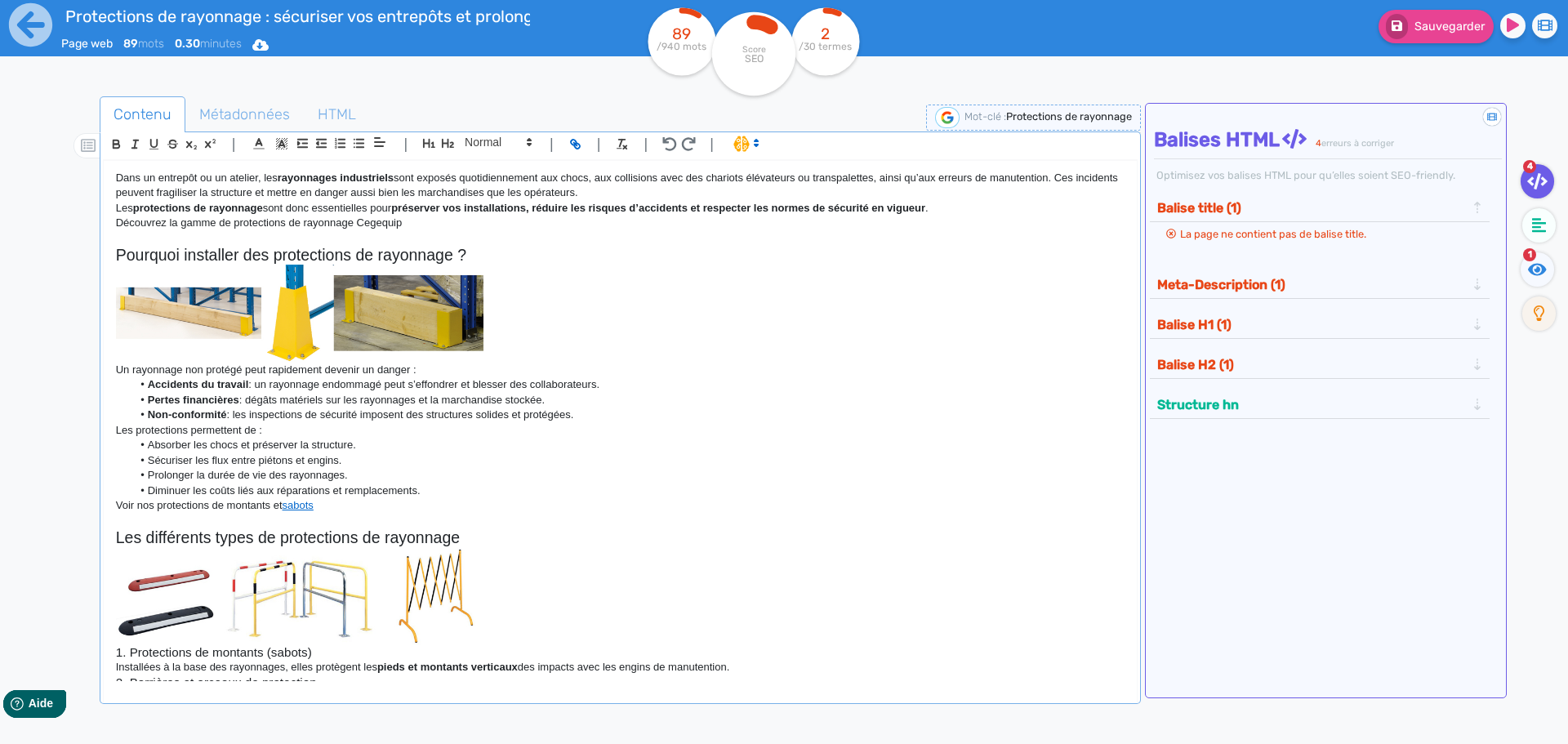
click at [111, 177] on div "Dans un entrepôt ou un atelier, les rayonnages industriels sont exposés quotidi…" at bounding box center [620, 422] width 1033 height 521
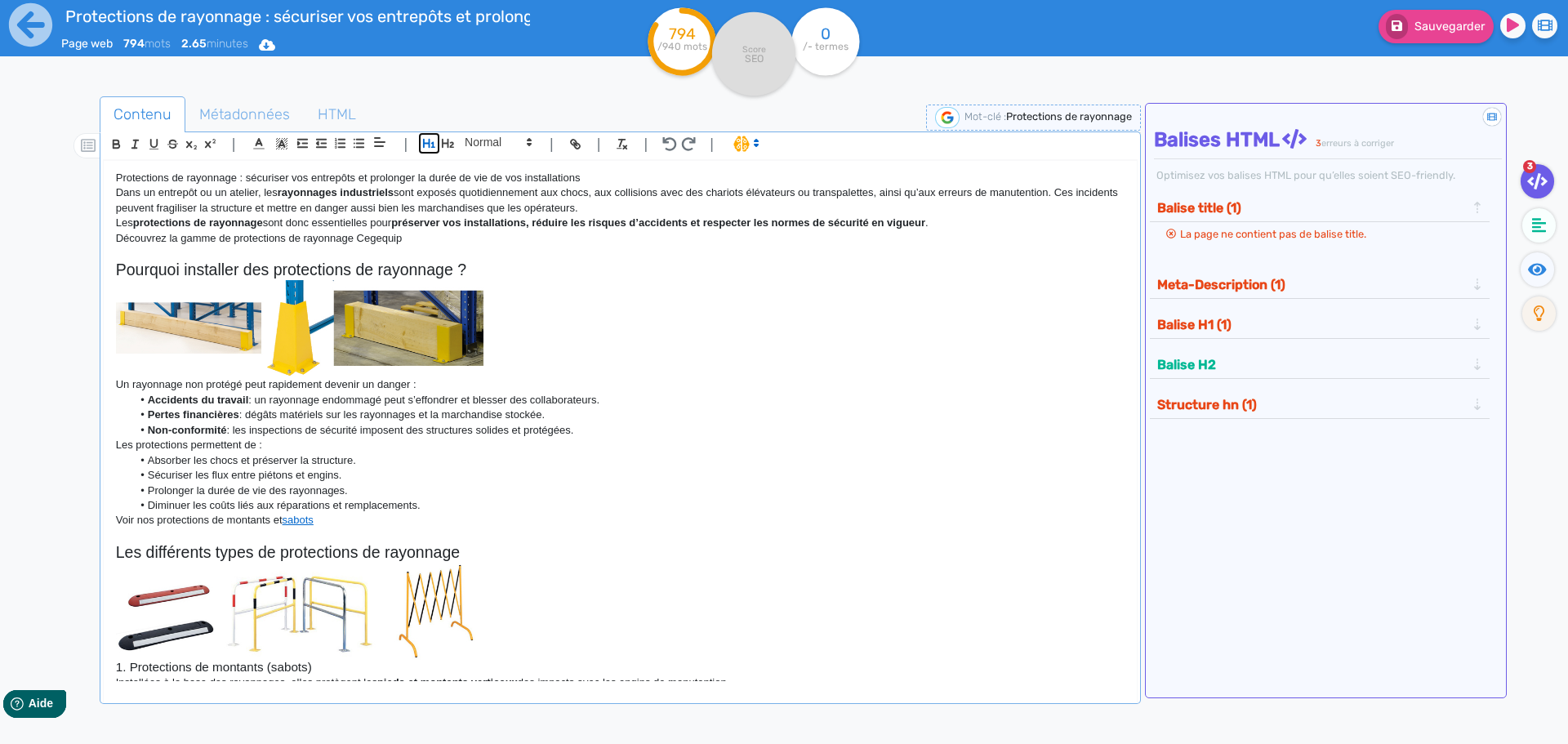
click at [423, 145] on icon "button" at bounding box center [430, 144] width 14 height 14
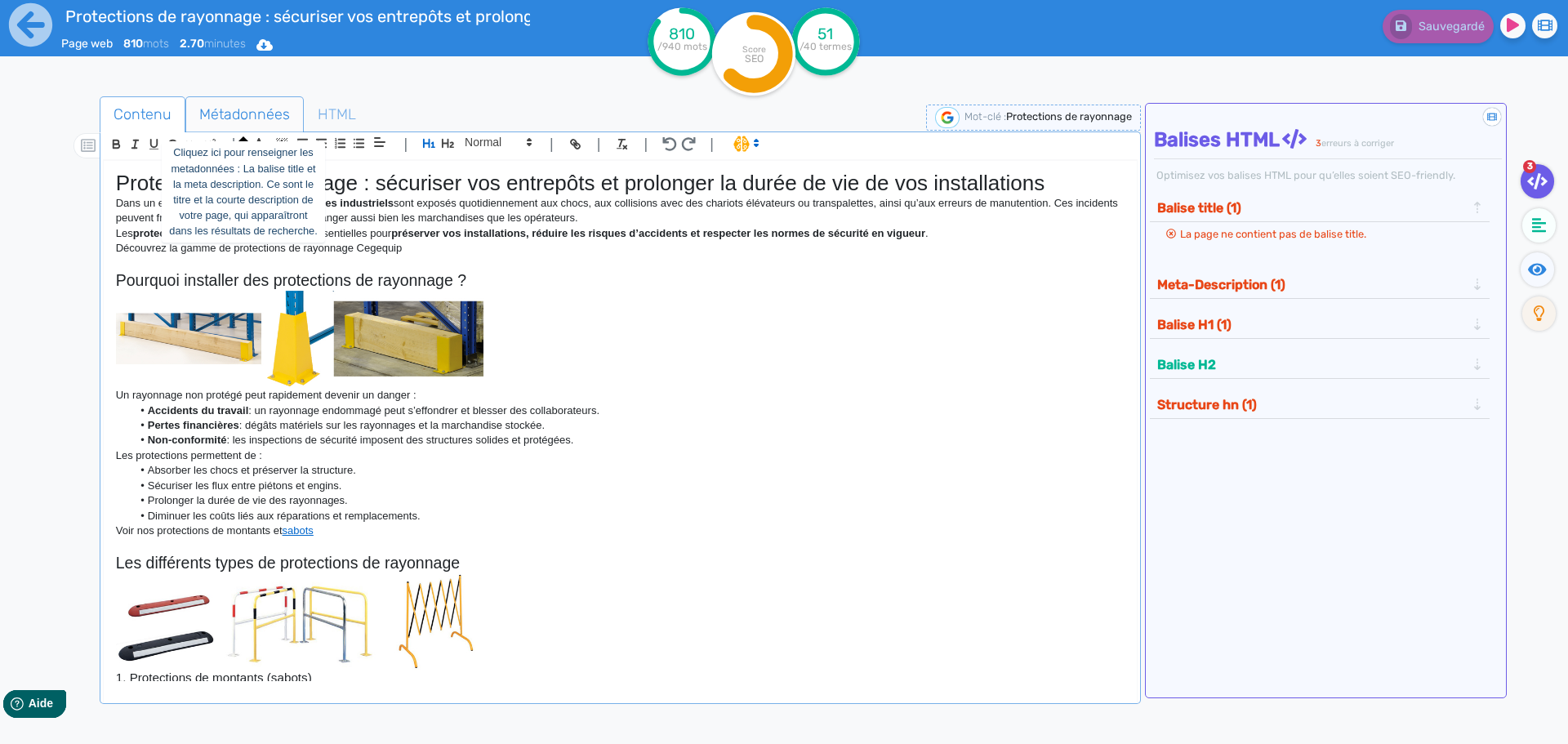
click at [234, 116] on span "Métadonnées" at bounding box center [245, 114] width 117 height 44
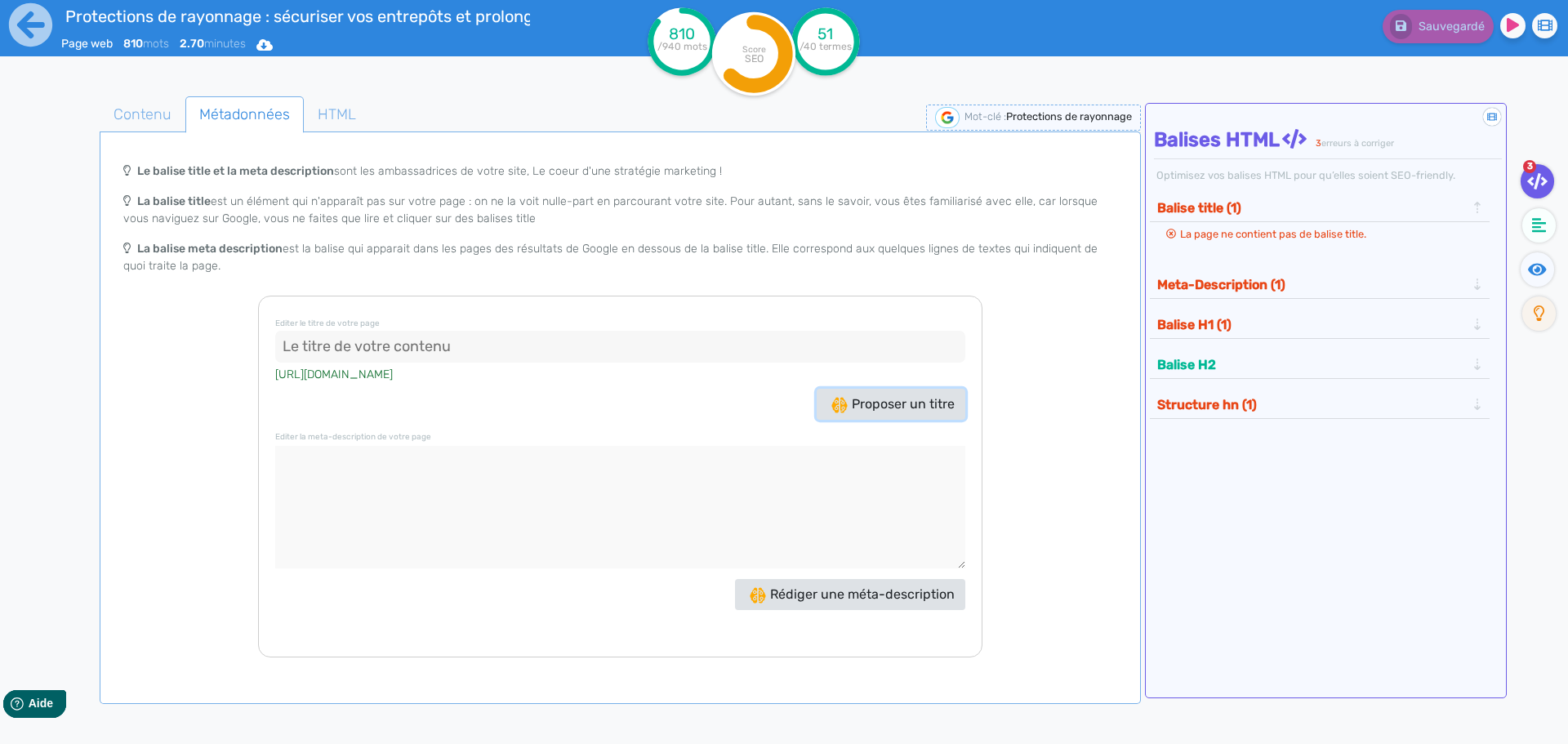
click at [902, 411] on span "Proposer un titre" at bounding box center [893, 404] width 123 height 16
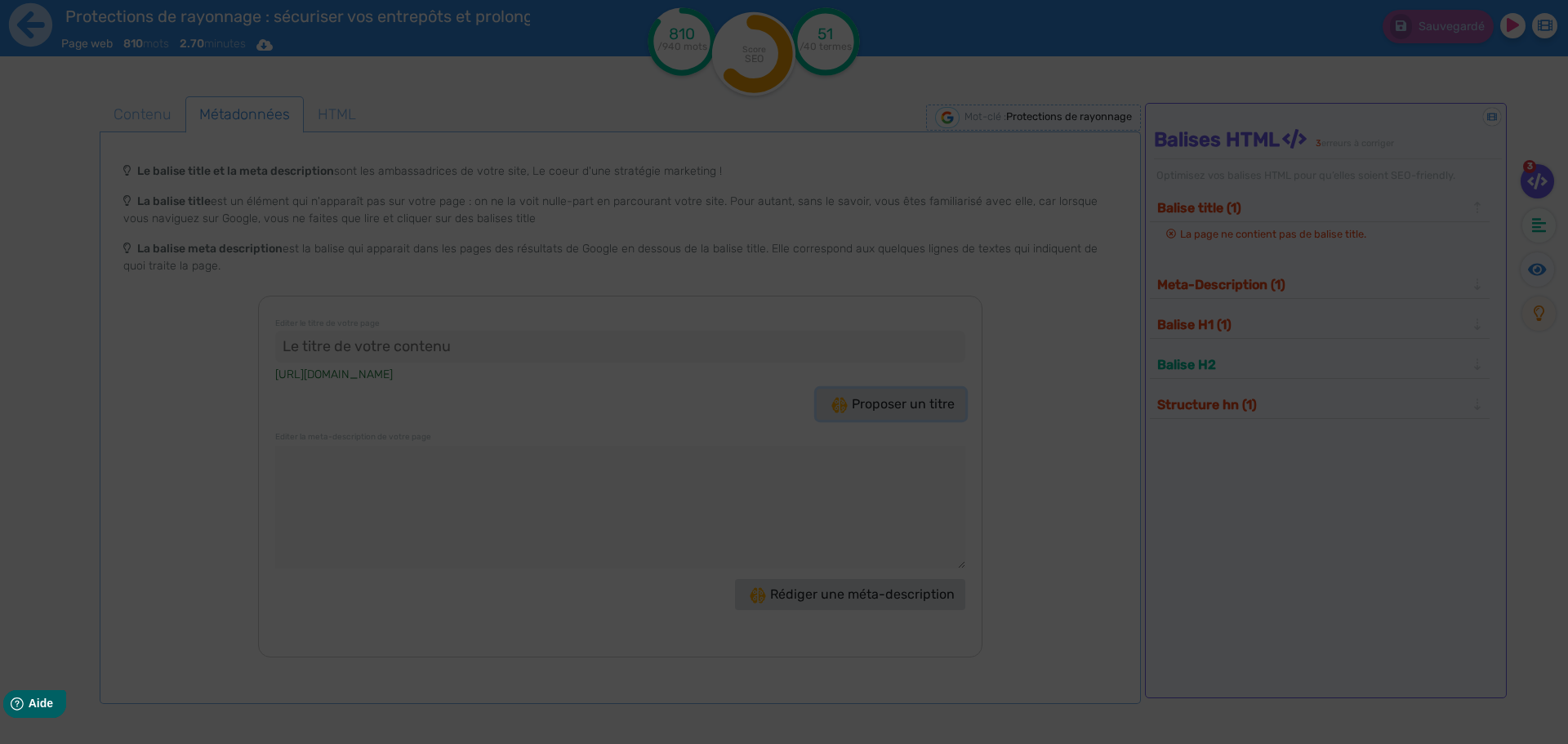
type input ""Protections de rayonnage : Sécurisez votre entrepôt !""
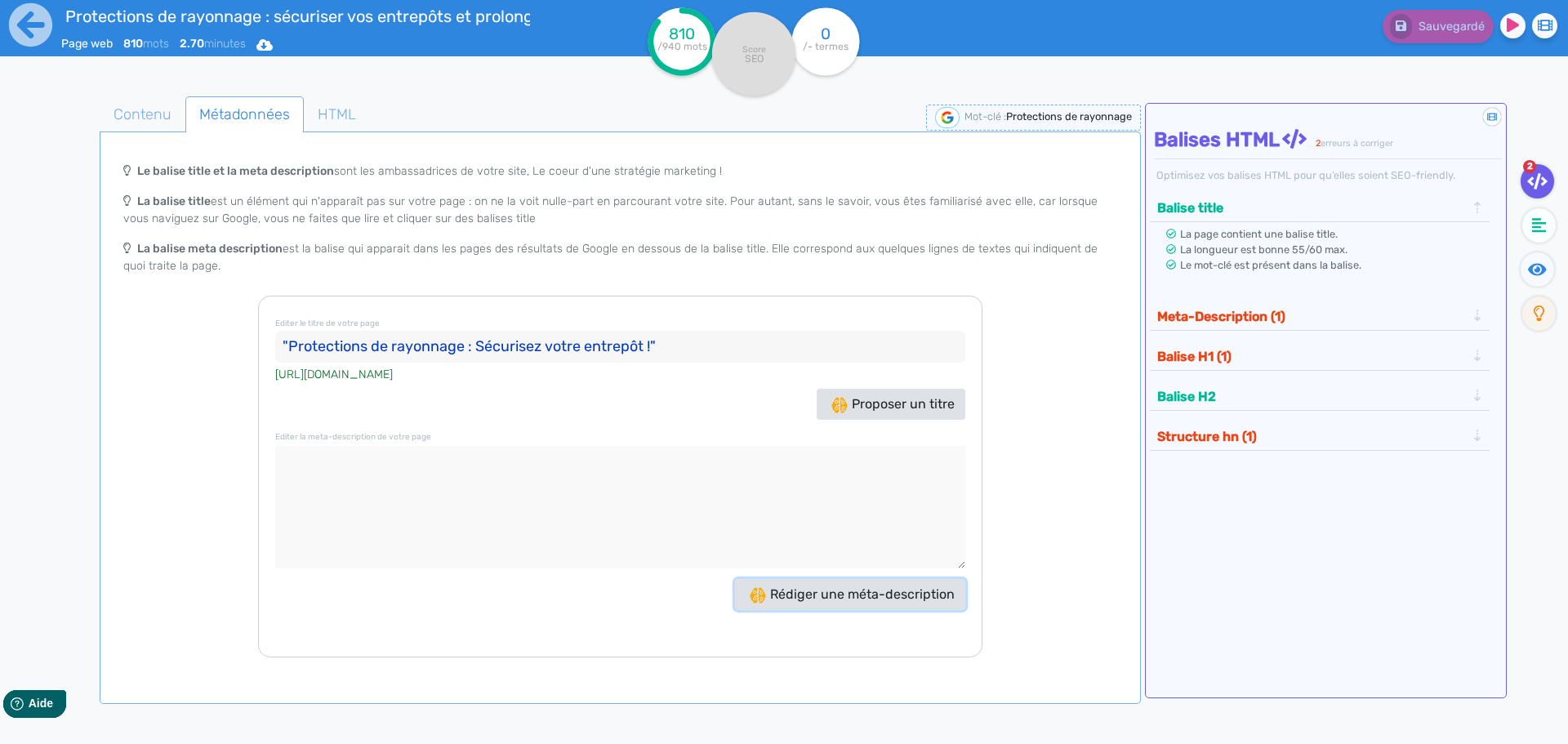
click at [872, 589] on span "Rédiger une méta-description" at bounding box center [852, 595] width 205 height 16
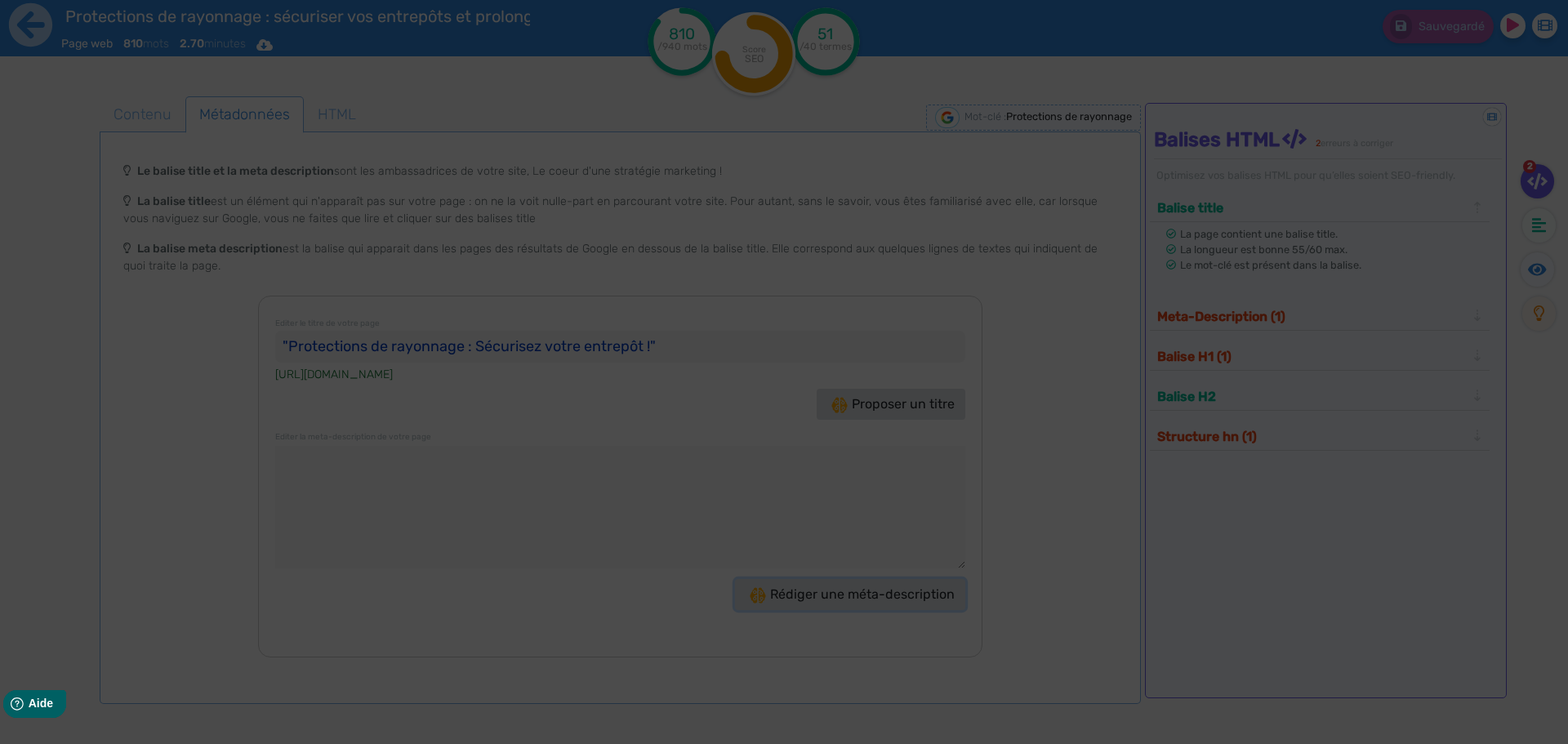
type textarea "Protégez vos entrepôts avec les protections de rayonnage Cegequip ! Sécurisez v…"
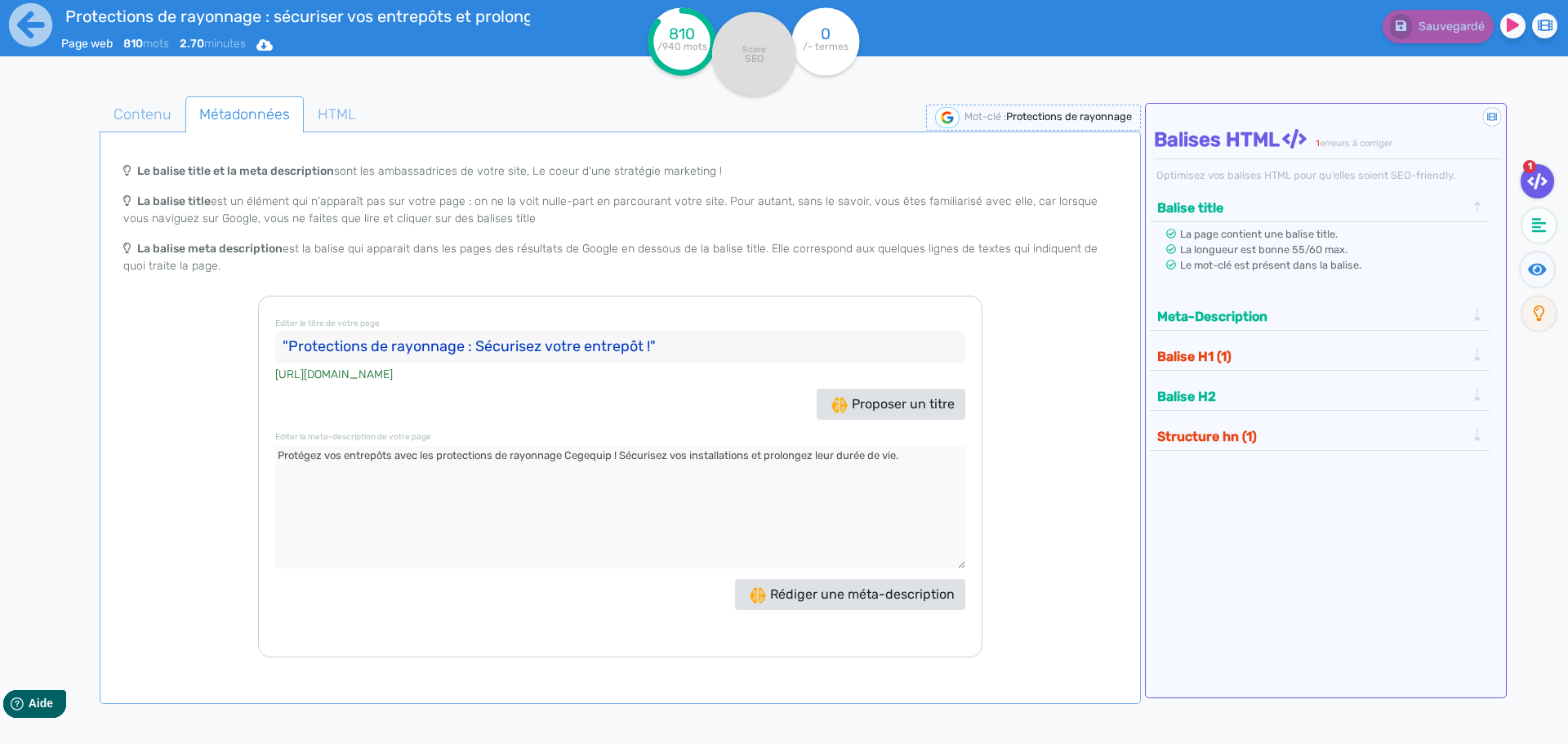
drag, startPoint x: 649, startPoint y: 343, endPoint x: 292, endPoint y: 347, distance: 357.0
click at [292, 347] on input ""Protections de rayonnage : Sécurisez votre entrepôt !"" at bounding box center [620, 347] width 690 height 32
click at [416, 462] on textarea at bounding box center [620, 507] width 690 height 122
click at [119, 112] on span "Contenu" at bounding box center [143, 114] width 84 height 44
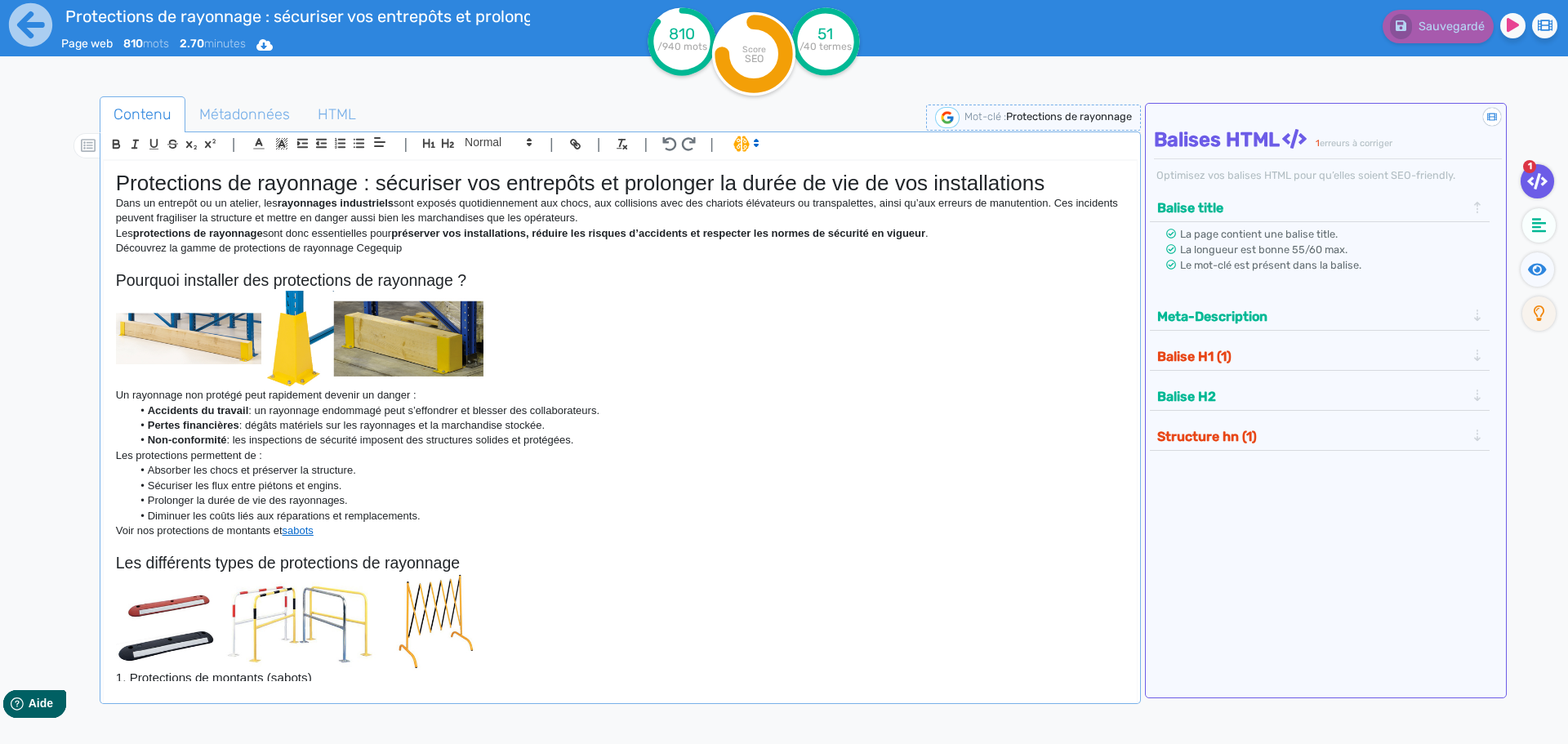
click at [272, 187] on h1 "Protections de rayonnage : sécuriser vos entrepôts et prolonger la durée de vie…" at bounding box center [620, 184] width 1009 height 25
click at [432, 143] on icon "button" at bounding box center [430, 144] width 14 height 14
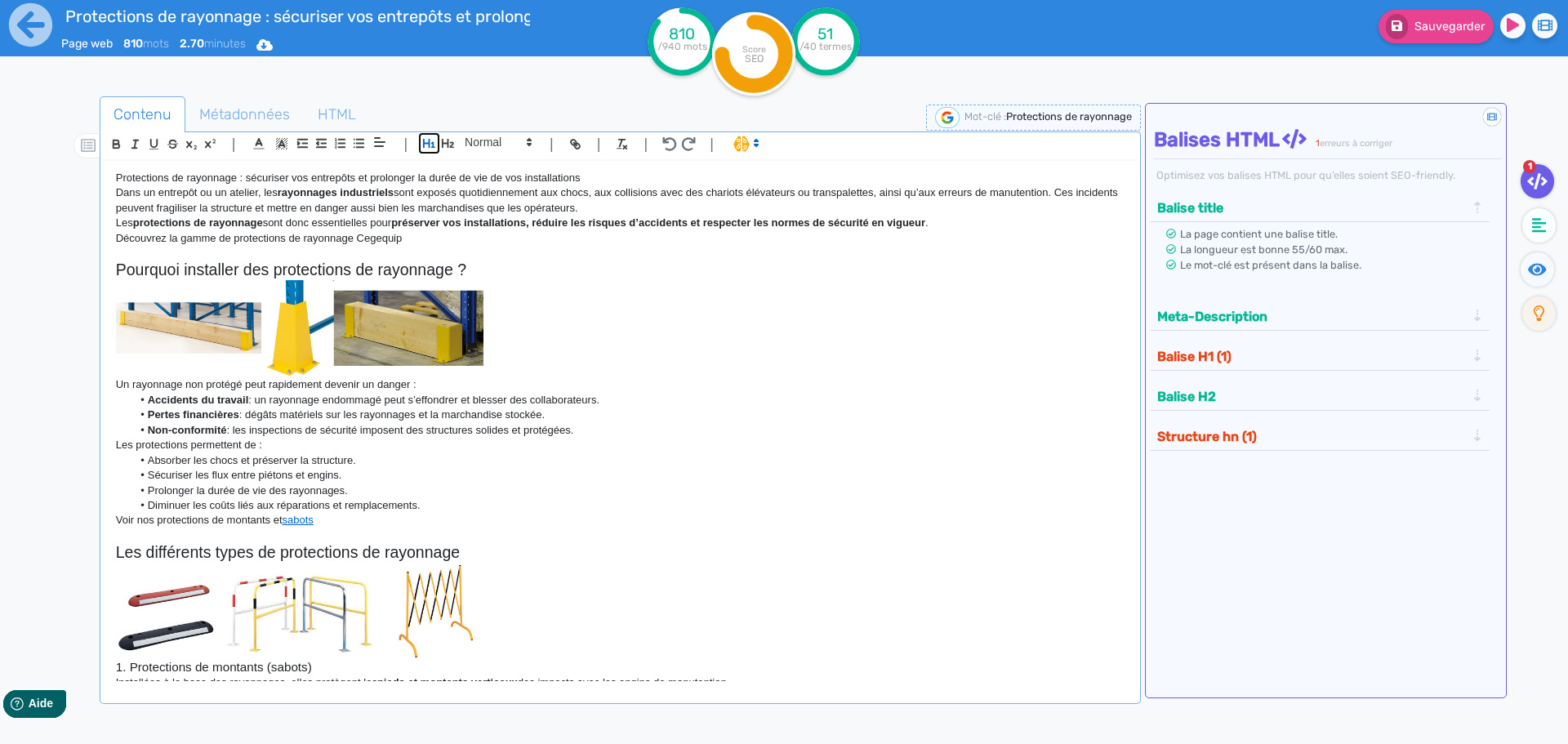
click at [428, 144] on icon "button" at bounding box center [429, 143] width 13 height 9
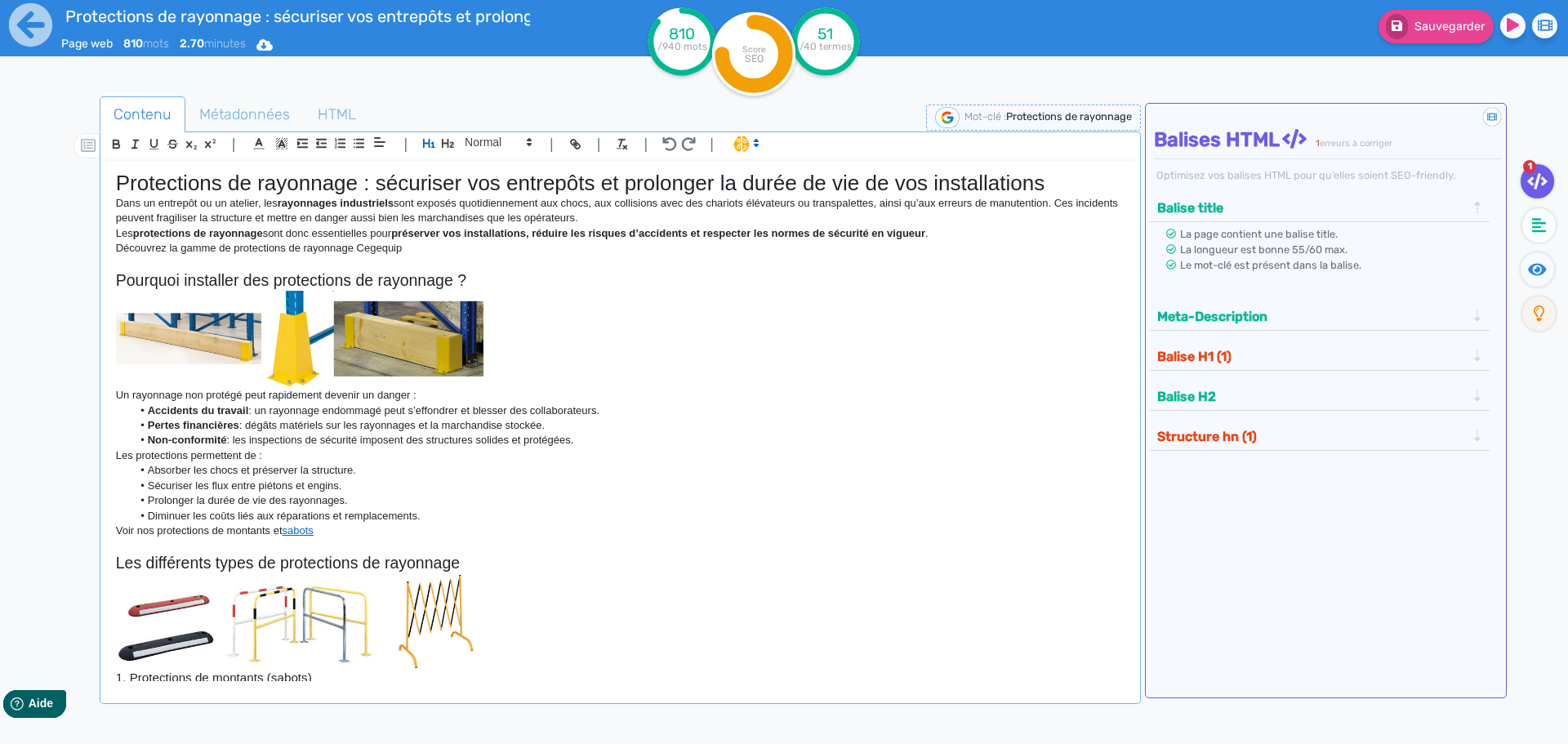
click at [338, 278] on h2 "Pourquoi installer des protections de rayonnage ?" at bounding box center [620, 280] width 1009 height 19
click at [1216, 350] on button "Balise H1 (1)" at bounding box center [1311, 356] width 318 height 27
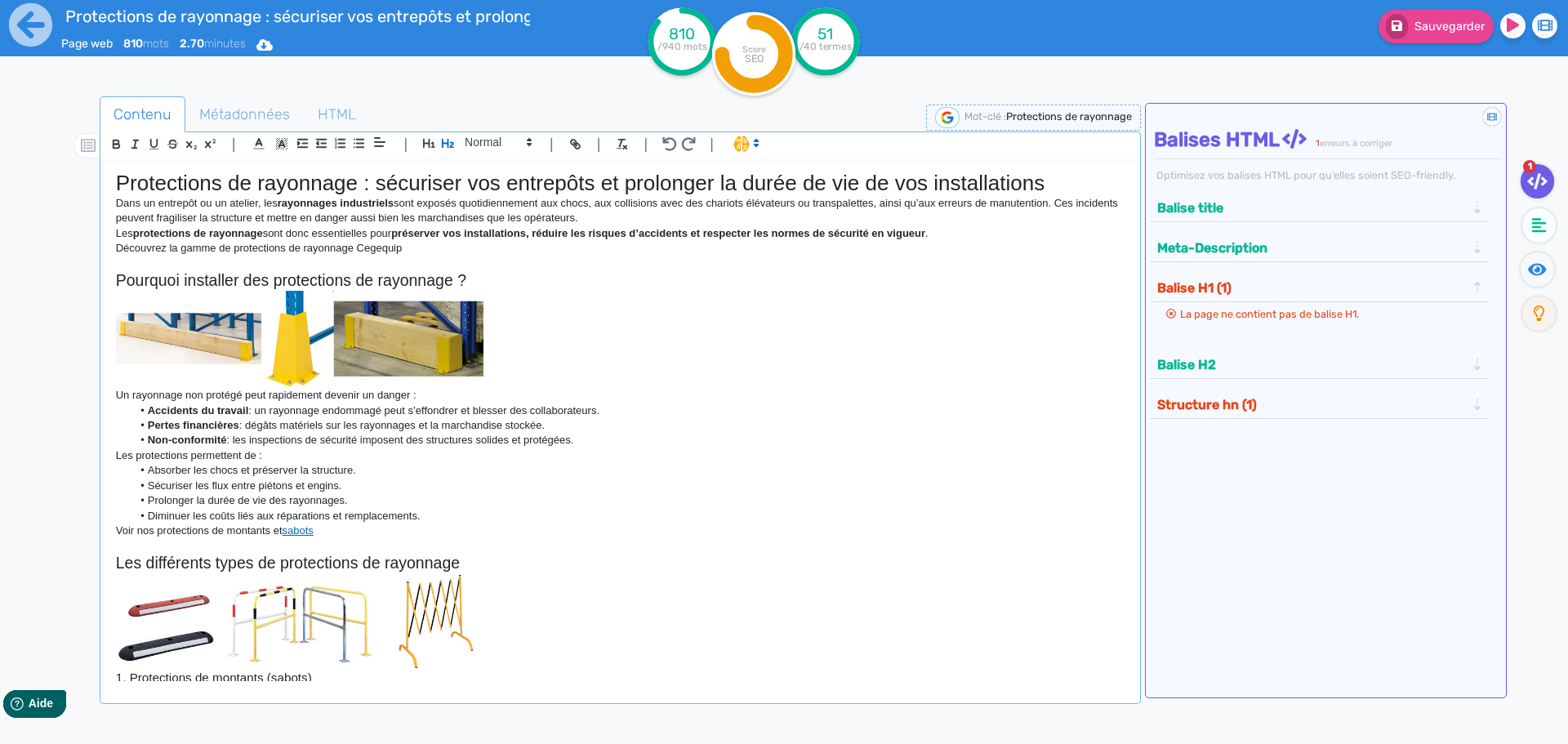
click at [722, 364] on p at bounding box center [620, 340] width 1009 height 98
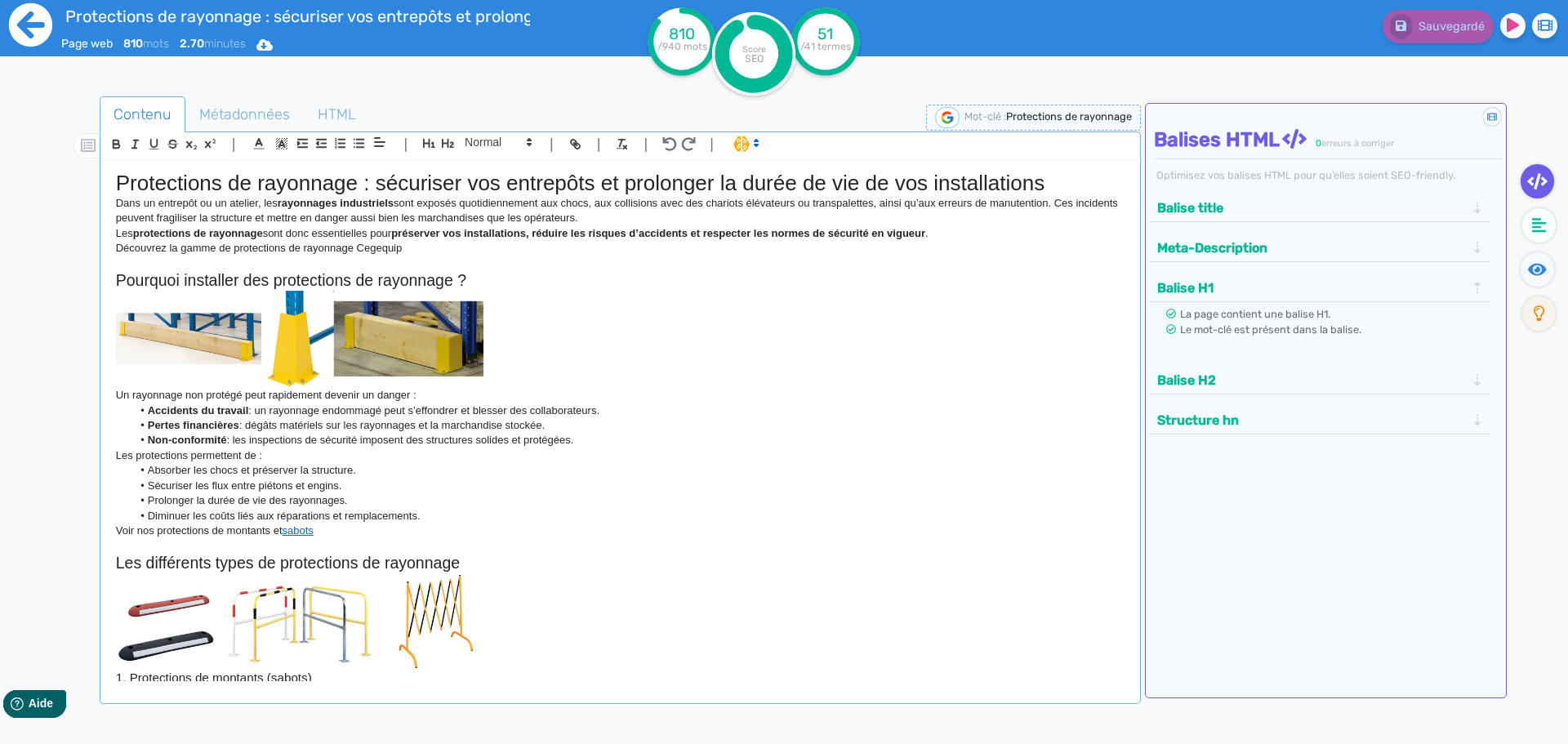
click at [21, 30] on icon at bounding box center [30, 24] width 43 height 43
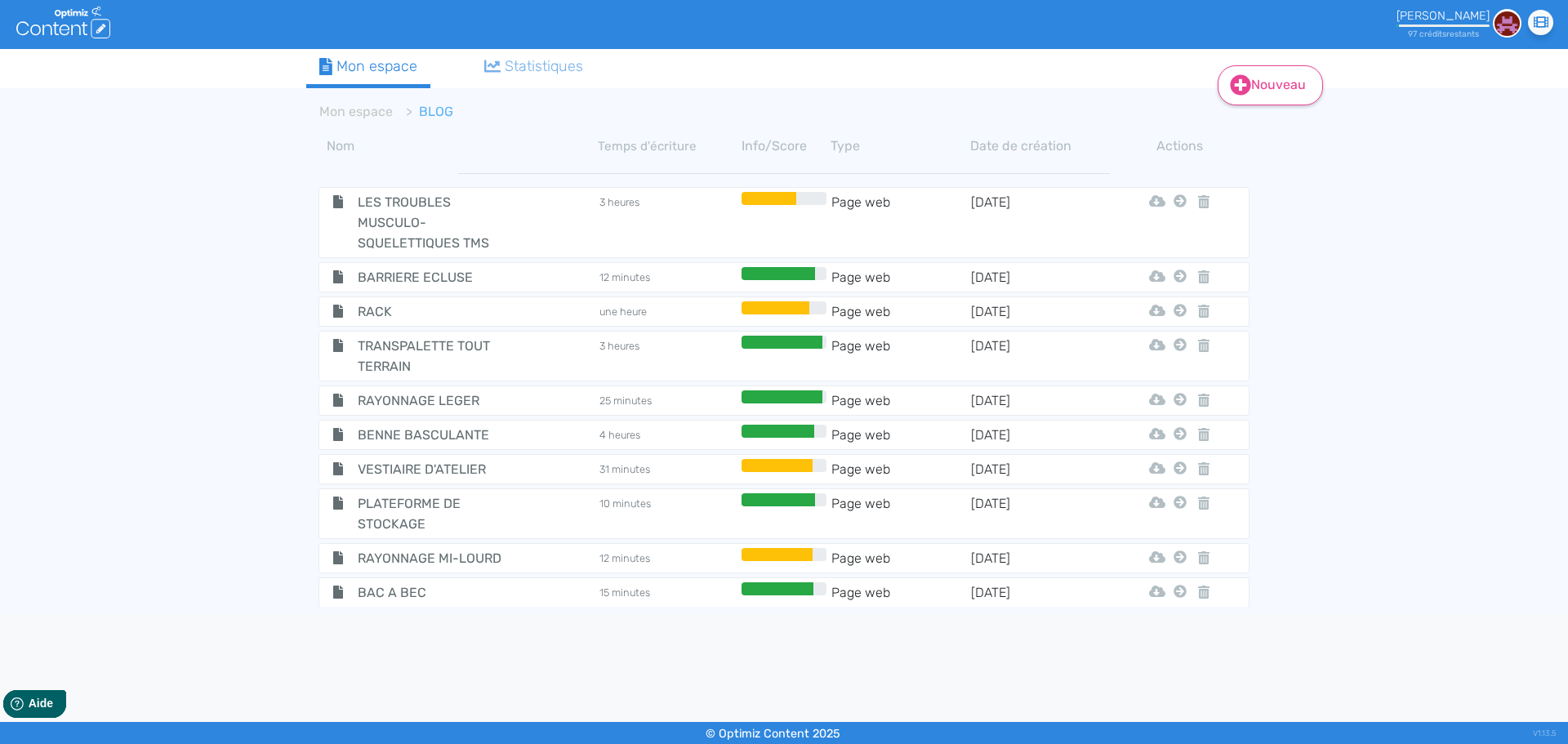
click at [1269, 82] on link "Nouveau" at bounding box center [1270, 85] width 105 height 40
click at [1269, 131] on button "Contenu" at bounding box center [1282, 126] width 131 height 26
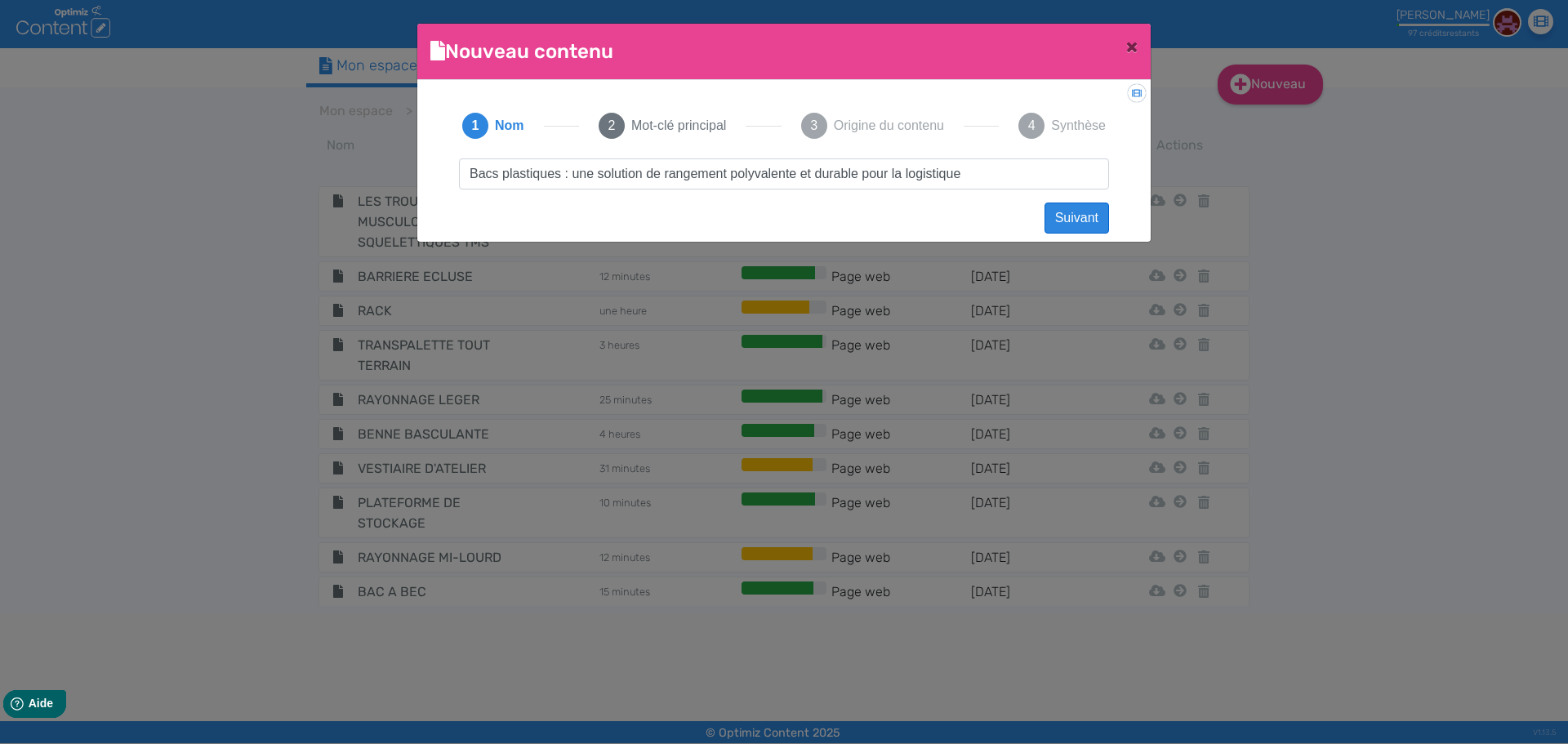
type input "Bacs plastiques : une solution de rangement polyvalente et durable pour la logi…"
click at [1077, 214] on button "Suivant" at bounding box center [1077, 218] width 64 height 31
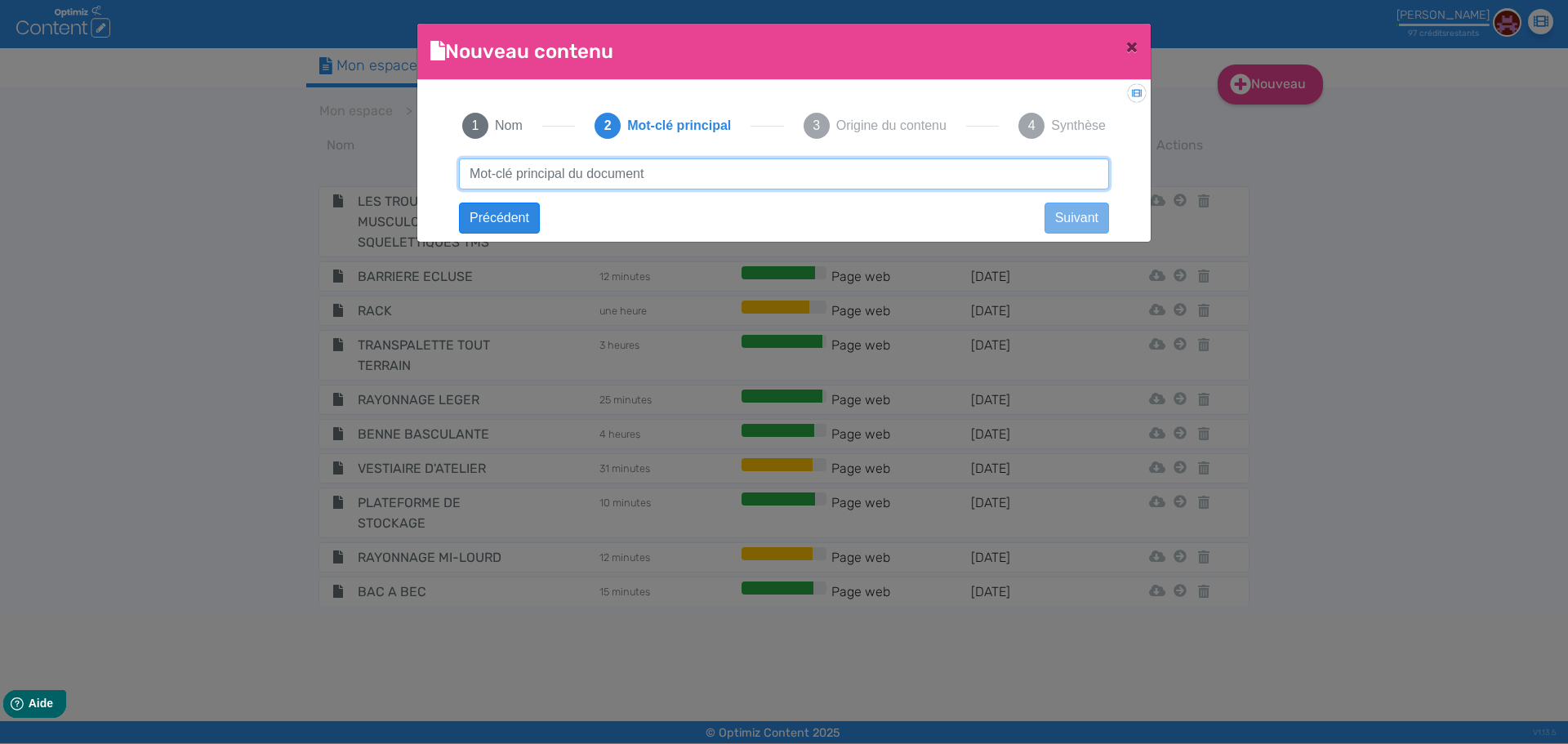
paste input "Bacs plastiques : une solution de rangement polyvalente et durable pour la logi…"
drag, startPoint x: 557, startPoint y: 168, endPoint x: 1088, endPoint y: 181, distance: 531.2
click at [1088, 181] on input "Bacs plastiques : une solution de rangement polyvalente et durable pour la logi…" at bounding box center [784, 174] width 650 height 31
type input "Bacs plastiques"
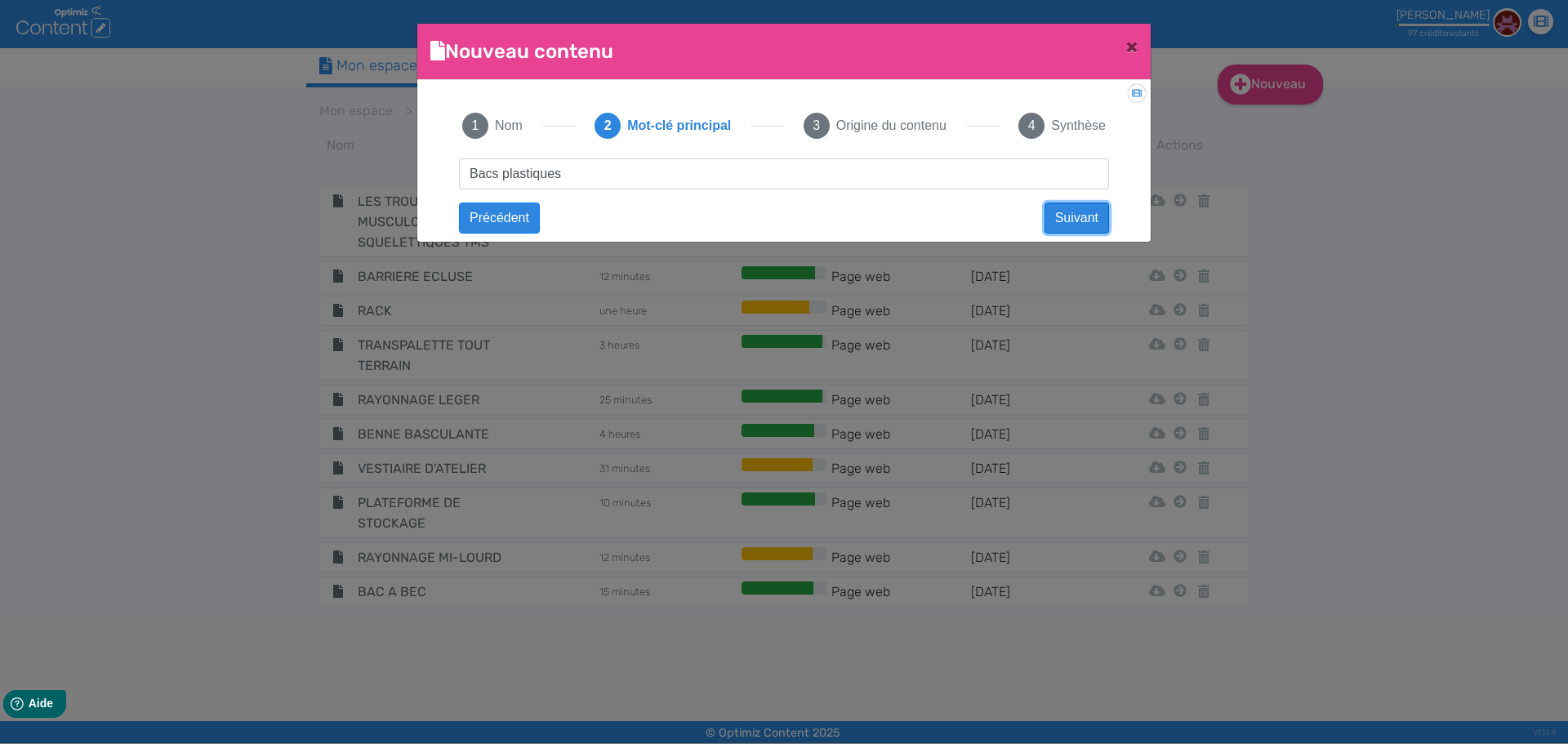
click at [1093, 220] on button "Suivant" at bounding box center [1077, 218] width 64 height 31
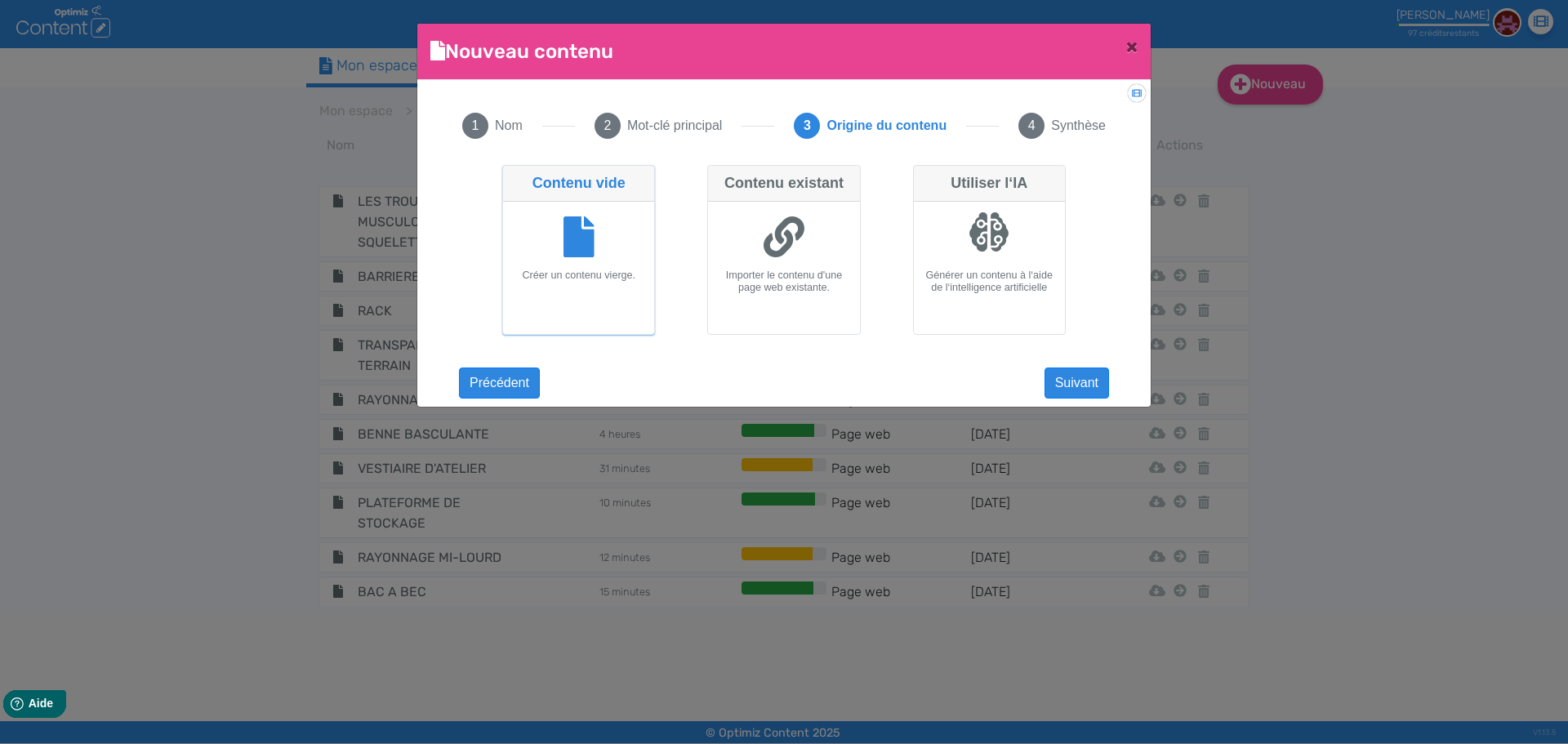
click at [578, 249] on icon at bounding box center [579, 237] width 31 height 41
click at [513, 176] on input "Contenu vide Créer un contenu vierge." at bounding box center [508, 170] width 11 height 11
click at [1076, 383] on button "Suivant" at bounding box center [1077, 383] width 64 height 31
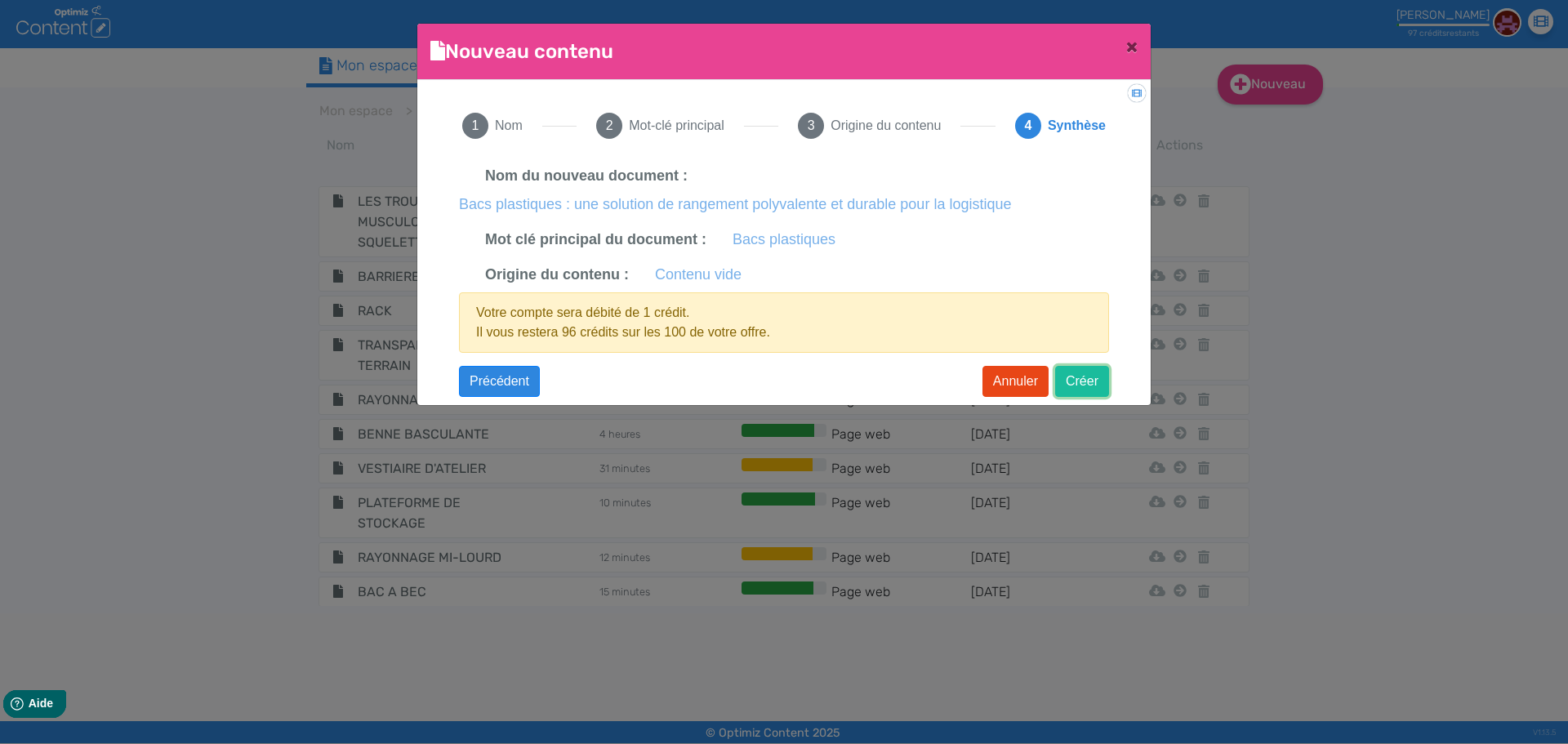
click at [1080, 387] on button "Créer" at bounding box center [1082, 382] width 54 height 31
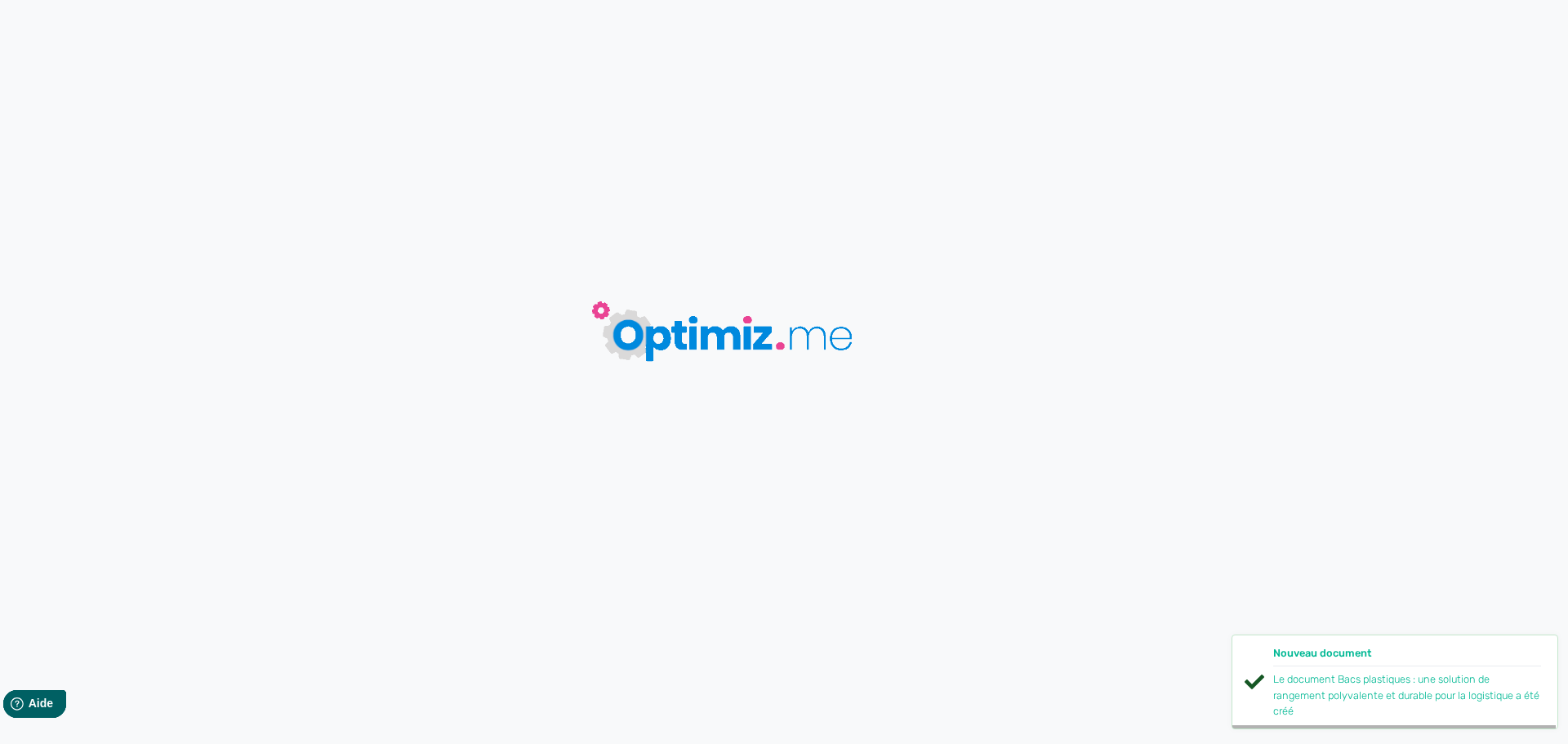
type input "Bacs plastiques : une solution de rangement polyvalente et durable pour la logi…"
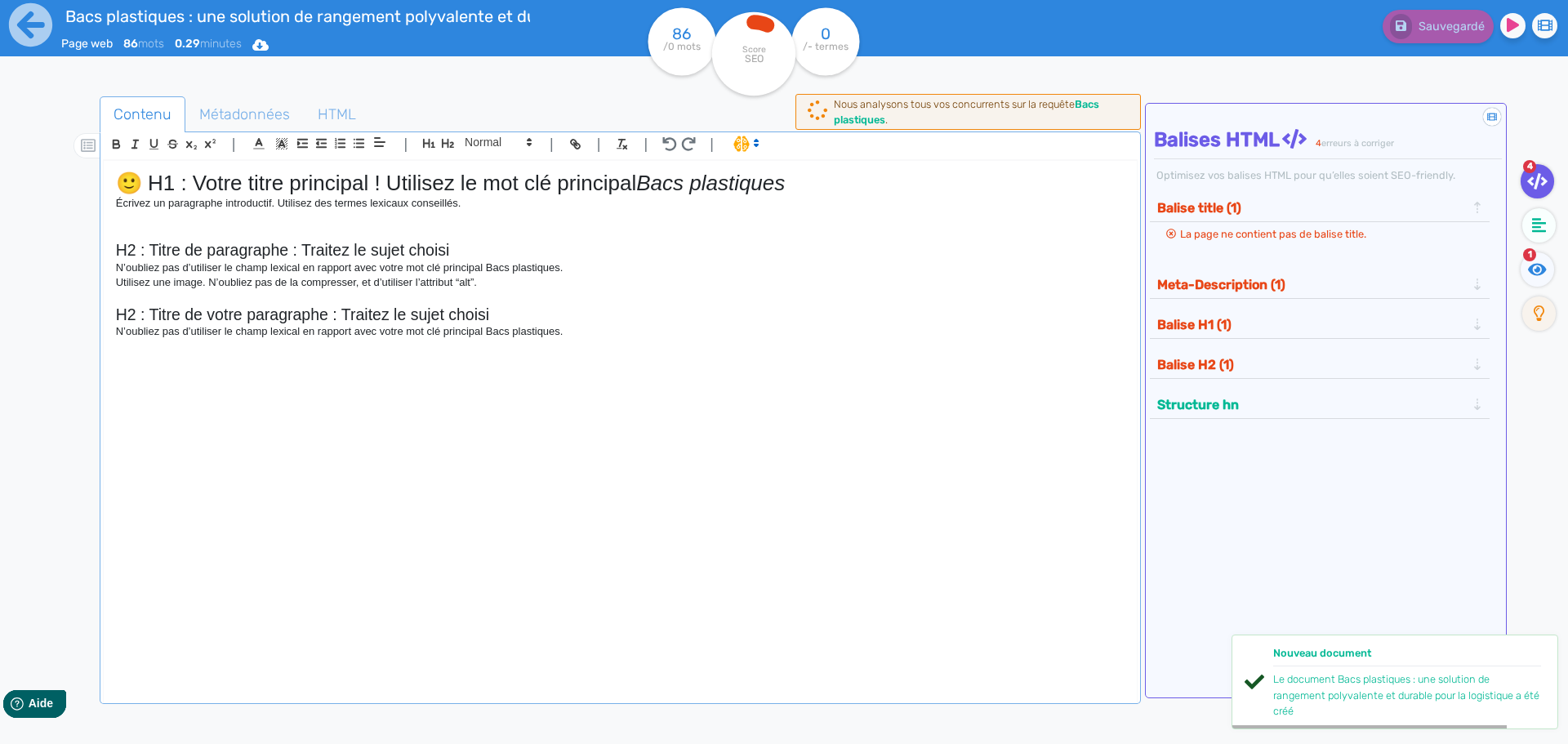
click at [387, 268] on p "N’oubliez pas d’utiliser le champ lexical en rapport avec votre mot clé princip…" at bounding box center [620, 268] width 1009 height 15
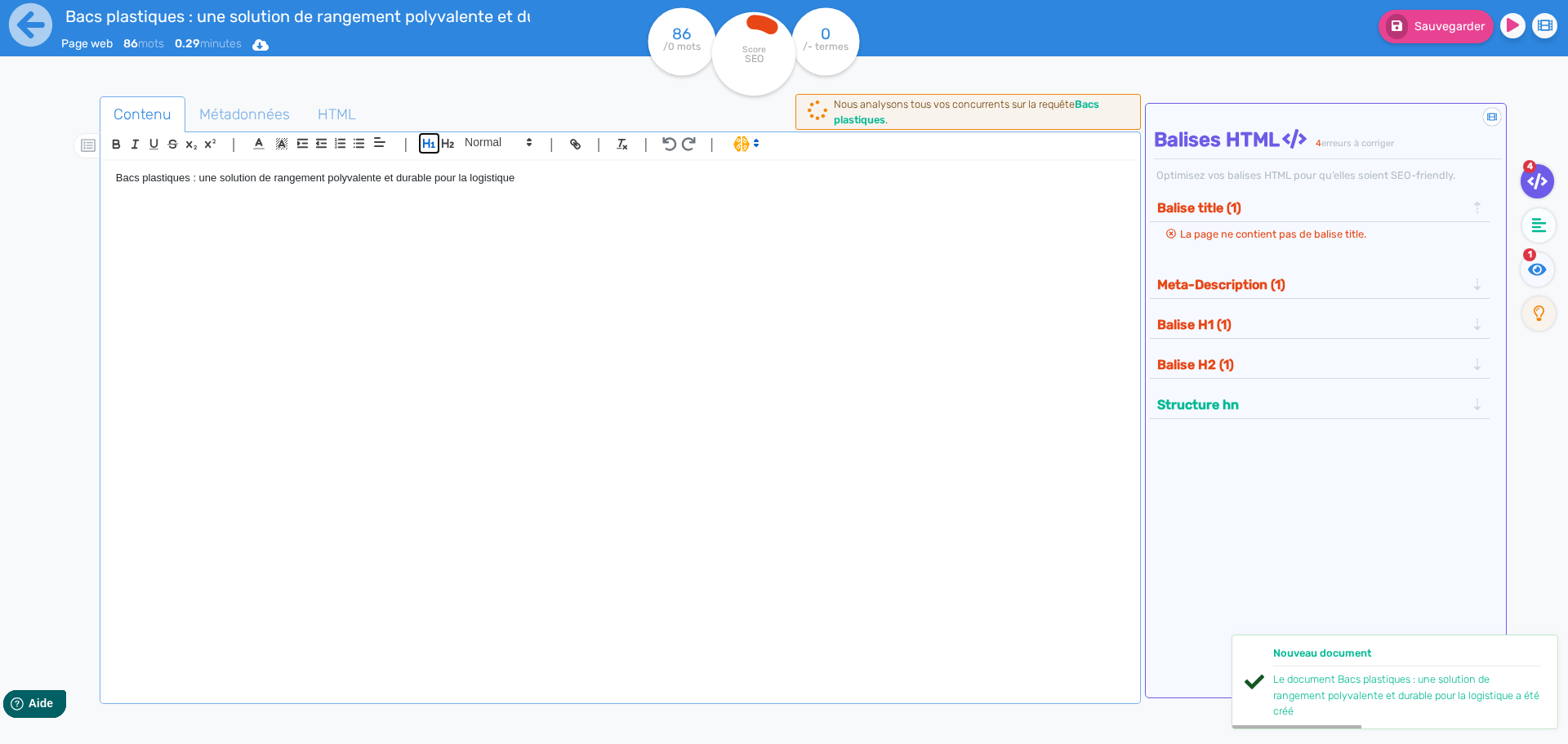
click at [426, 138] on icon "button" at bounding box center [430, 144] width 14 height 14
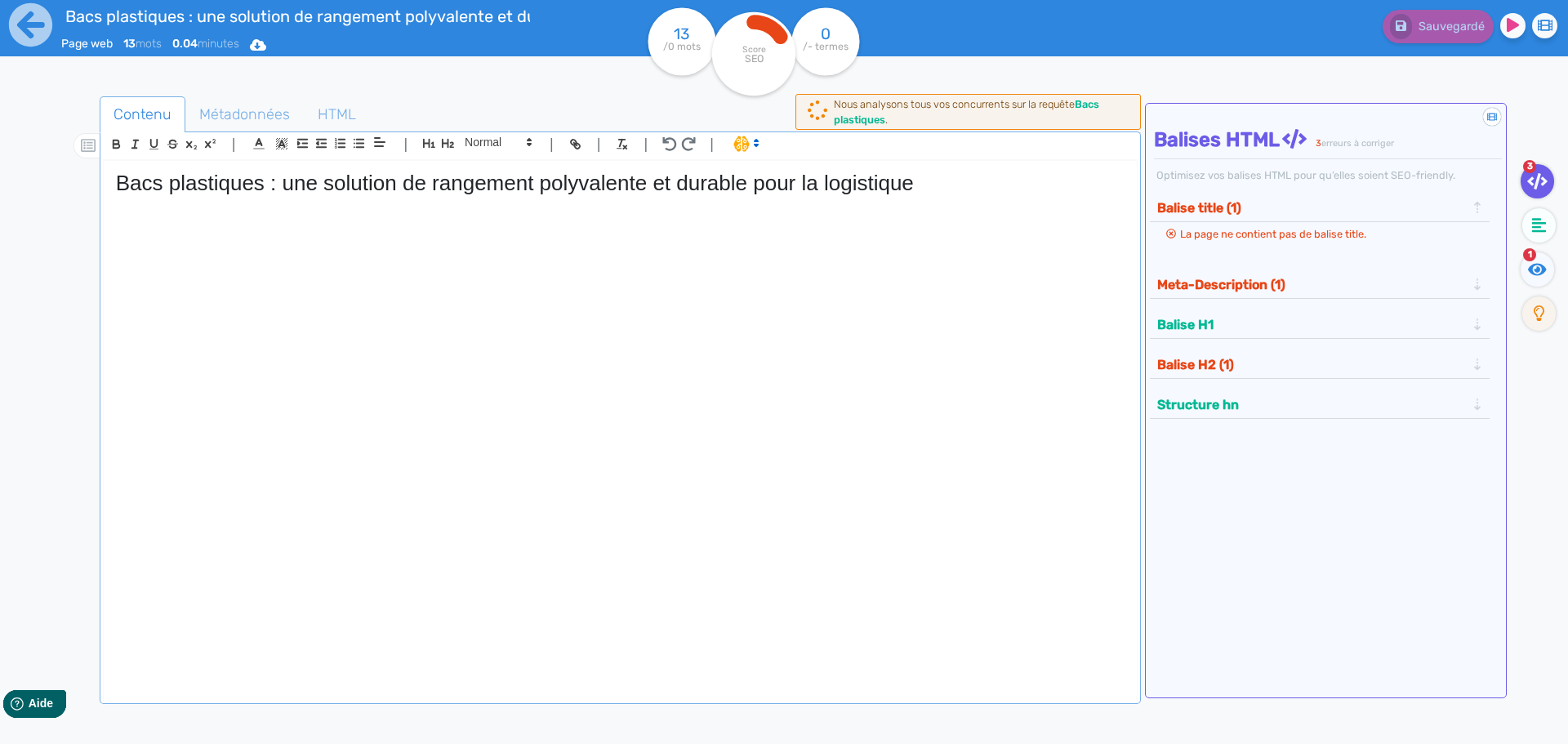
click at [176, 213] on div "Bacs plastiques : une solution de rangement polyvalente et durable pour la logi…" at bounding box center [620, 422] width 1033 height 521
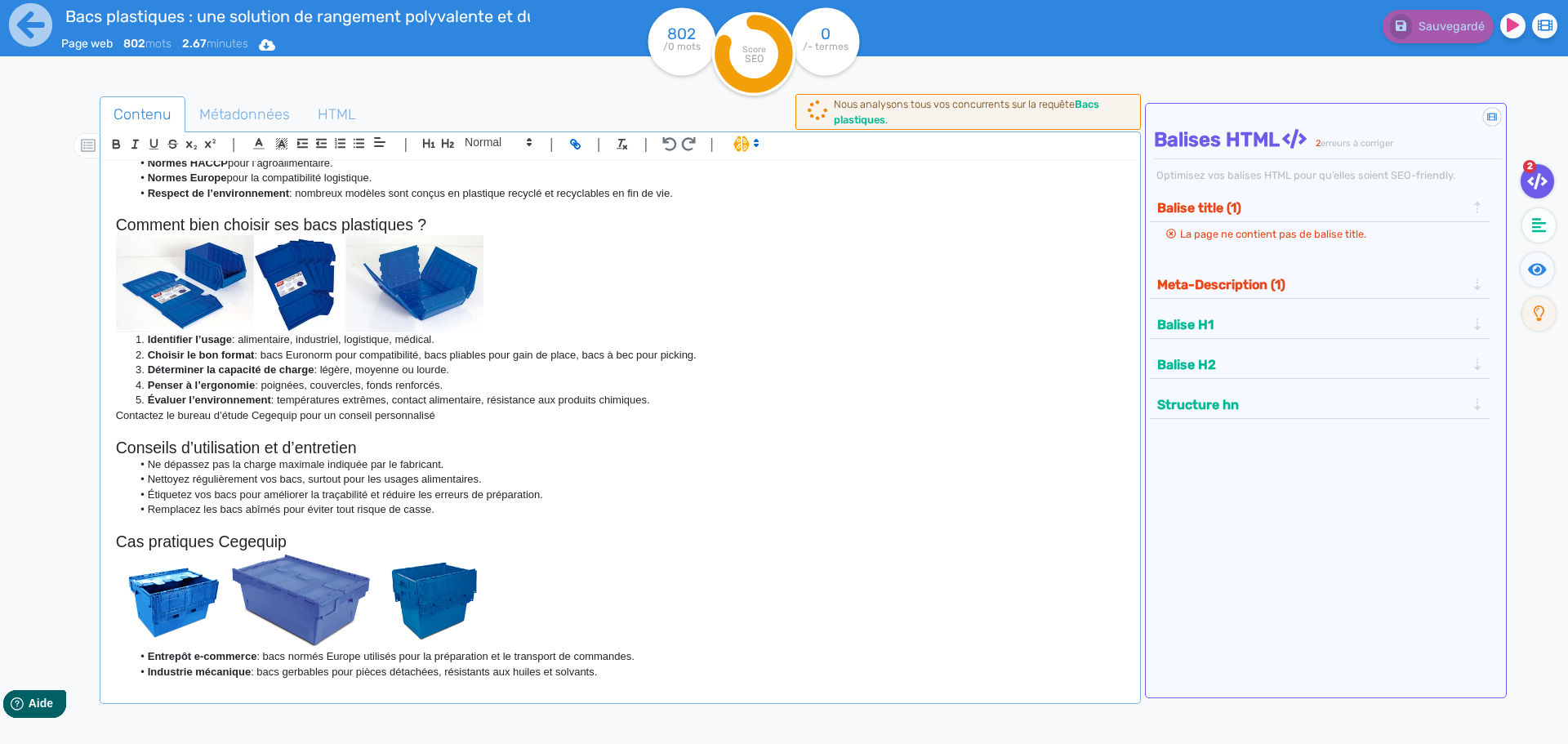
scroll to position [822, 0]
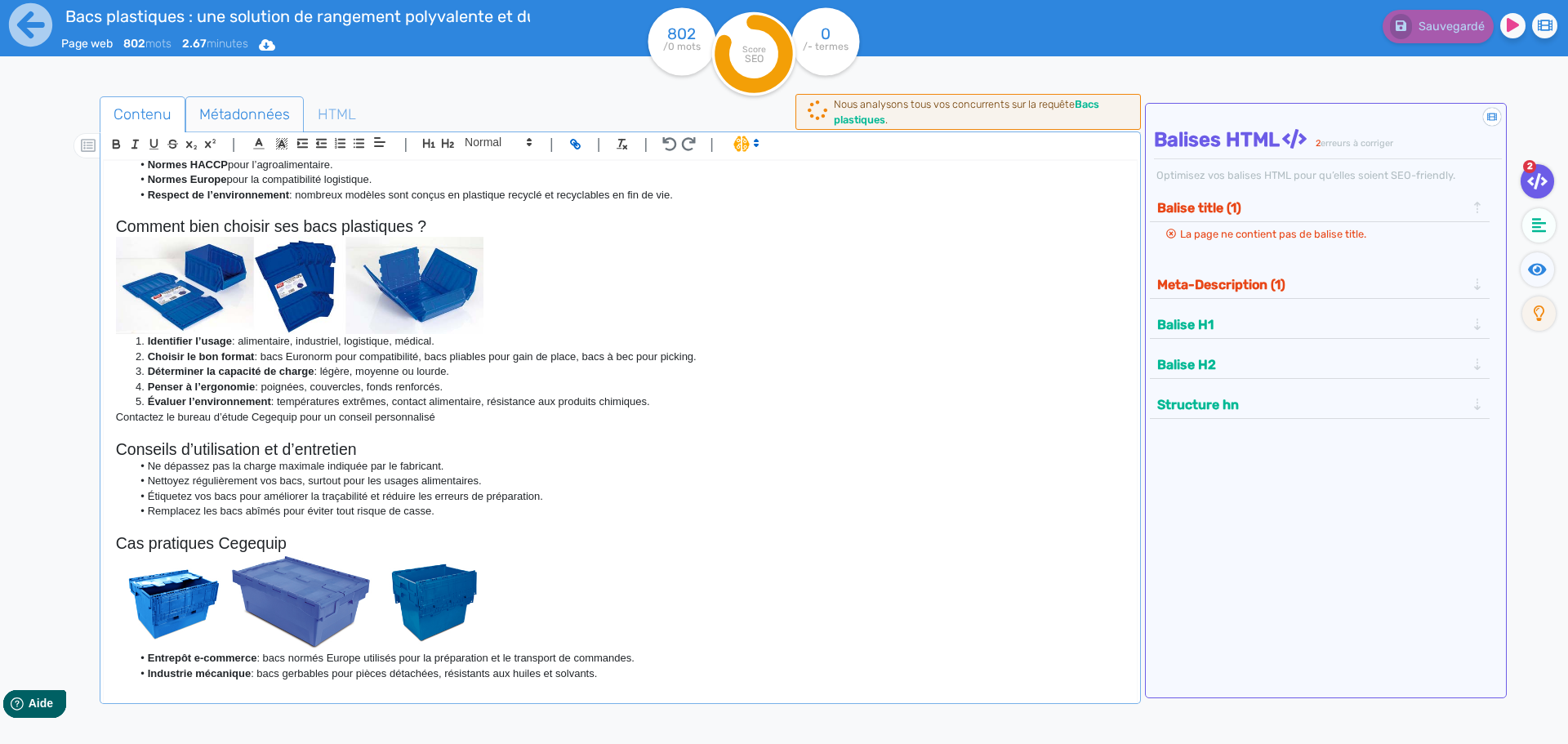
click at [263, 123] on span "Métadonnées" at bounding box center [245, 114] width 117 height 44
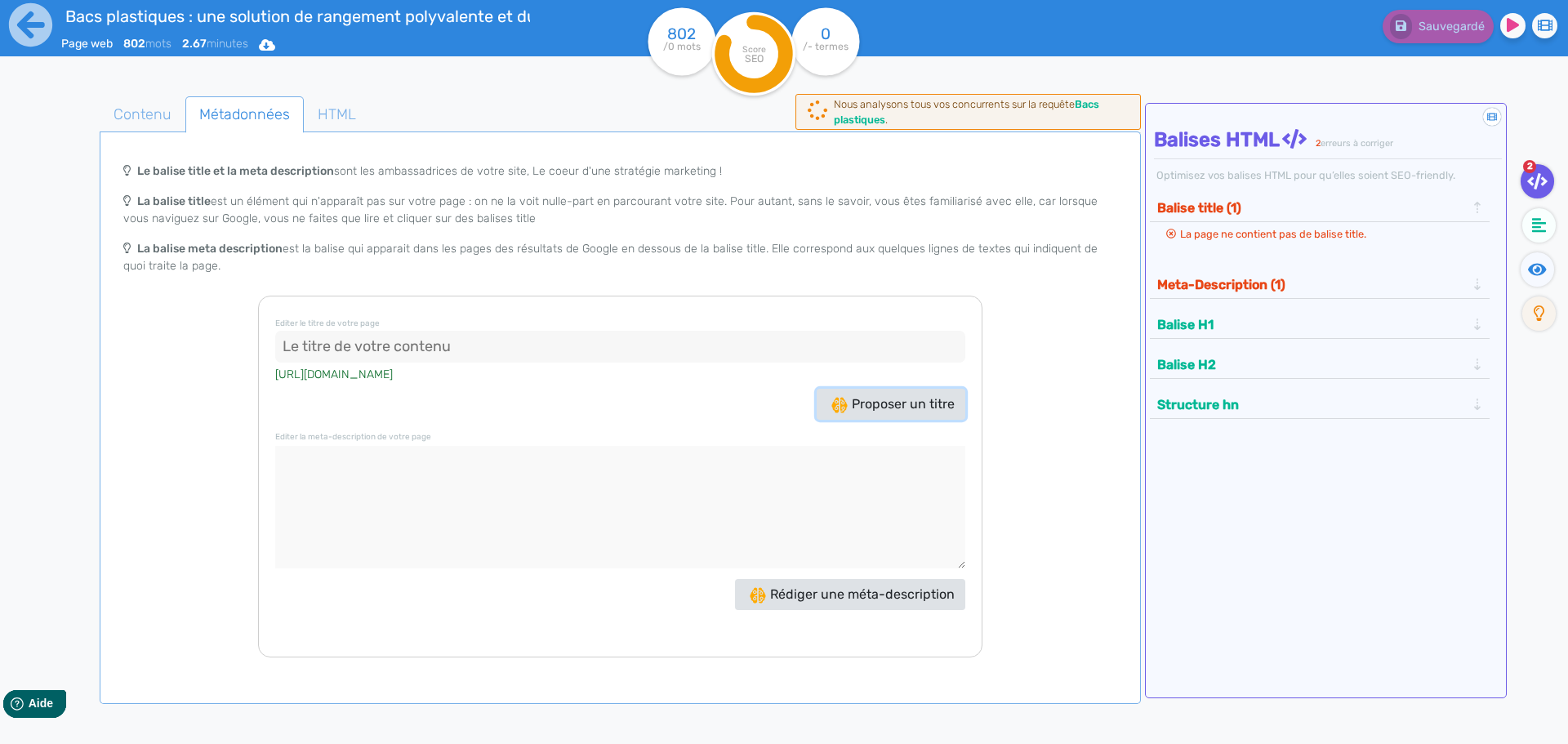
click at [932, 411] on span "Proposer un titre" at bounding box center [893, 404] width 123 height 16
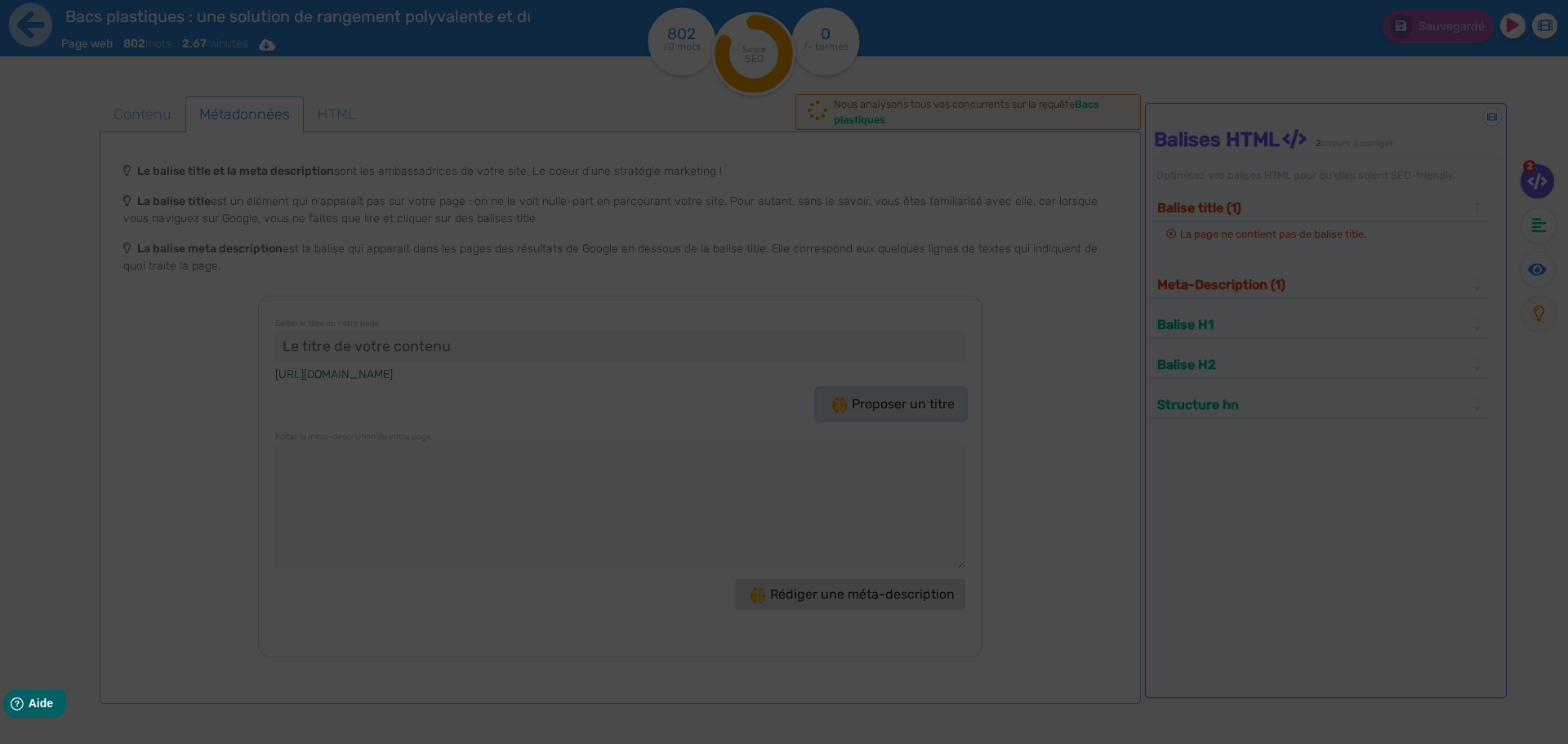
type input "Bacs plastiques : Rangement durable et efficace !"
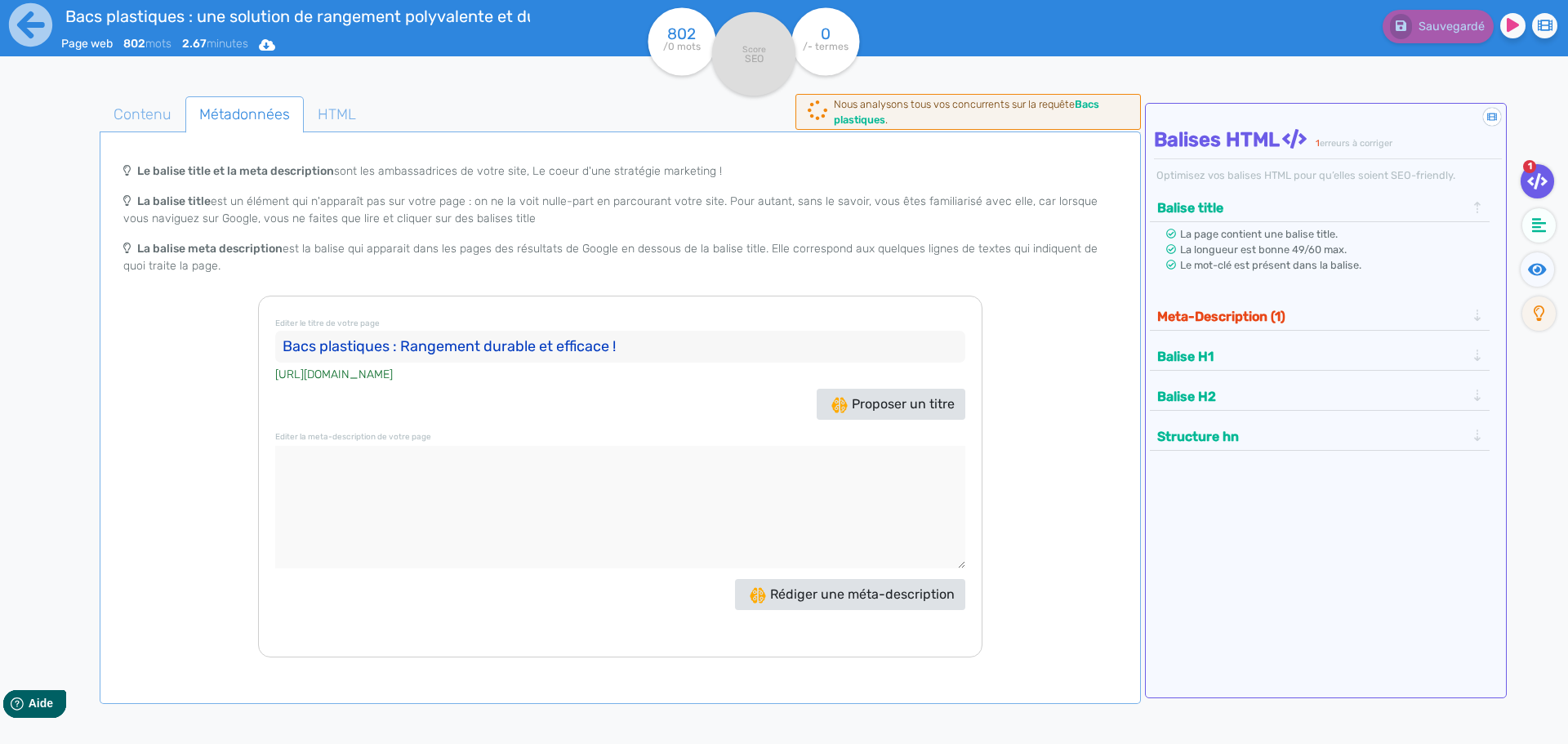
drag, startPoint x: 624, startPoint y: 352, endPoint x: 152, endPoint y: 350, distance: 472.0
click at [152, 350] on div "Le balise title et la meta description sont les ambassadrices de votre site, Le…" at bounding box center [620, 405] width 1035 height 503
click at [865, 595] on span "Rédiger une méta-description" at bounding box center [852, 595] width 205 height 16
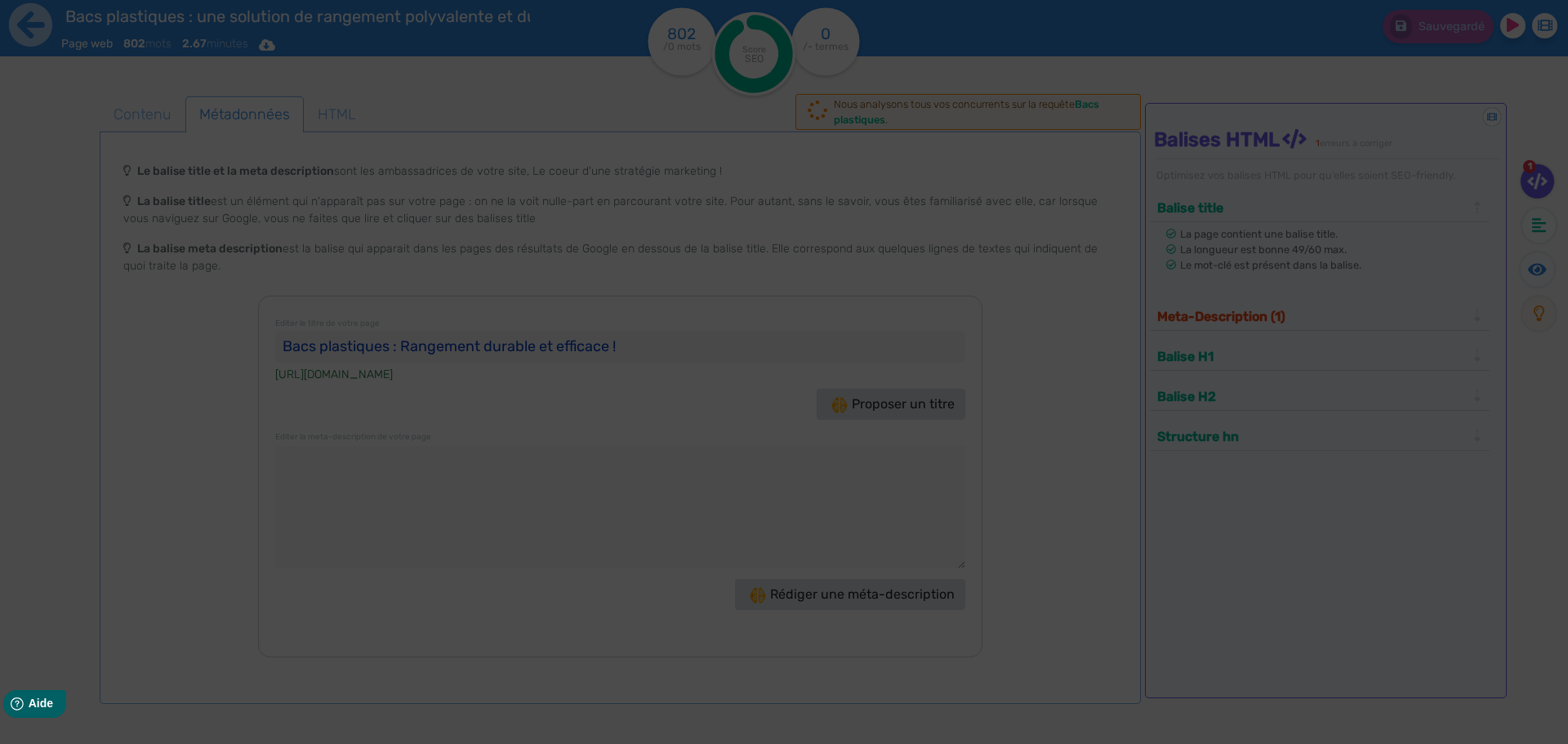
type textarea "Découvrez les bacs plastiques de Cegequip : robustes, empilables et polyvalents…"
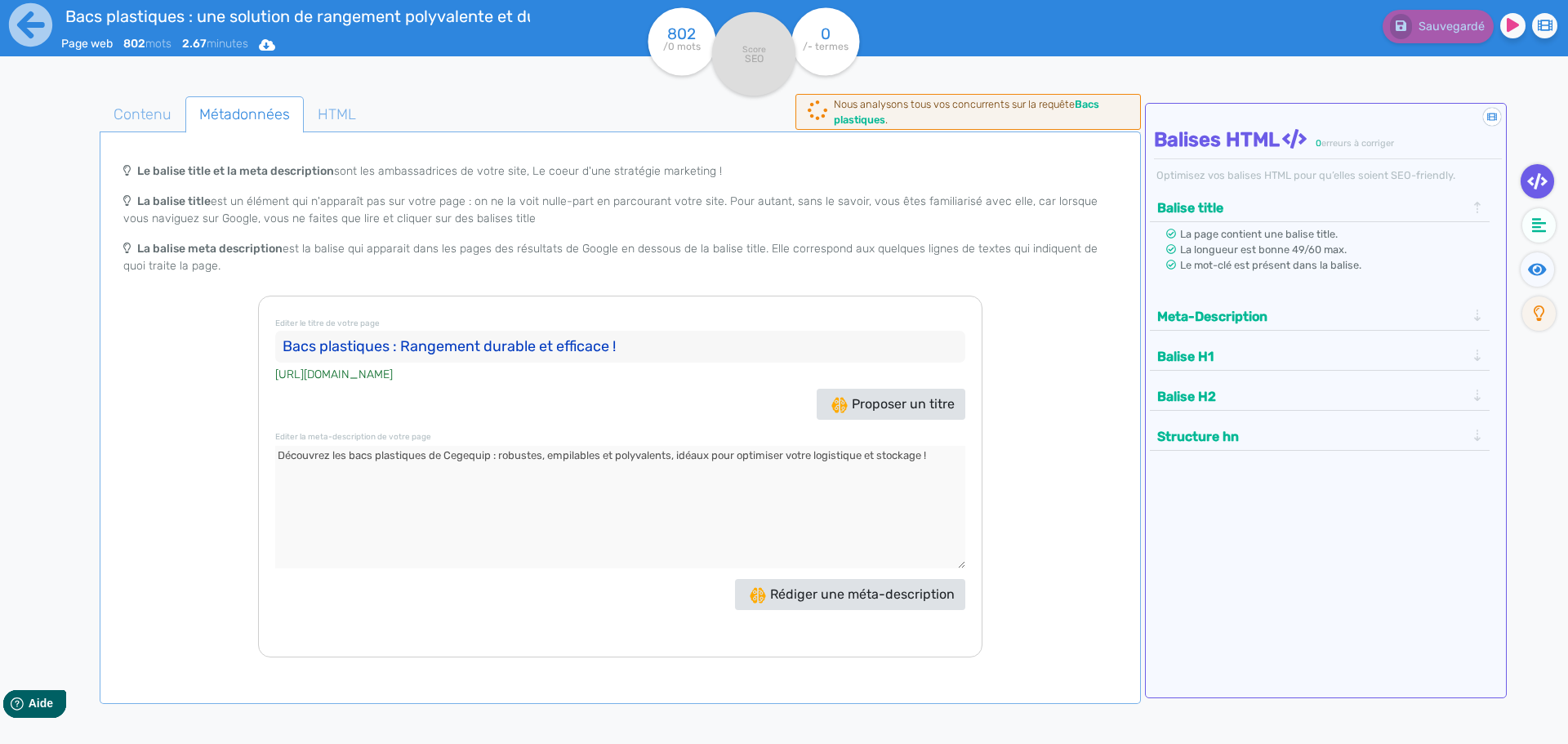
click at [546, 450] on textarea at bounding box center [620, 507] width 690 height 122
click at [147, 117] on span "Contenu" at bounding box center [143, 114] width 84 height 44
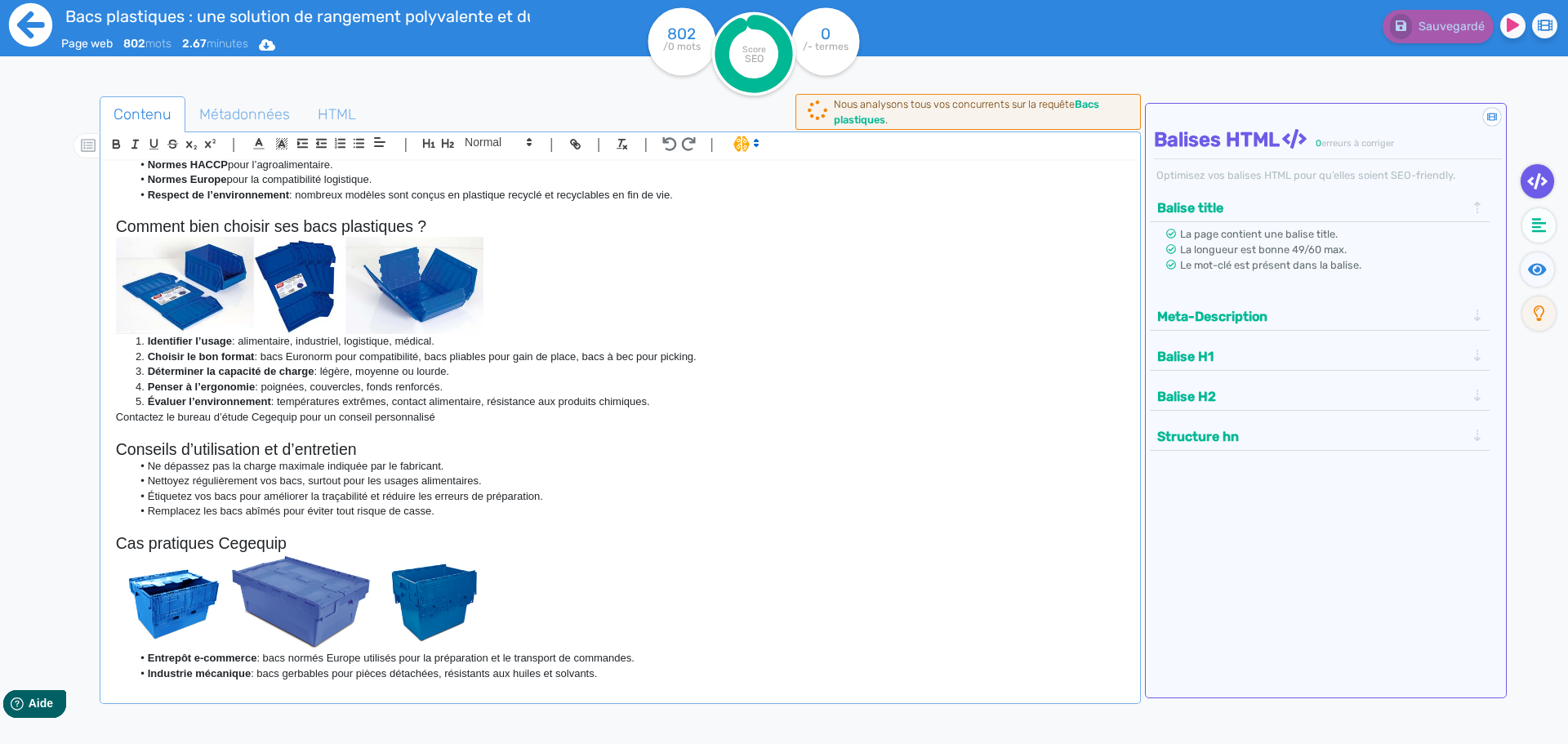
click at [34, 41] on icon at bounding box center [30, 24] width 43 height 43
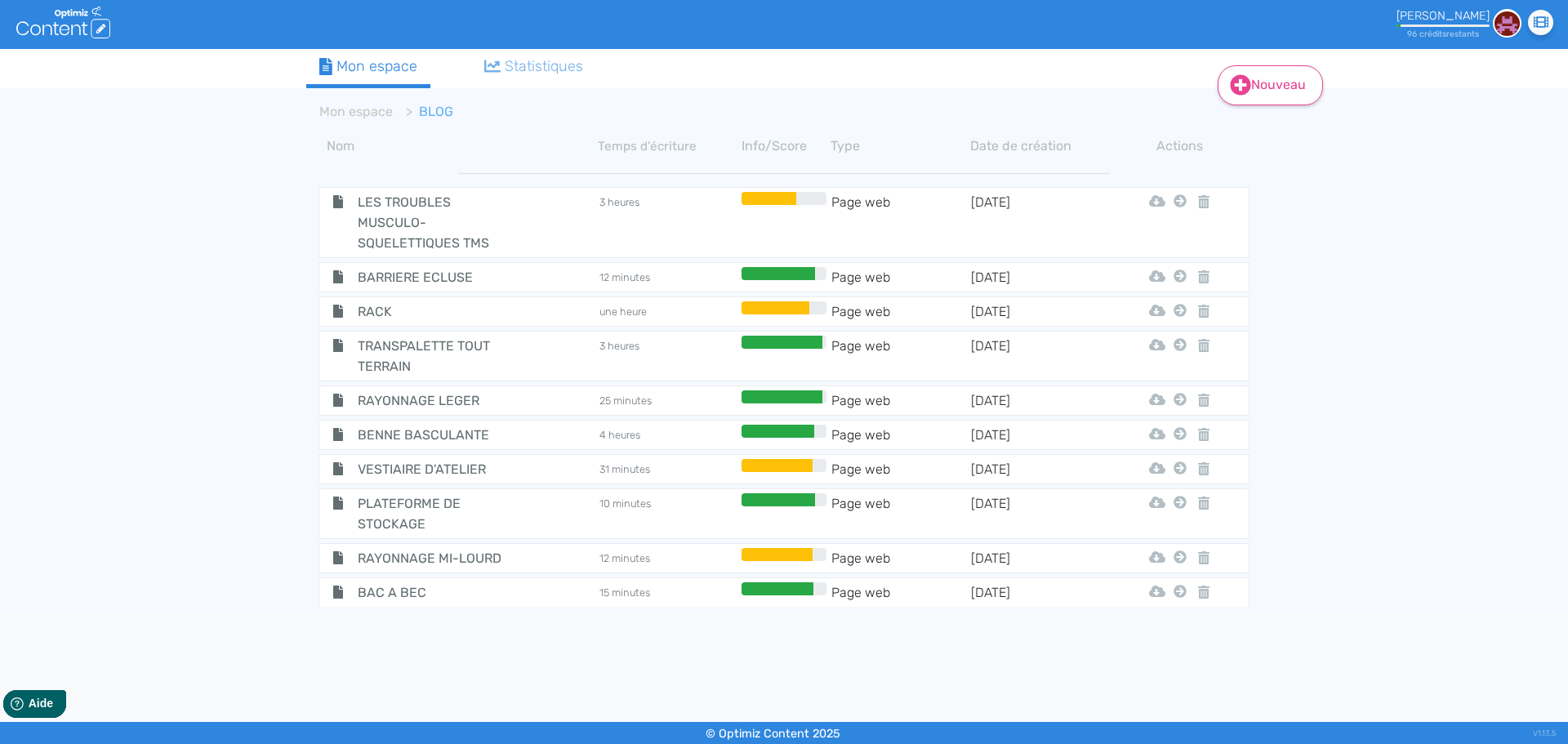
click at [1289, 89] on link "Nouveau" at bounding box center [1270, 85] width 105 height 40
click at [1282, 120] on button "Contenu" at bounding box center [1282, 126] width 131 height 26
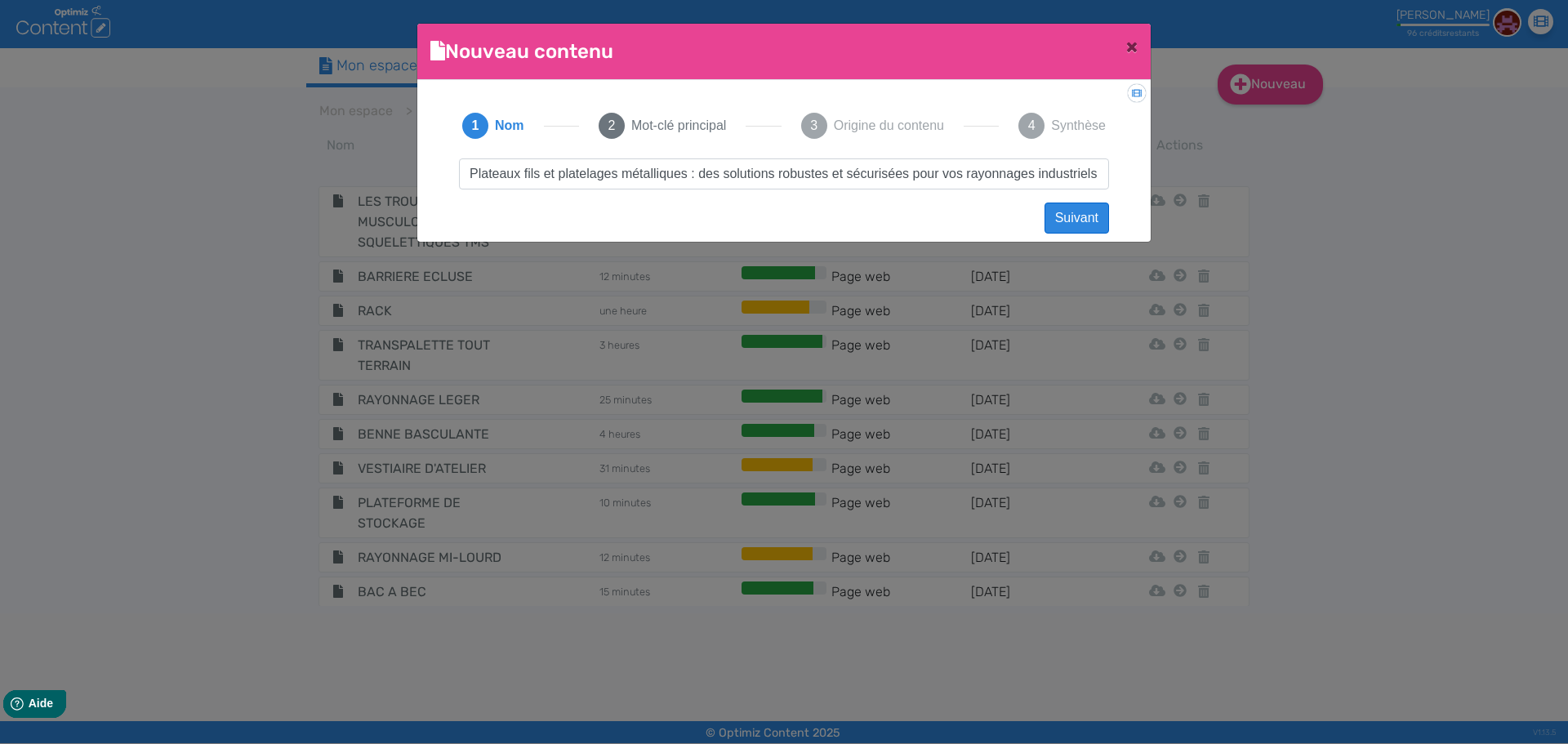
type input "Plateaux fils et platelages métalliques : des solutions robustes et sécurisées …"
click at [1071, 214] on button "Suivant" at bounding box center [1077, 218] width 64 height 31
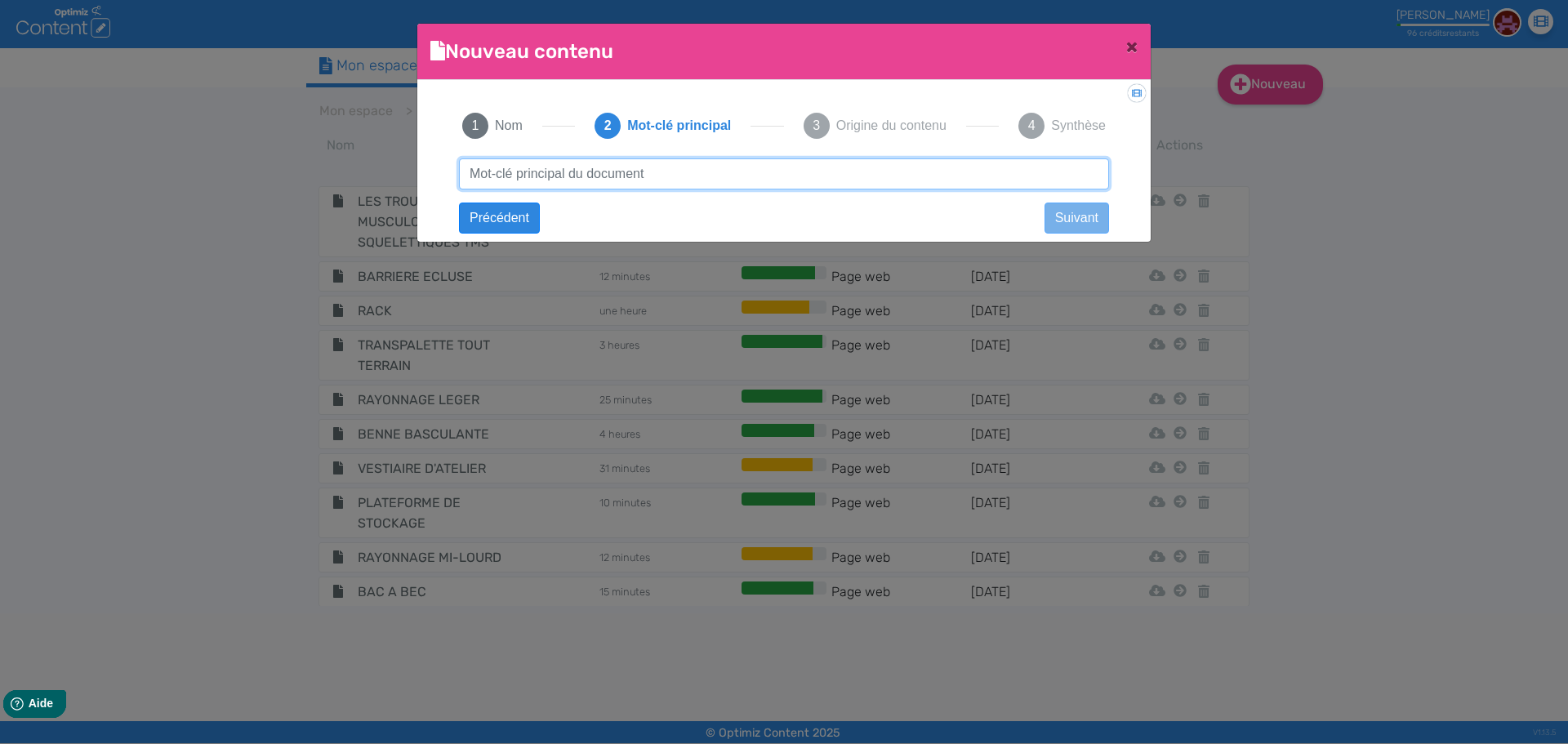
paste input "Plateaux fils et platelages métalliques : des solutions robustes et sécurisées …"
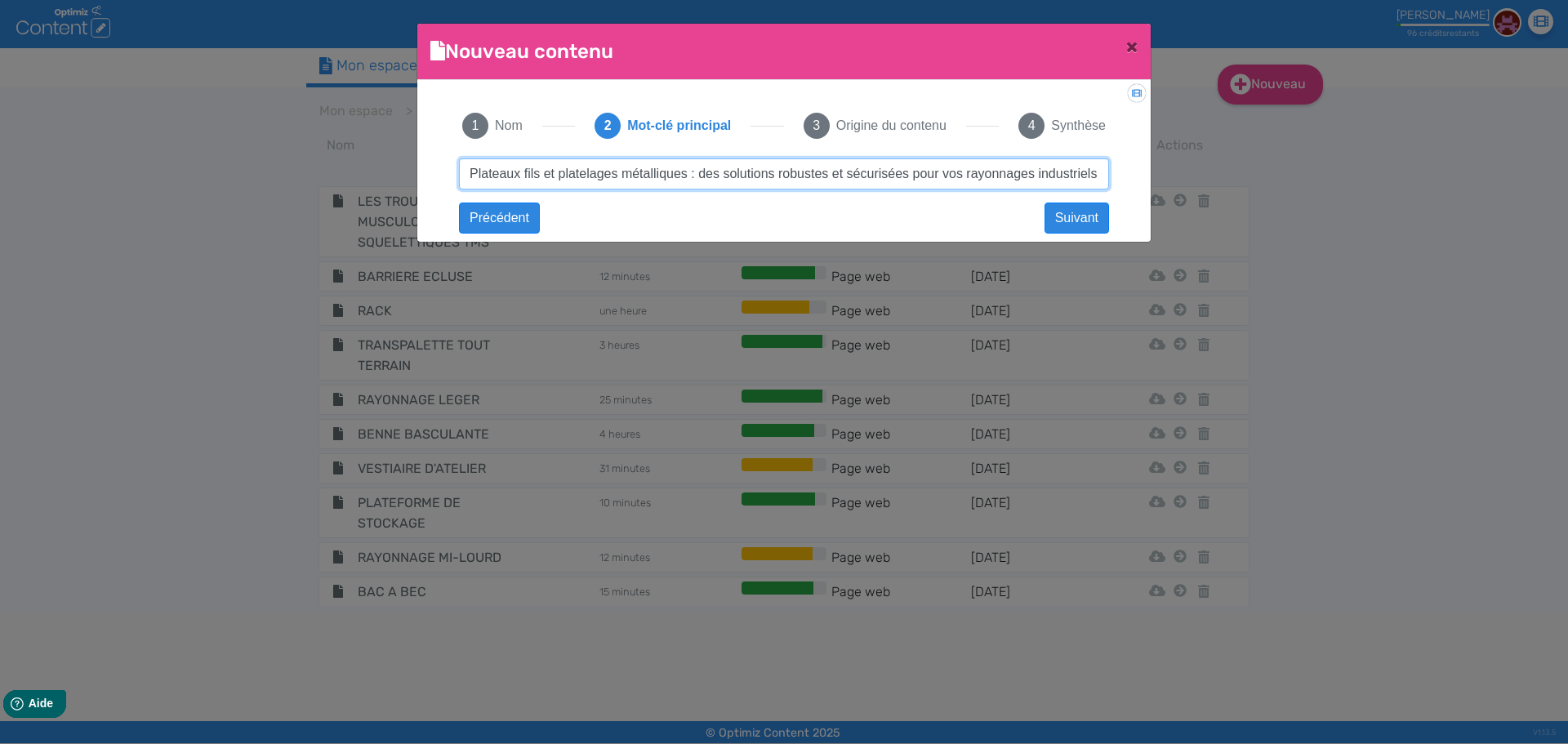
drag, startPoint x: 543, startPoint y: 171, endPoint x: 1048, endPoint y: 183, distance: 505.1
click at [1048, 183] on input "Plateaux fils et platelages métalliques : des solutions robustes et sécurisées …" at bounding box center [784, 174] width 650 height 31
type input "Plateaux fils"
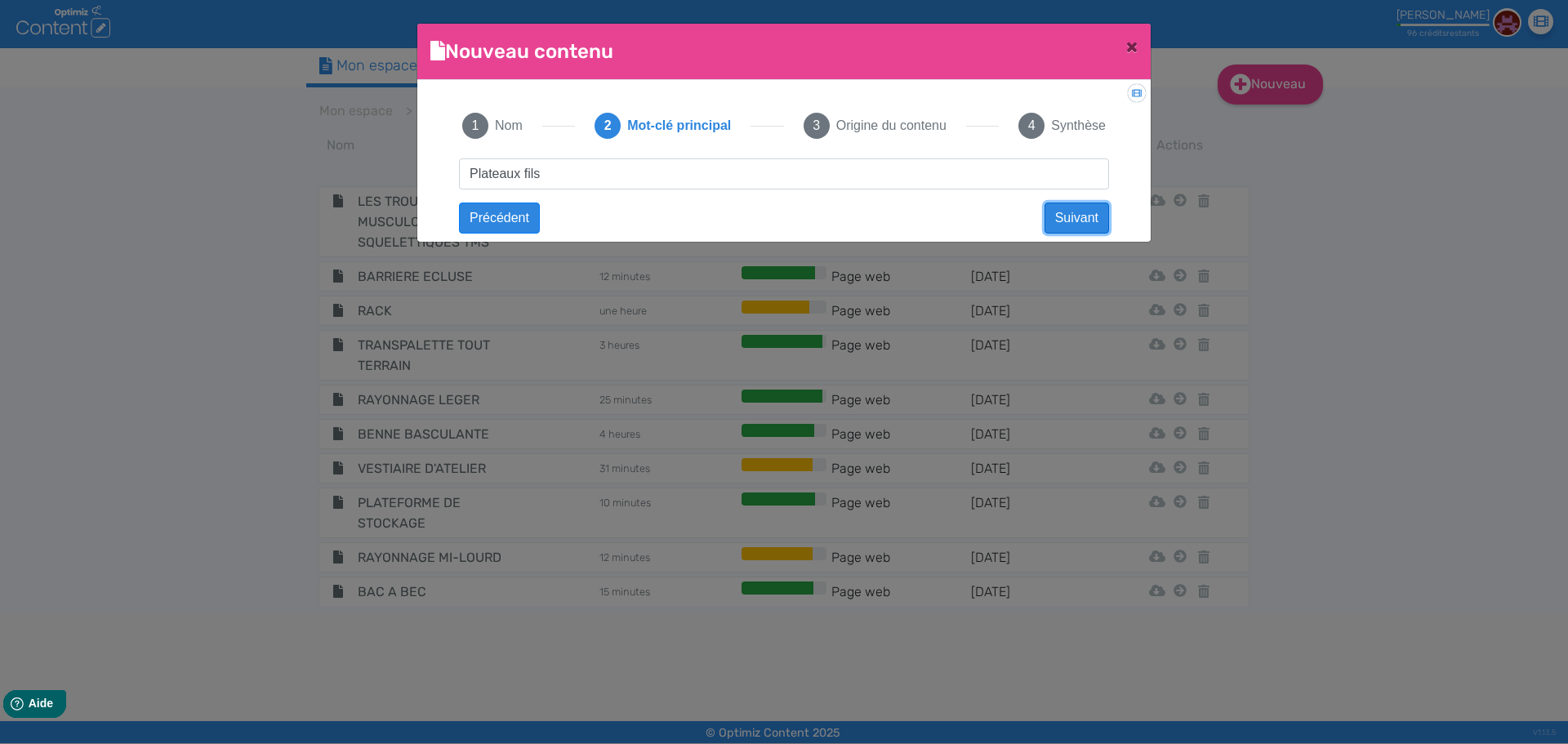
click at [1066, 219] on button "Suivant" at bounding box center [1077, 218] width 64 height 31
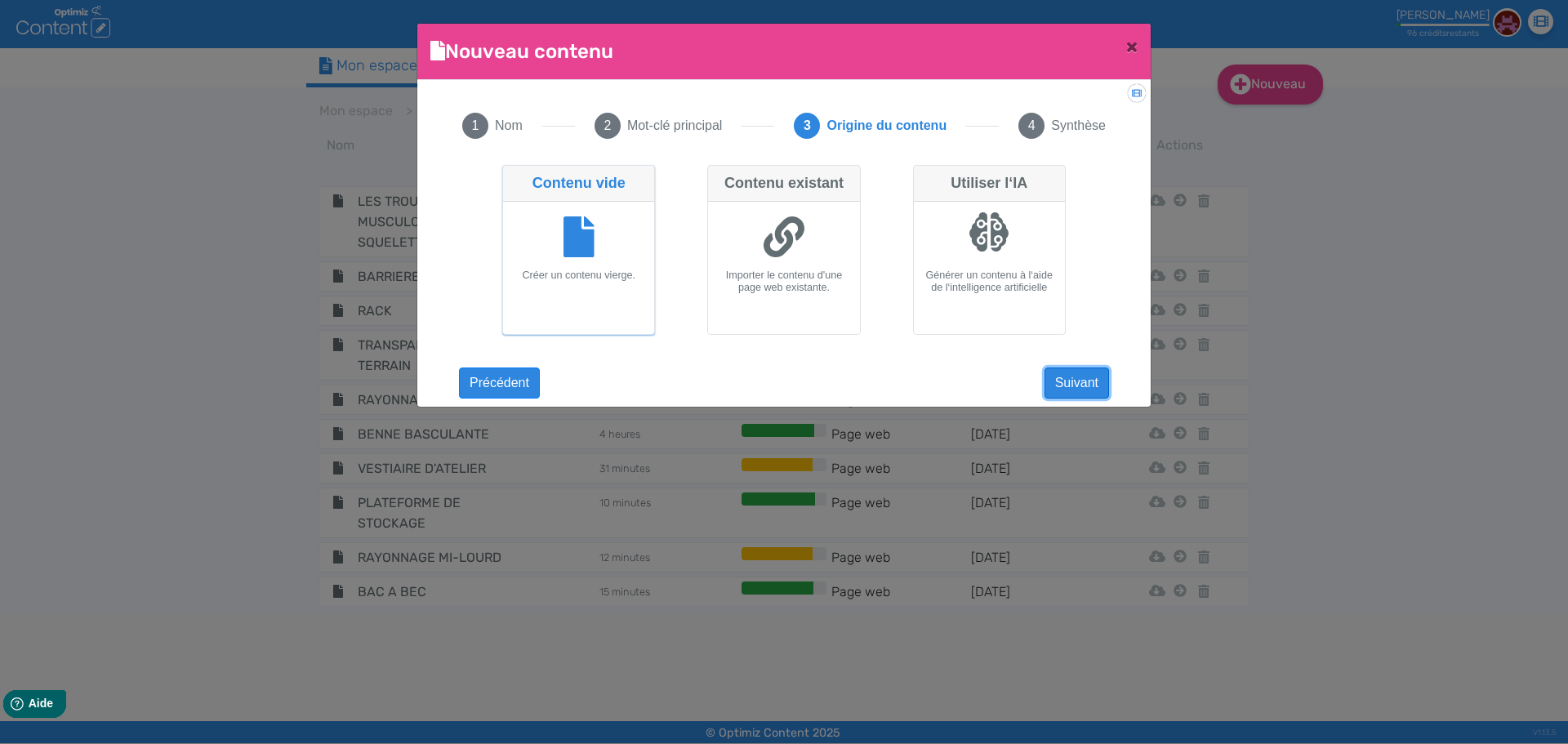
click at [1090, 389] on button "Suivant" at bounding box center [1077, 383] width 64 height 31
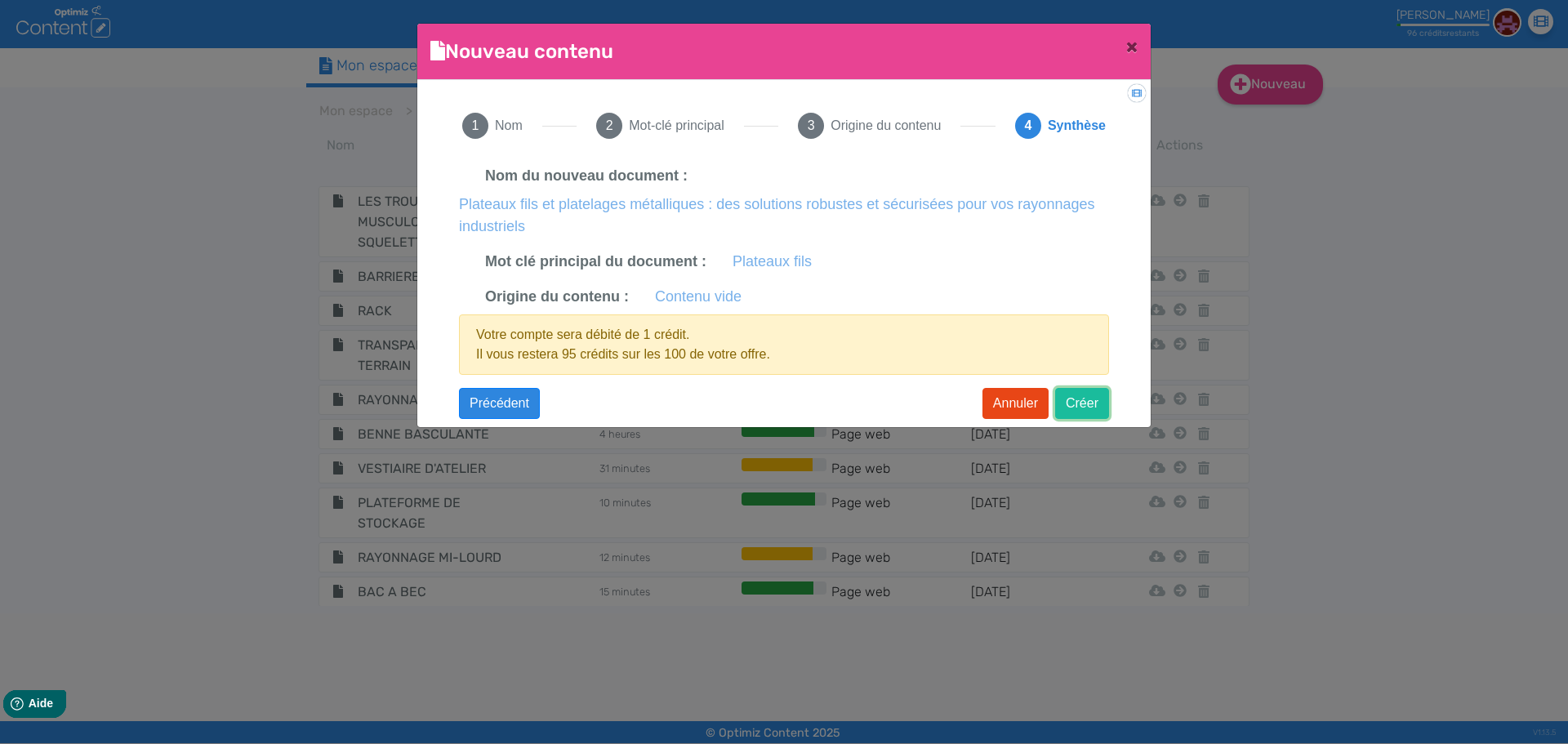
click at [1072, 416] on button "Créer" at bounding box center [1082, 403] width 54 height 31
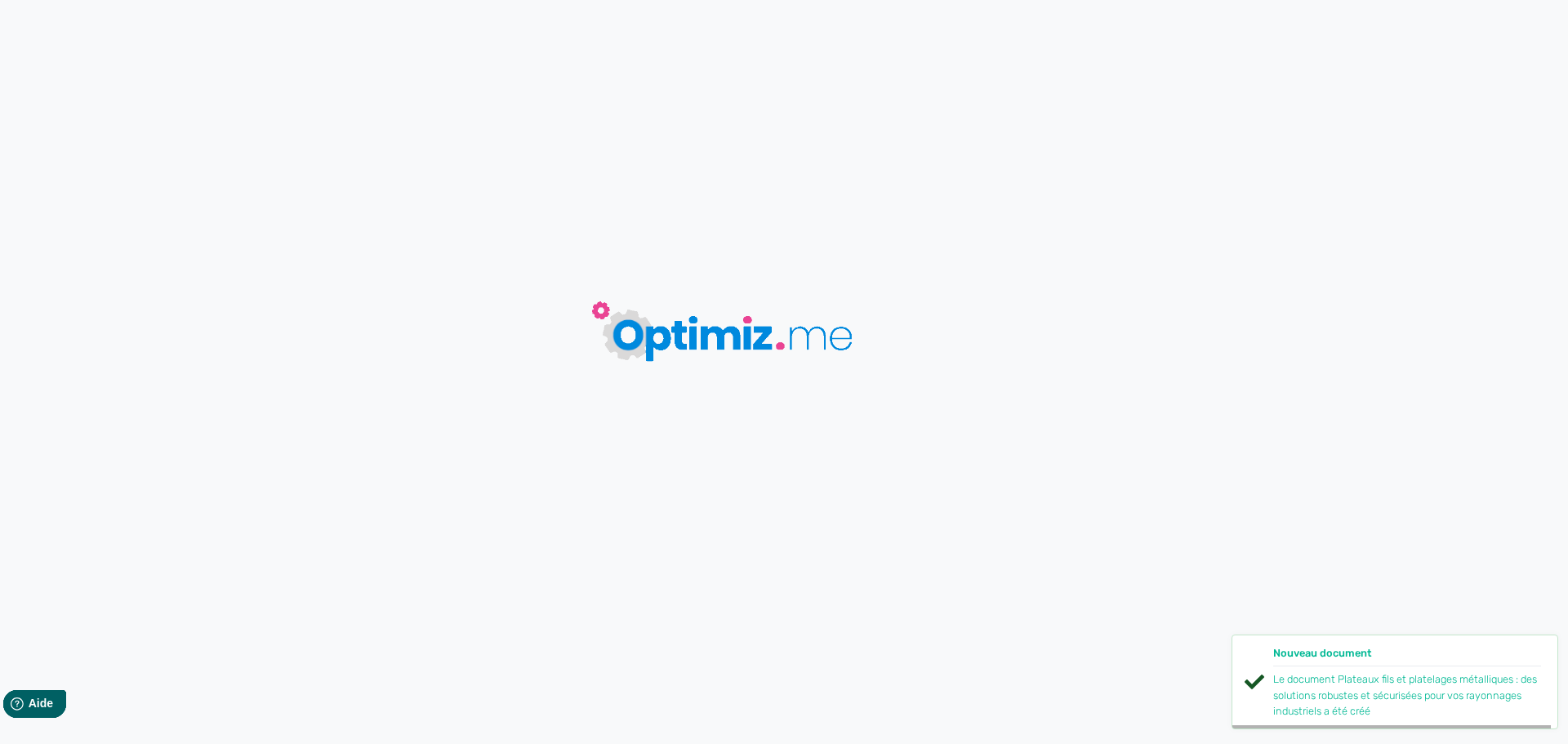
type input "Plateaux fils et platelages métalliques : des solutions robustes et sécurisées …"
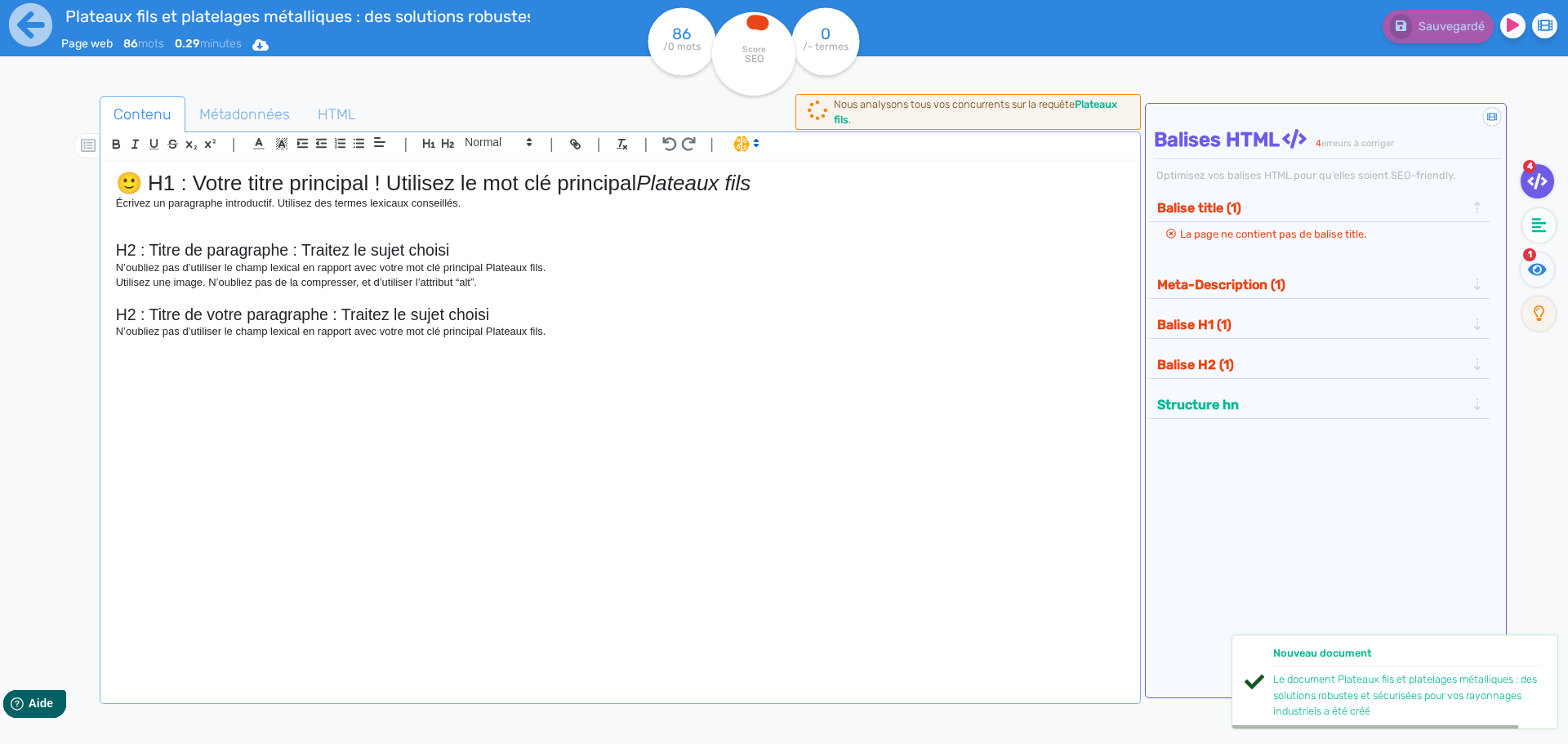
click at [545, 298] on p at bounding box center [620, 298] width 1009 height 15
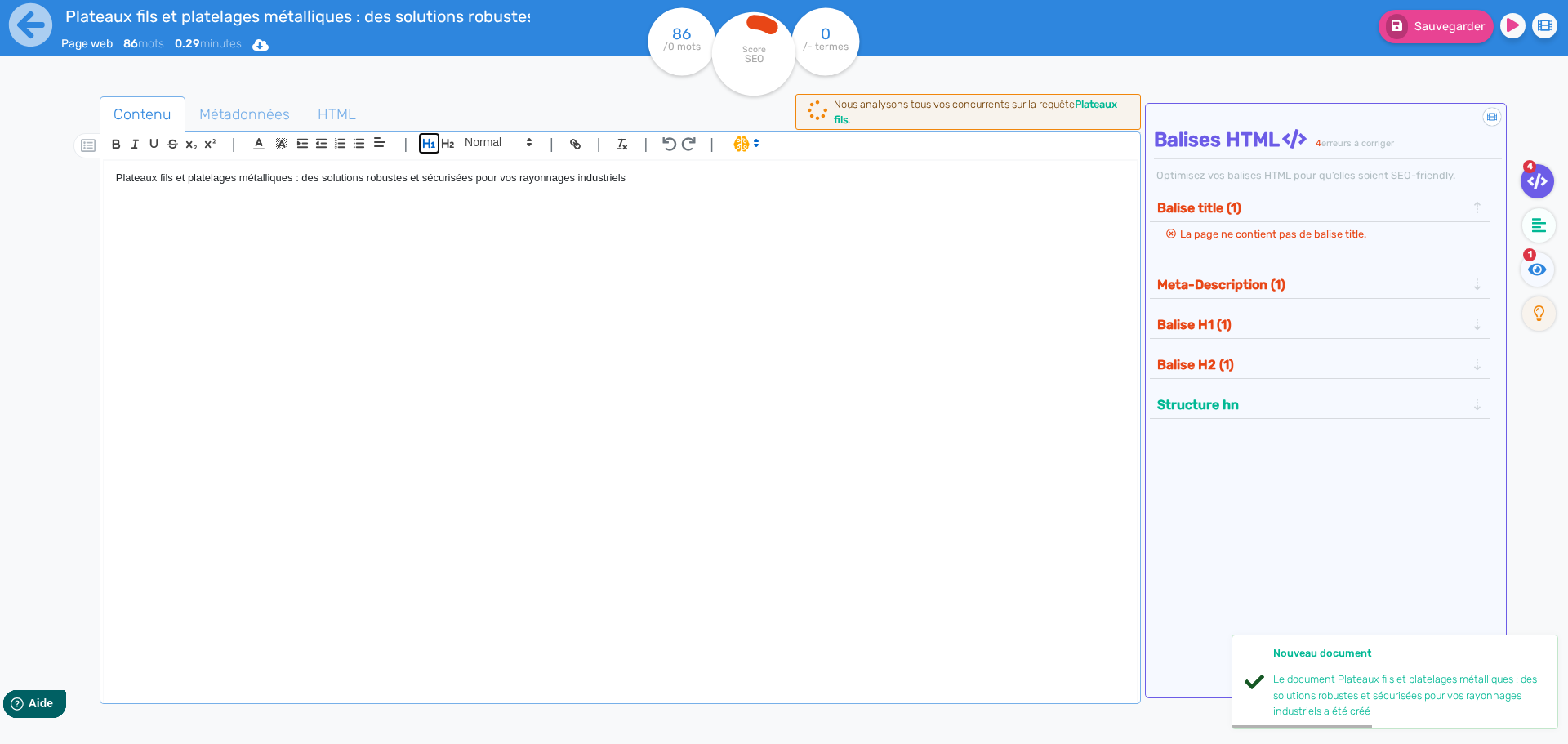
click at [429, 143] on icon "button" at bounding box center [429, 143] width 13 height 9
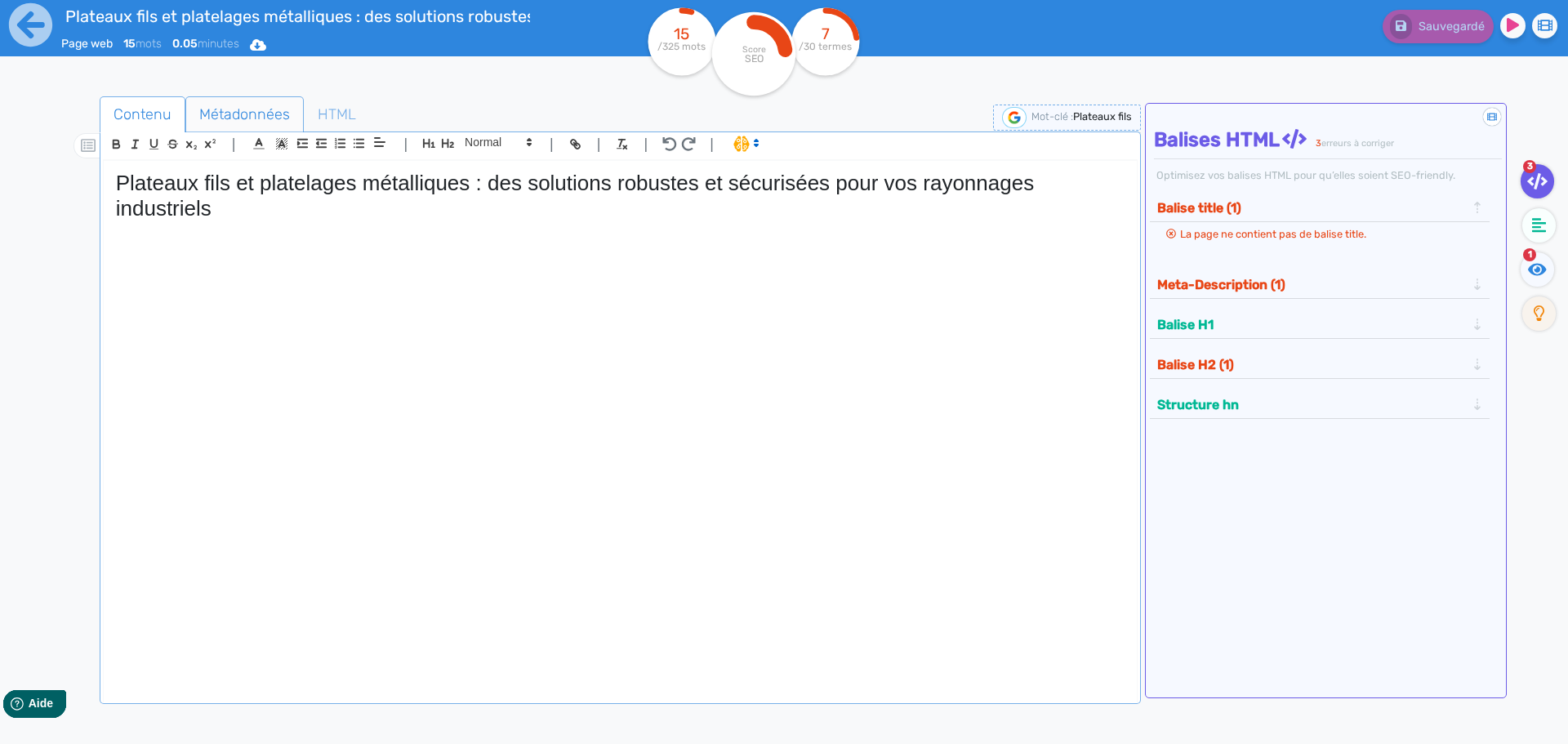
click at [235, 110] on span "Métadonnées" at bounding box center [245, 114] width 117 height 44
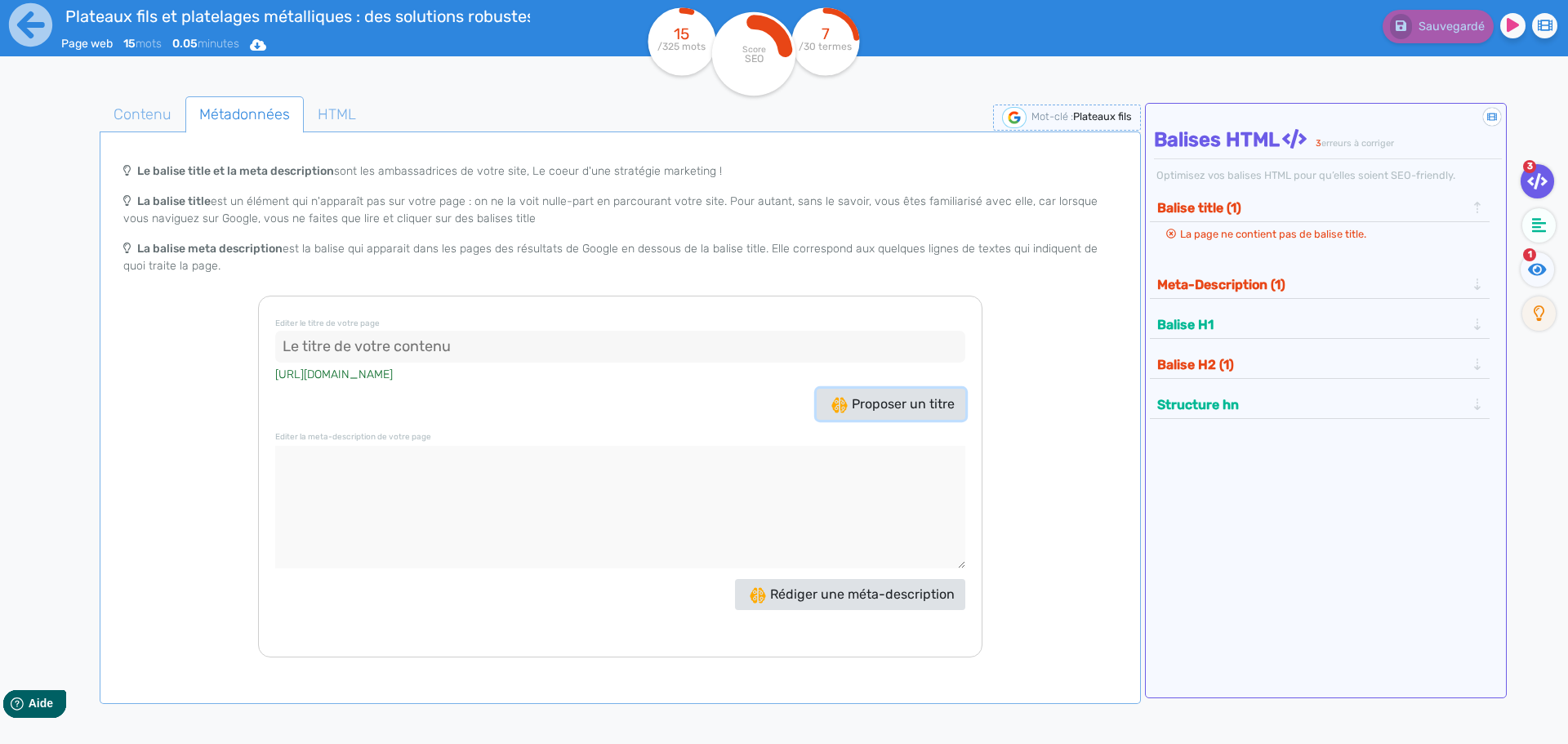
click at [912, 405] on span "Proposer un titre" at bounding box center [893, 404] width 123 height 16
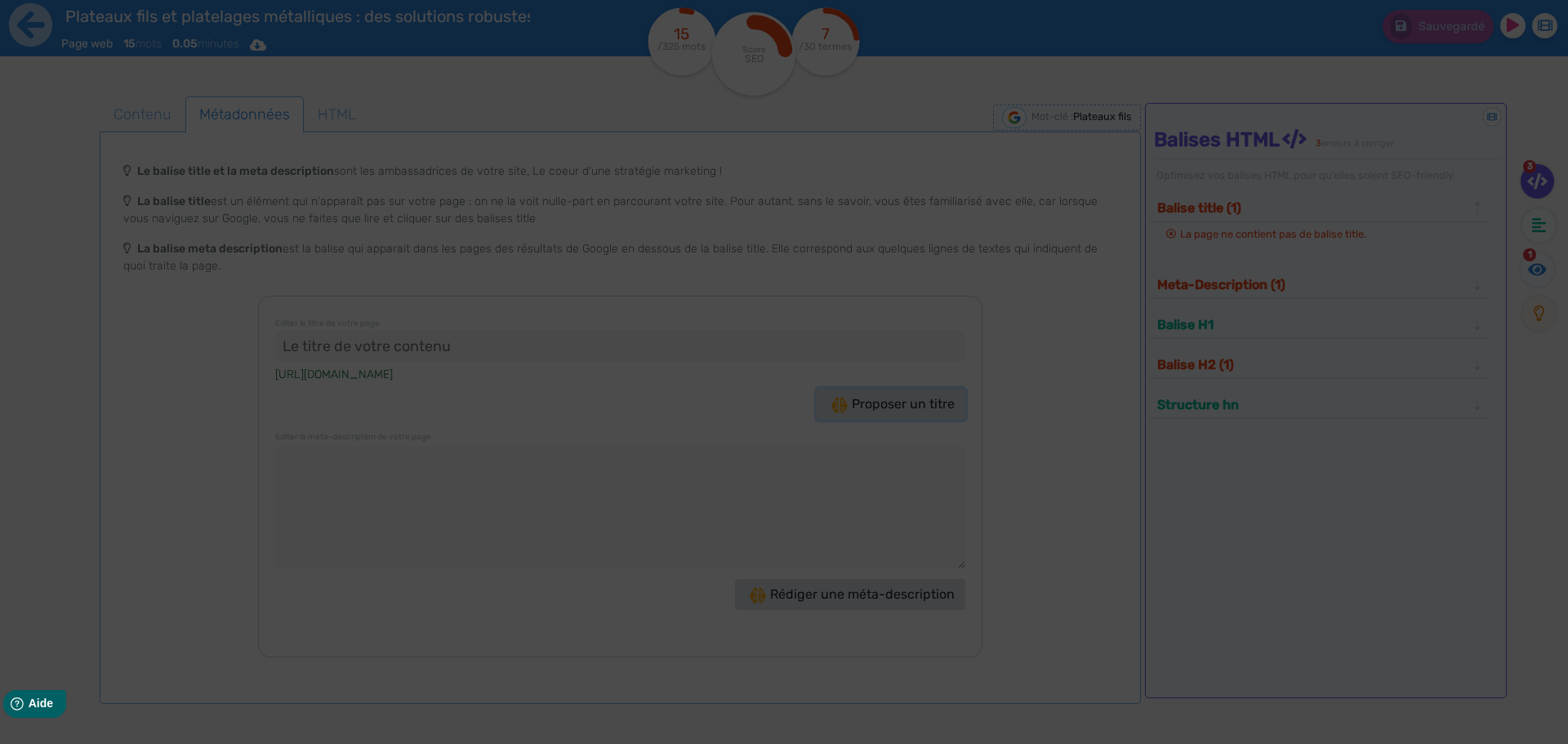
type input ""Plateaux fils : Solutions robustes pour rayonnages !""
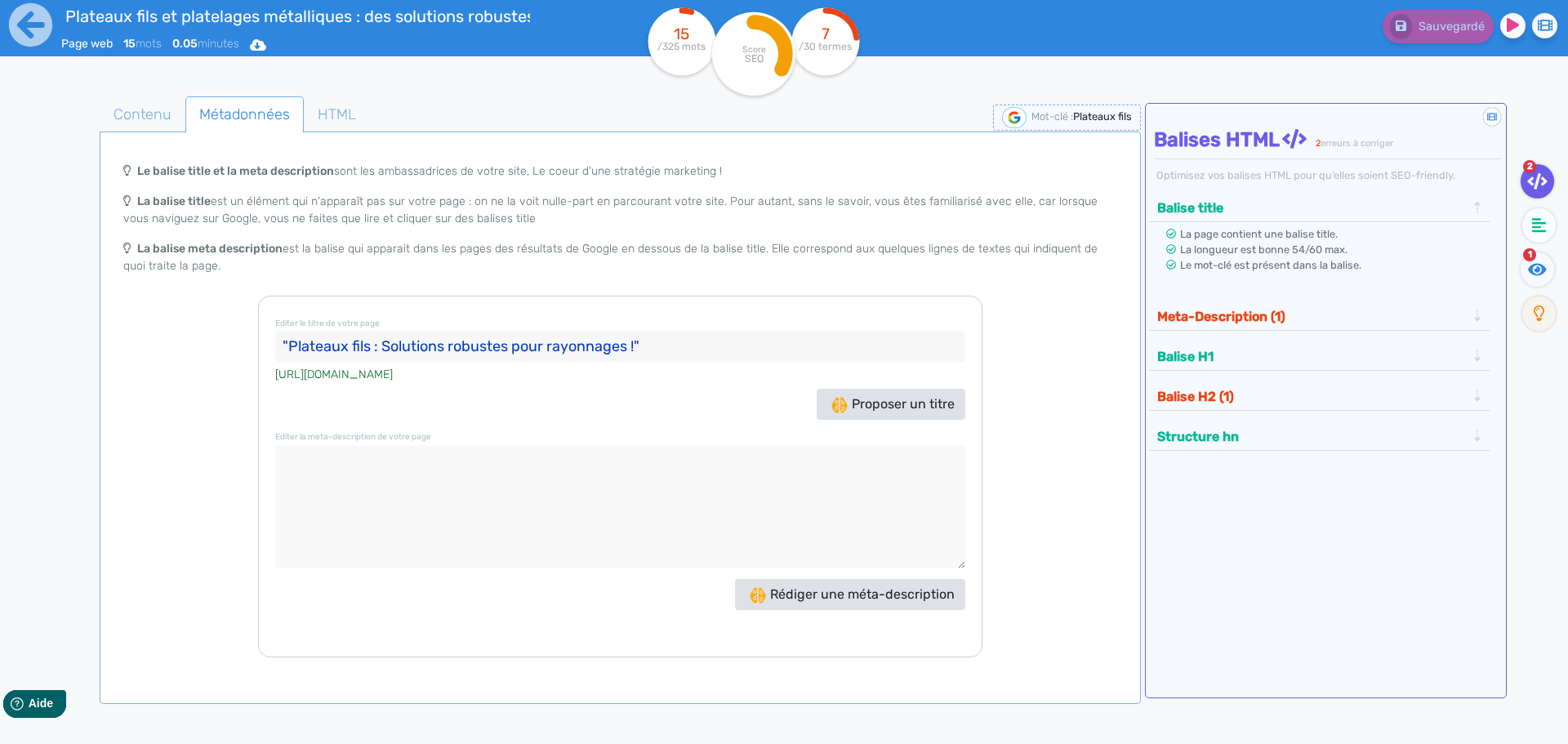
click at [633, 345] on input ""Plateaux fils : Solutions robustes pour rayonnages !"" at bounding box center [620, 347] width 690 height 32
drag, startPoint x: 634, startPoint y: 345, endPoint x: 291, endPoint y: 350, distance: 343.0
click at [291, 350] on input ""Plateaux fils : Solutions robustes pour rayonnages !"" at bounding box center [620, 347] width 690 height 32
click at [846, 595] on span "Rédiger une méta-description" at bounding box center [852, 595] width 205 height 16
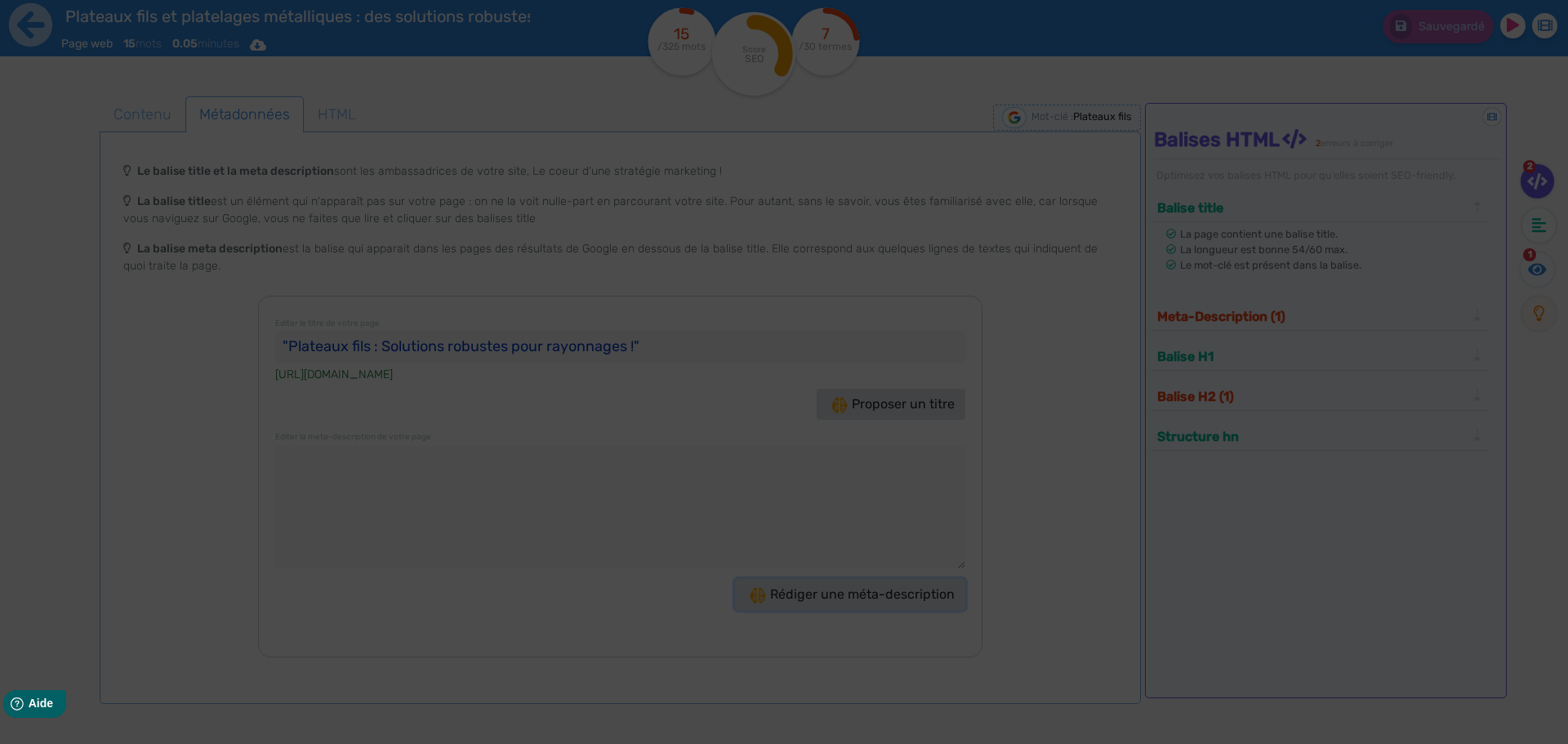
type textarea "Découvrez nos plateaux fils robustes et sécurisés, idéaux pour vos rayonnages i…"
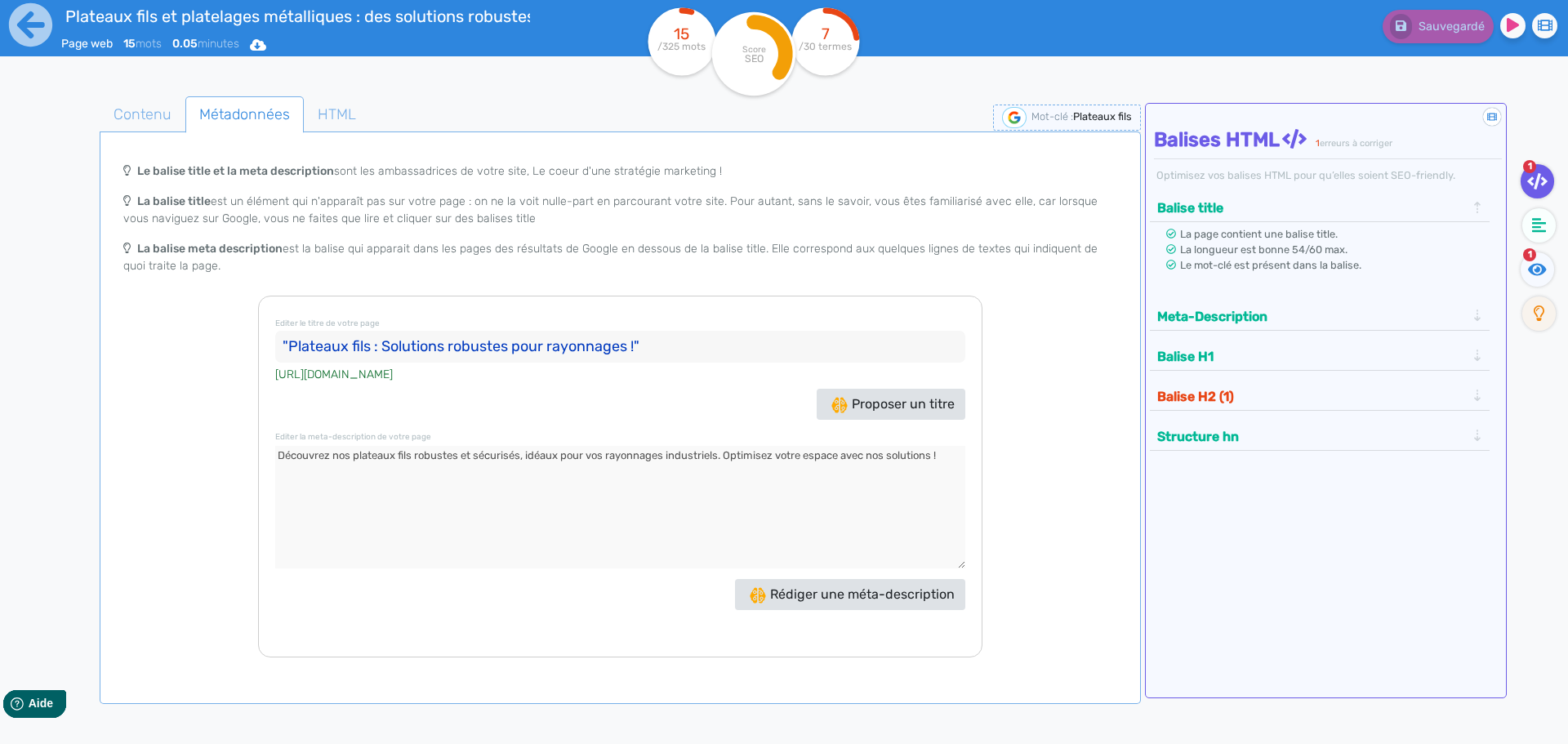
drag, startPoint x: 950, startPoint y: 452, endPoint x: 45, endPoint y: 449, distance: 905.0
click at [45, 449] on div "Contenu Métadonnées HTML | | H3 H4 H5 H6 Normal | | | | Plateaux fils et platel…" at bounding box center [804, 464] width 1529 height 767
click at [134, 124] on span "Contenu" at bounding box center [143, 114] width 84 height 44
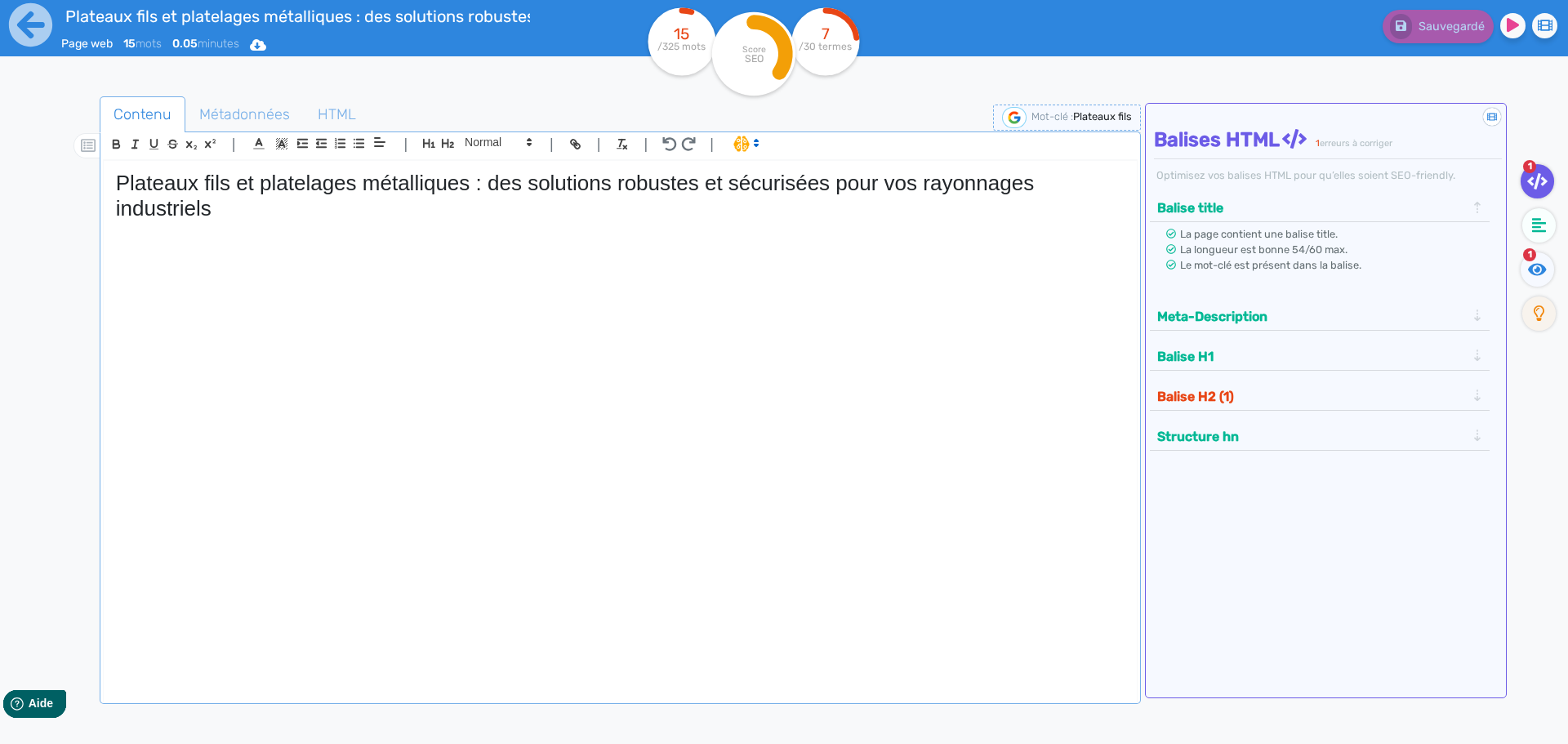
click at [139, 238] on div "Plateaux fils et platelages métalliques : des solutions robustes et sécurisées …" at bounding box center [620, 422] width 1033 height 521
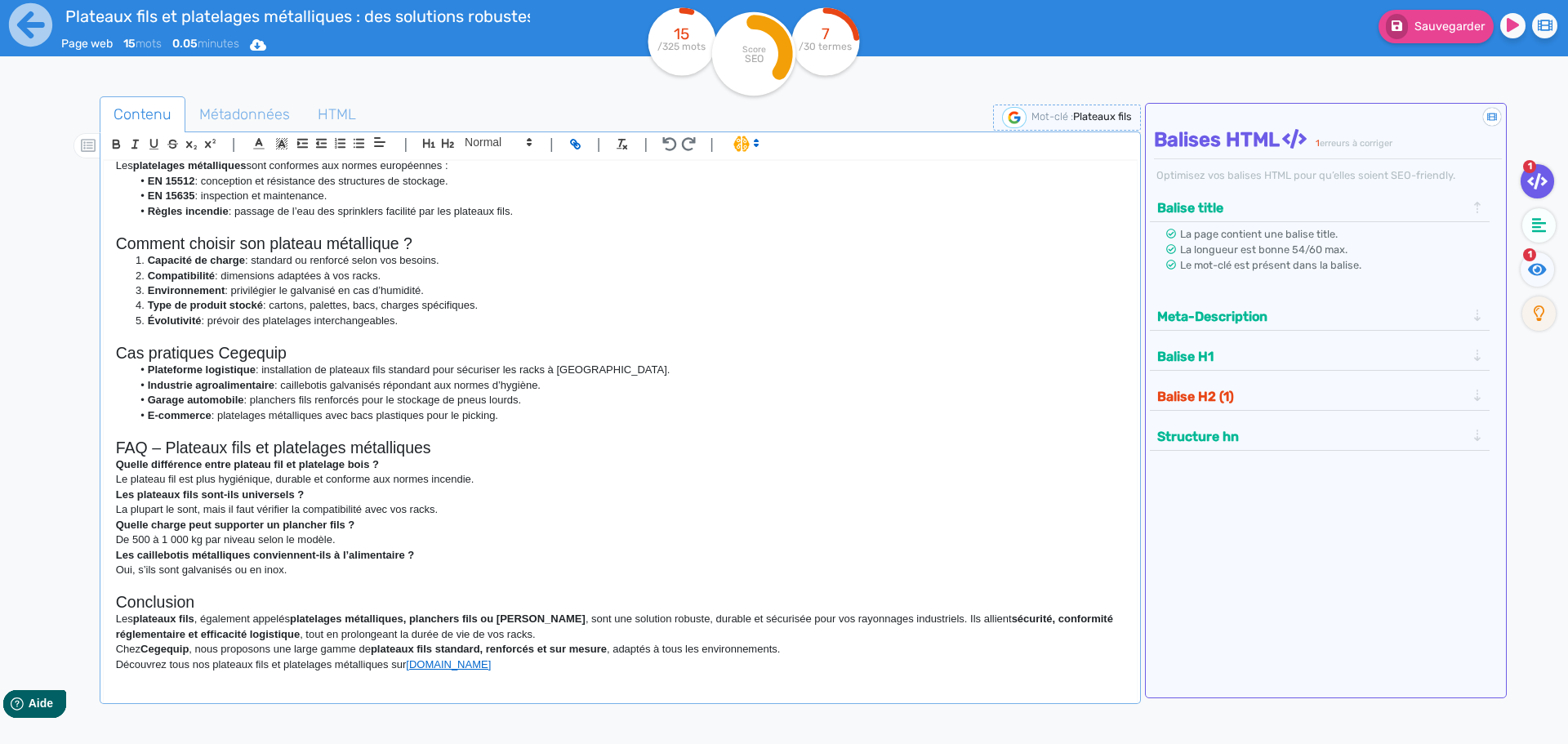
click at [418, 284] on li "Environnement : privilégier le galvanisé en cas d’humidité." at bounding box center [628, 290] width 992 height 15
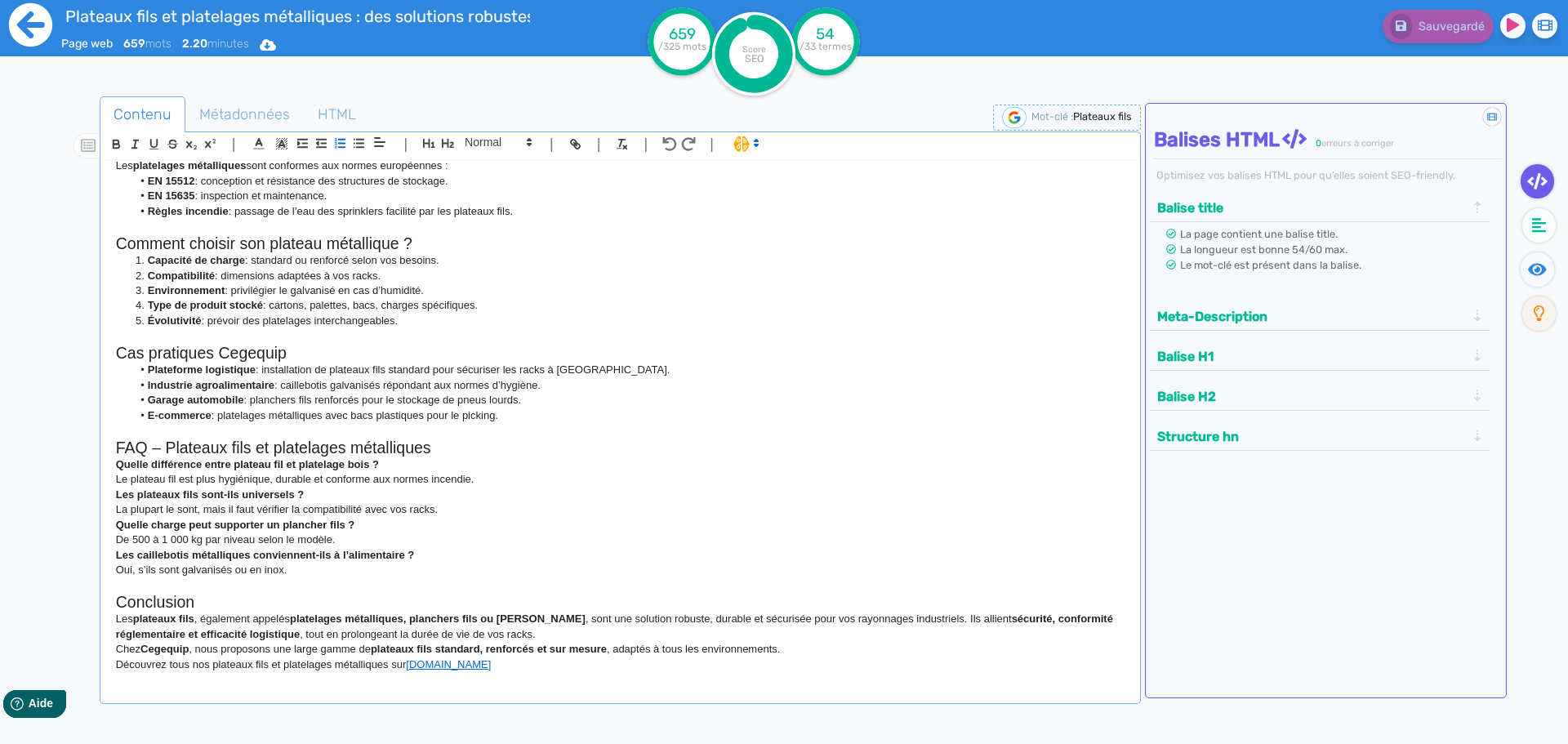
click at [25, 27] on icon at bounding box center [30, 25] width 45 height 45
